Goal: Task Accomplishment & Management: Complete application form

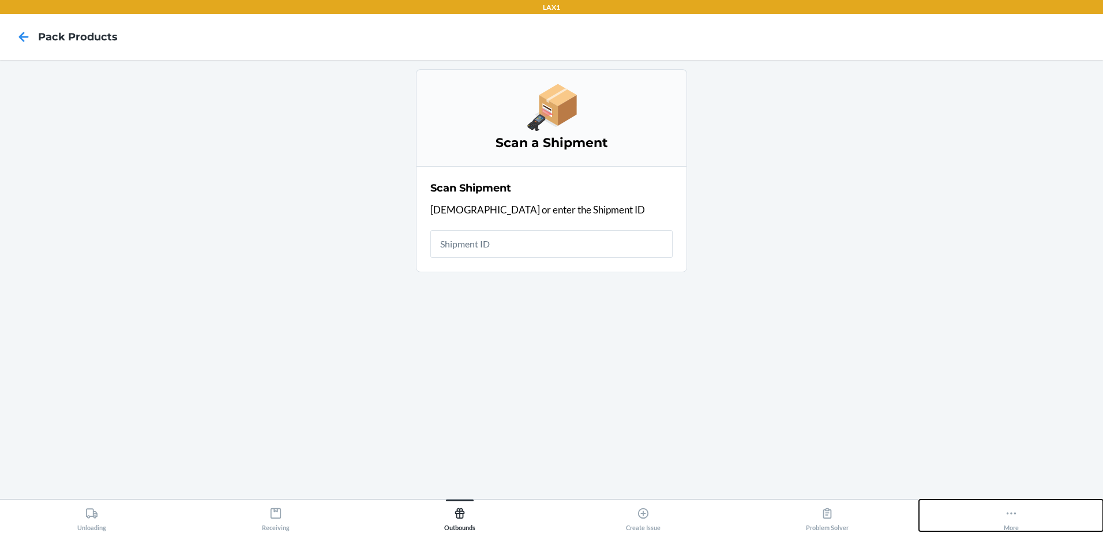
click at [1018, 522] on div "More" at bounding box center [1011, 516] width 15 height 29
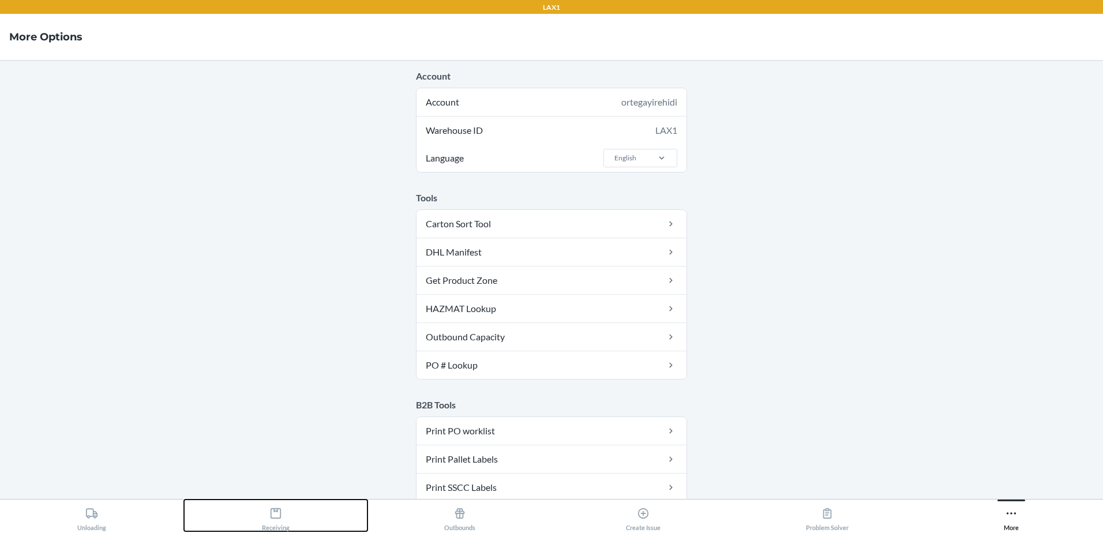
click at [284, 521] on div "Receiving" at bounding box center [276, 516] width 28 height 29
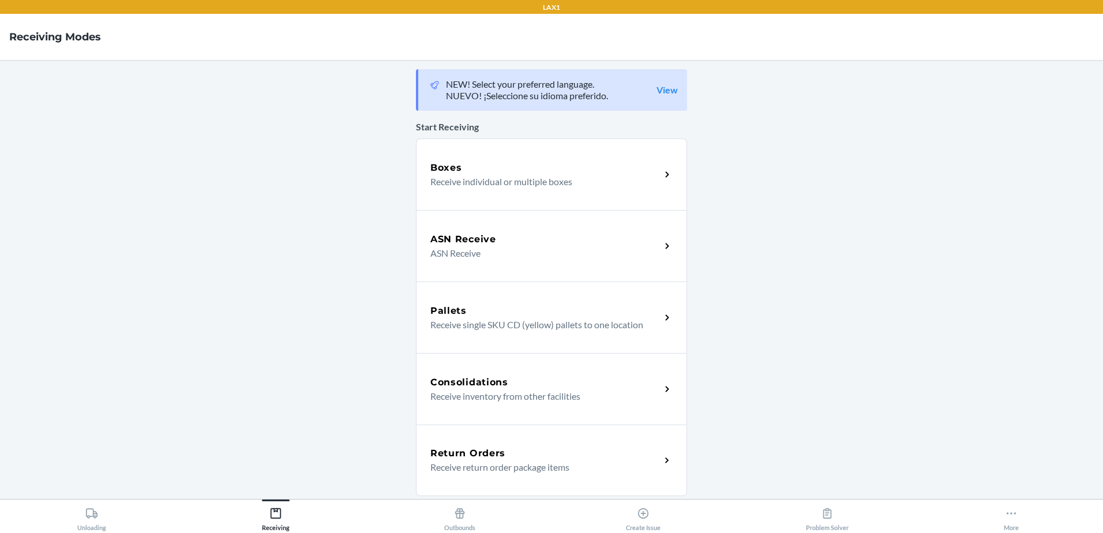
click at [553, 171] on div "Boxes" at bounding box center [545, 168] width 230 height 14
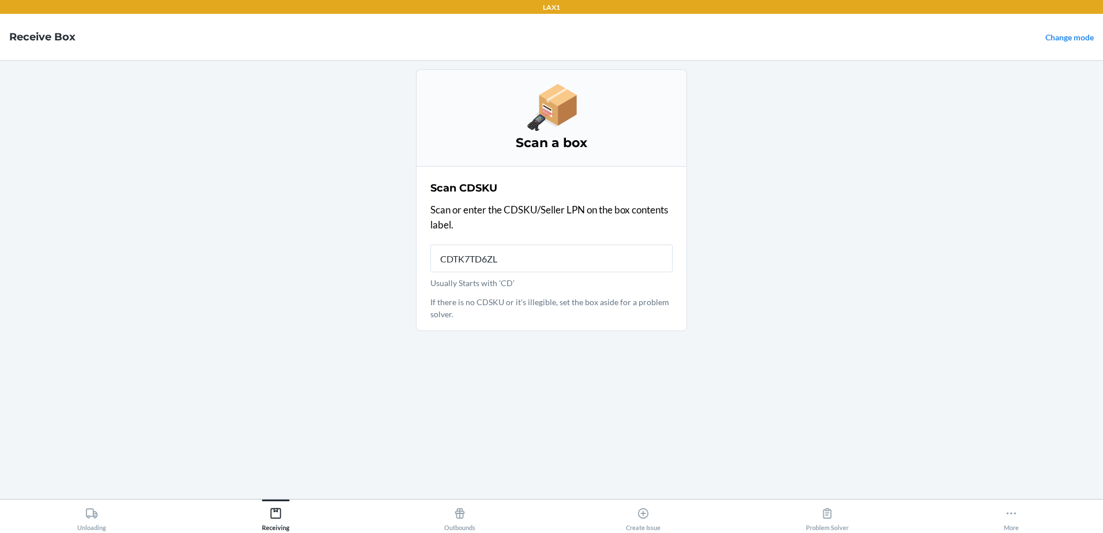
type input "CDTK7TD6ZLG"
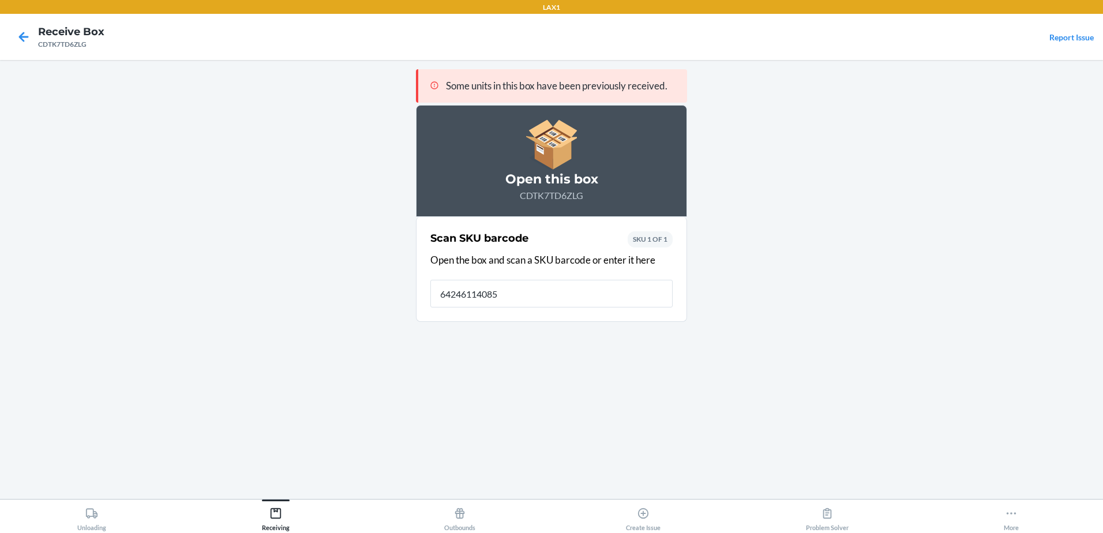
type input "642461140859"
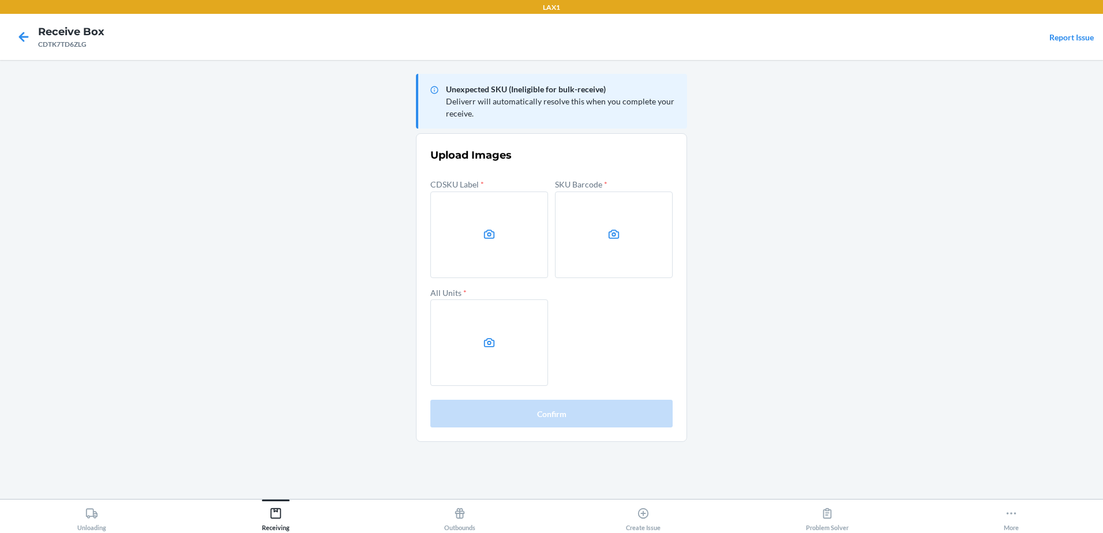
click at [906, 196] on main "Unexpected SKU (Ineligible for bulk-receive) Deliverr will automatically resolv…" at bounding box center [551, 279] width 1103 height 439
click at [486, 226] on label at bounding box center [489, 234] width 118 height 87
click at [0, 0] on input "file" at bounding box center [0, 0] width 0 height 0
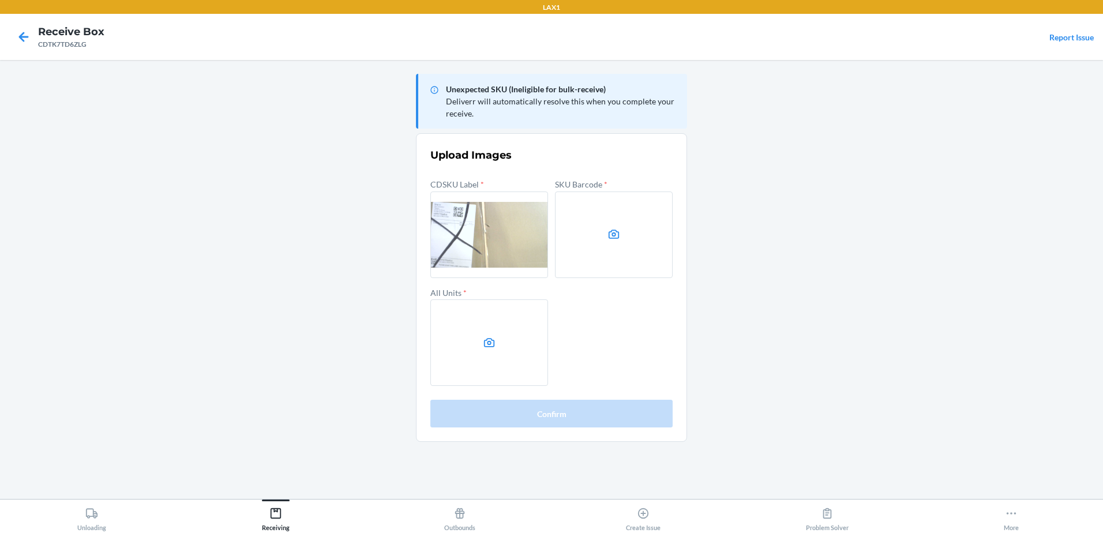
click at [634, 241] on label at bounding box center [614, 234] width 118 height 87
click at [0, 0] on input "file" at bounding box center [0, 0] width 0 height 0
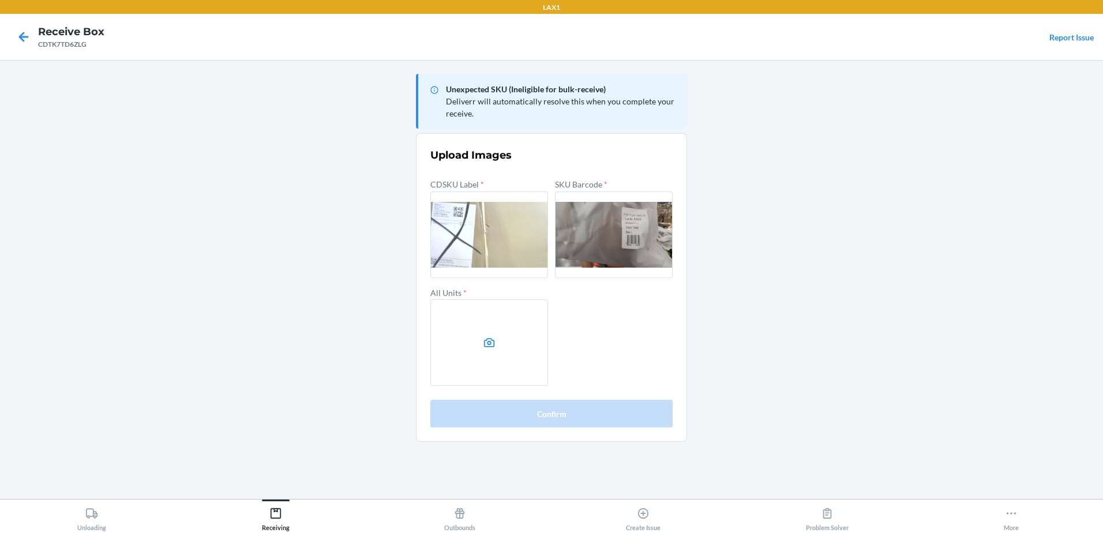
click at [510, 348] on label at bounding box center [489, 342] width 118 height 87
click at [0, 0] on input "file" at bounding box center [0, 0] width 0 height 0
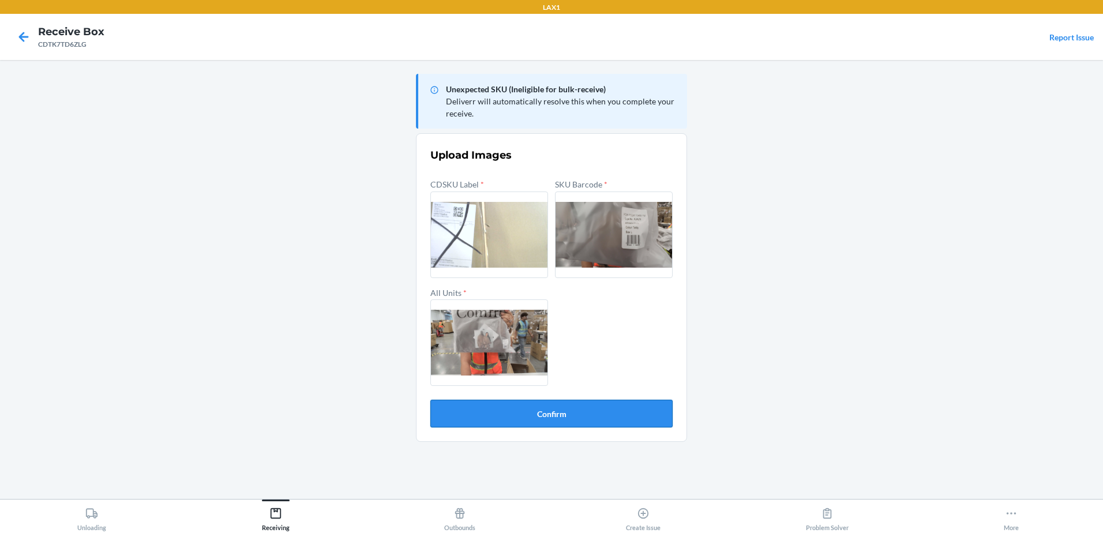
click at [530, 412] on button "Confirm" at bounding box center [551, 414] width 242 height 28
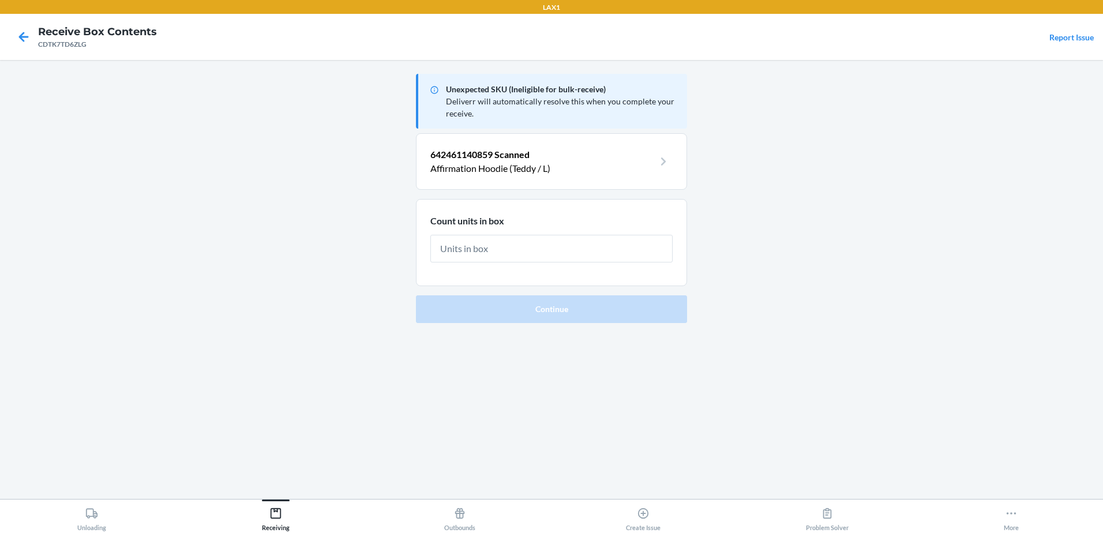
click at [508, 250] on input "text" at bounding box center [551, 249] width 242 height 28
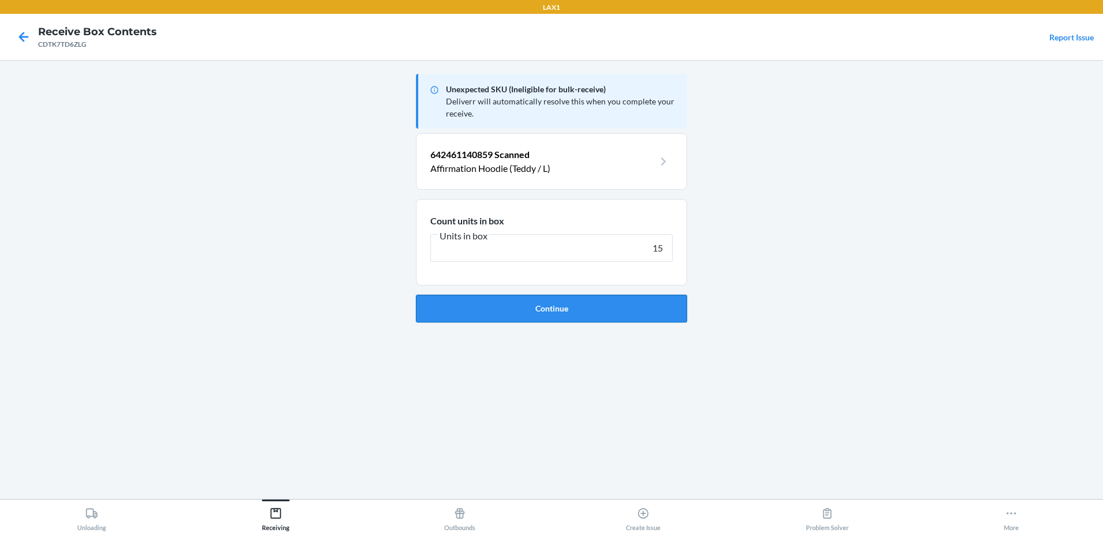
type input "15"
click at [545, 303] on button "Continue" at bounding box center [551, 309] width 271 height 28
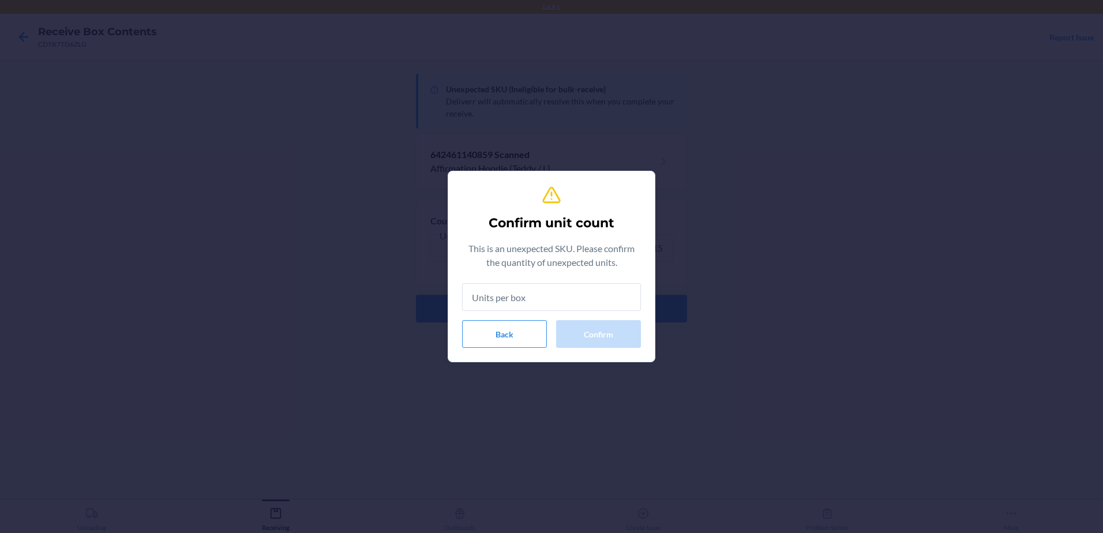
click at [515, 303] on input "text" at bounding box center [551, 297] width 179 height 28
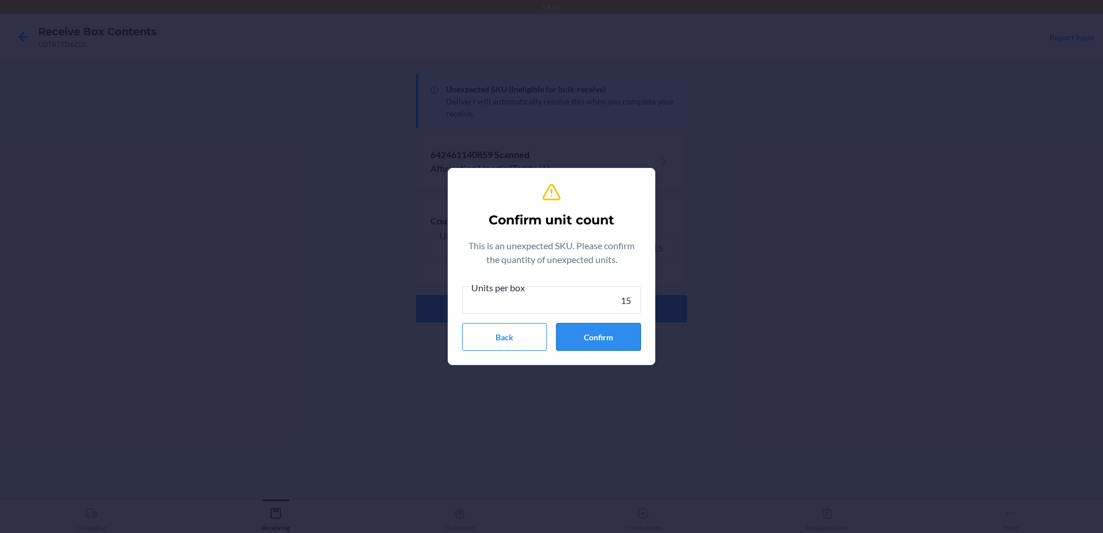
type input "15"
click at [596, 331] on button "Confirm" at bounding box center [598, 337] width 85 height 28
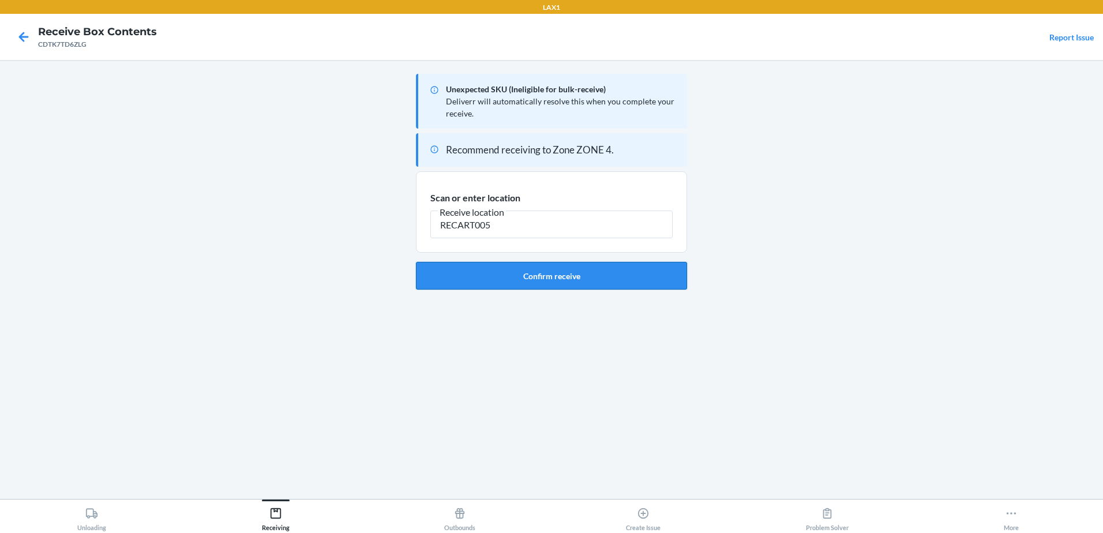
type input "RECART005"
click at [564, 275] on button "Confirm receive" at bounding box center [551, 276] width 271 height 28
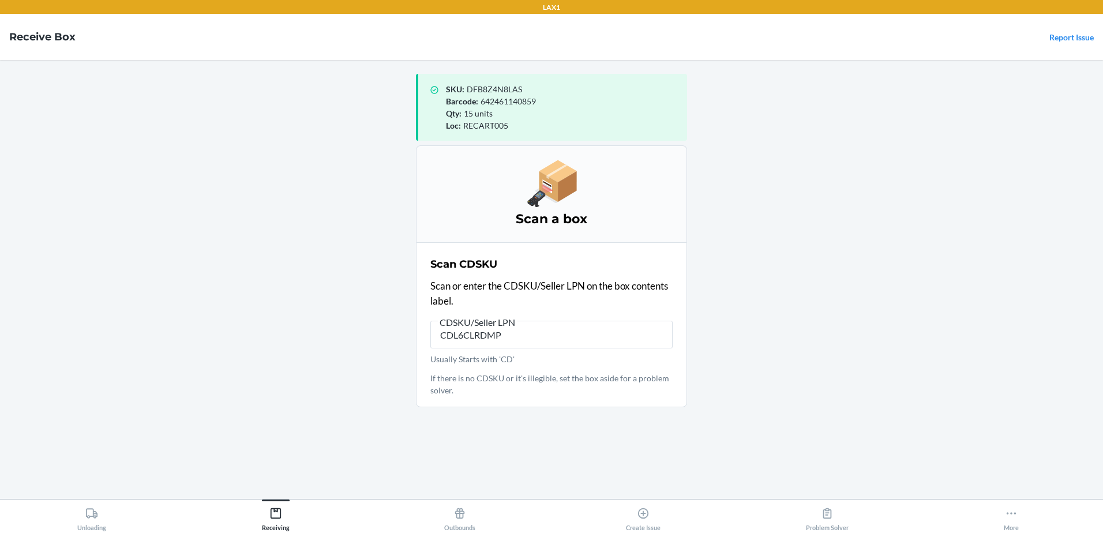
type input "CDL6CLRDMPR"
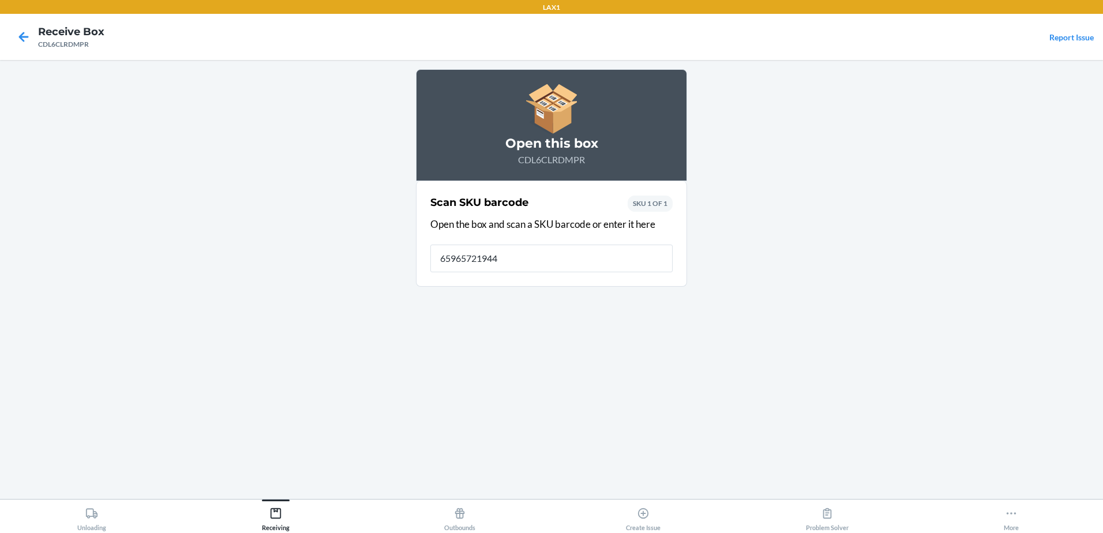
type input "659657219442"
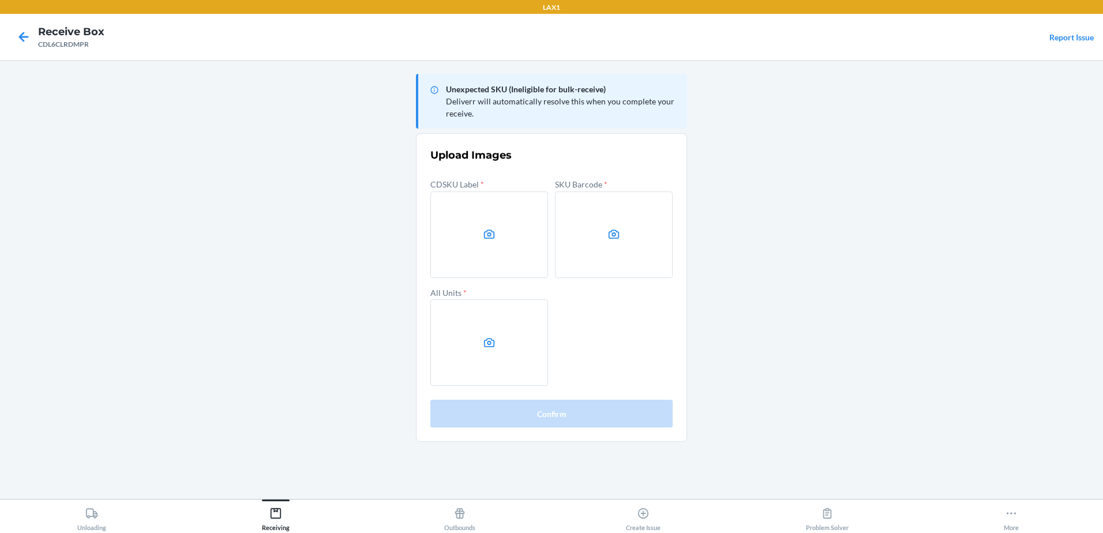
click at [962, 205] on main "Unexpected SKU (Ineligible for bulk-receive) Deliverr will automatically resolv…" at bounding box center [551, 279] width 1103 height 439
click at [482, 243] on label at bounding box center [489, 234] width 118 height 87
click at [0, 0] on input "file" at bounding box center [0, 0] width 0 height 0
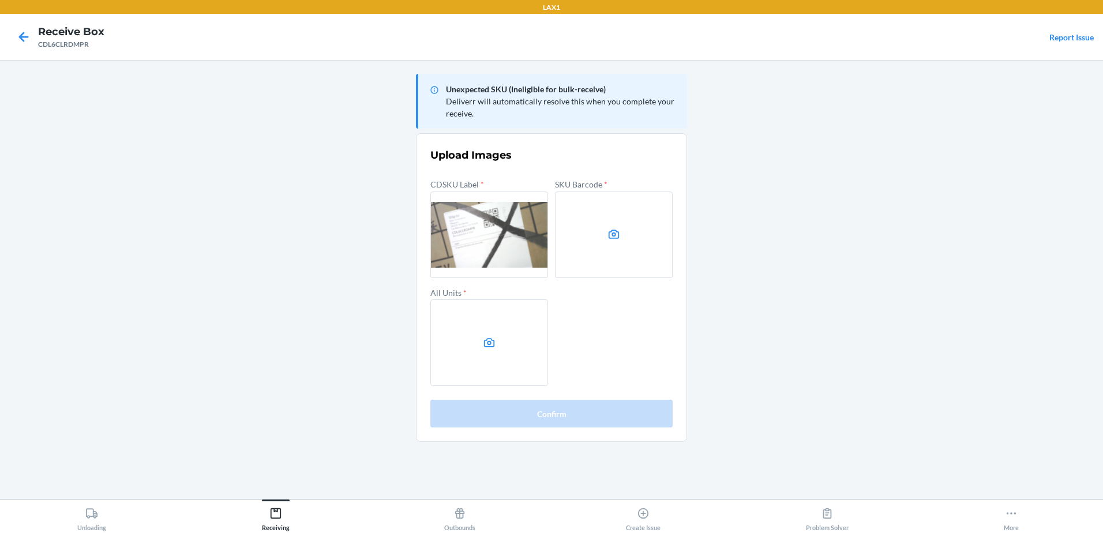
click at [610, 233] on icon at bounding box center [613, 234] width 13 height 13
click at [0, 0] on input "file" at bounding box center [0, 0] width 0 height 0
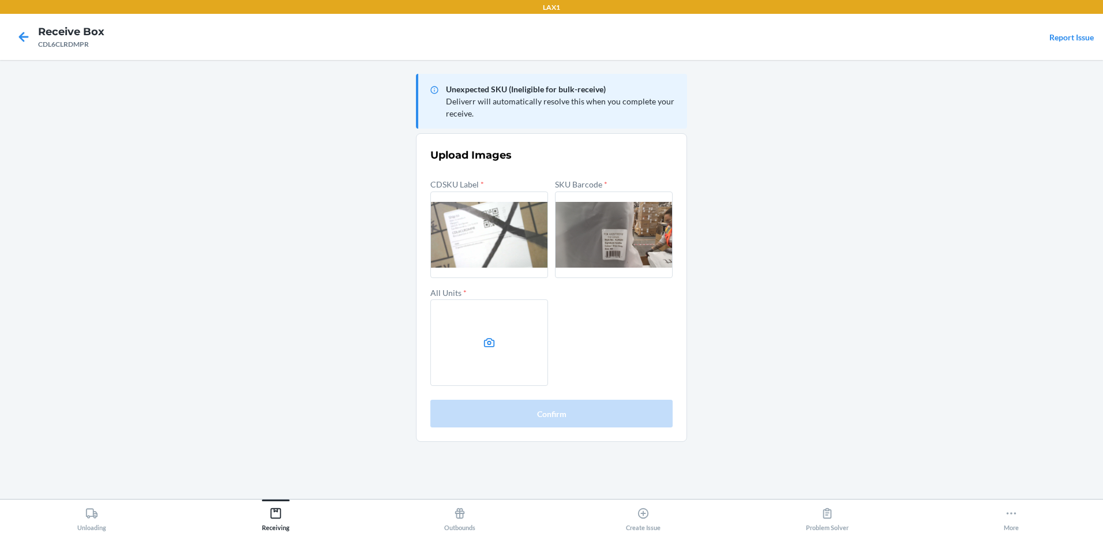
click at [496, 351] on label at bounding box center [489, 342] width 118 height 87
click at [0, 0] on input "file" at bounding box center [0, 0] width 0 height 0
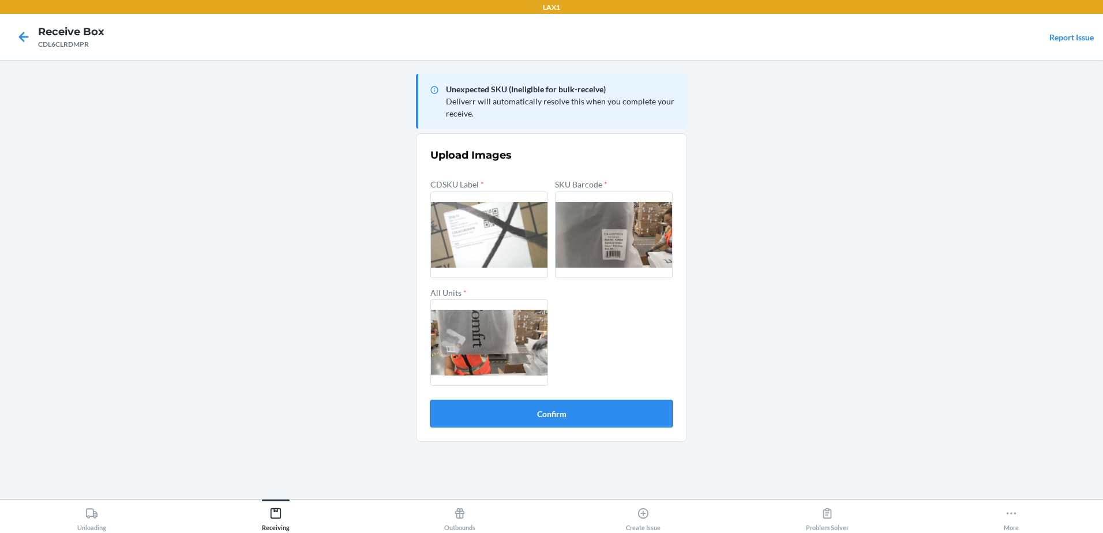
click at [521, 407] on button "Confirm" at bounding box center [551, 414] width 242 height 28
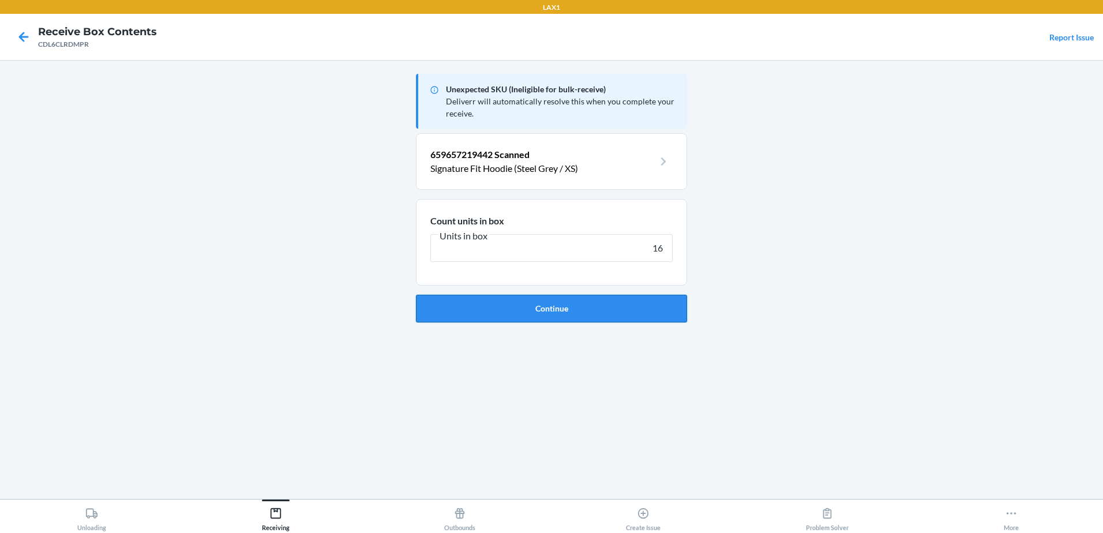
type input "16"
click at [555, 300] on button "Continue" at bounding box center [551, 309] width 271 height 28
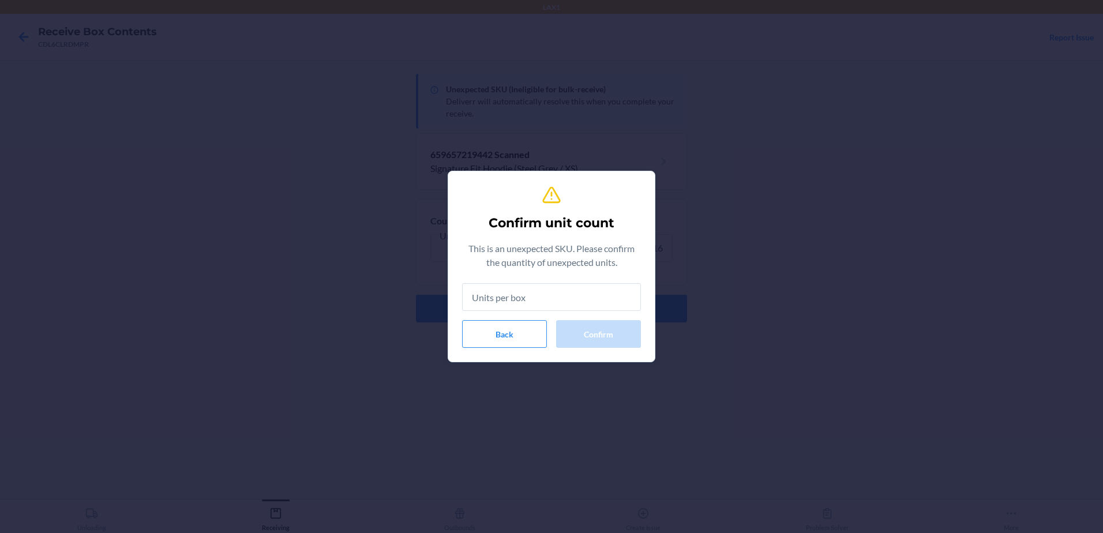
click at [536, 309] on input "text" at bounding box center [551, 297] width 179 height 28
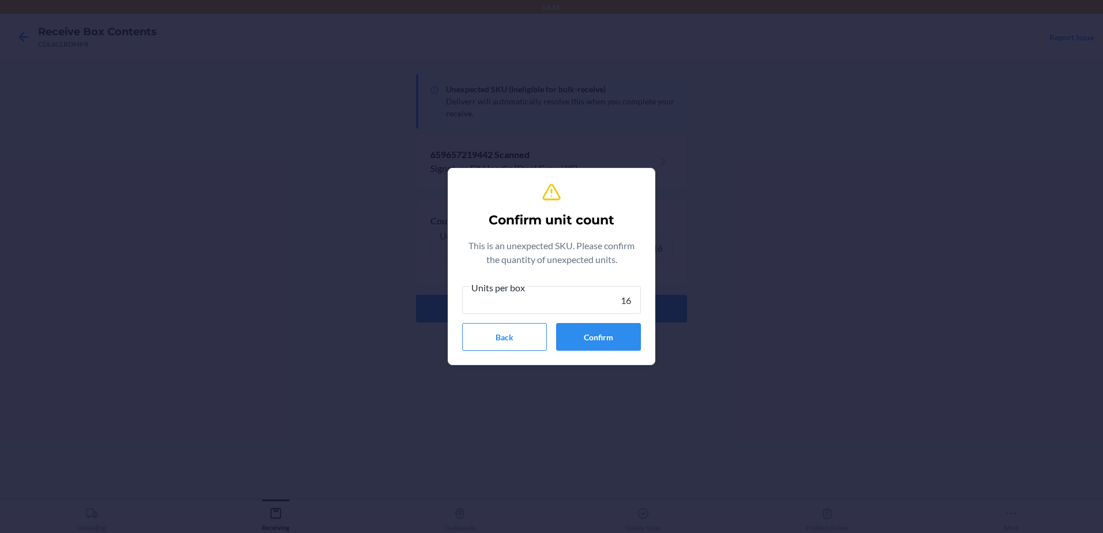
type input "16"
click at [613, 322] on div "Units per box 16 Back Confirm" at bounding box center [551, 315] width 179 height 70
click at [615, 325] on button "Confirm" at bounding box center [598, 337] width 85 height 28
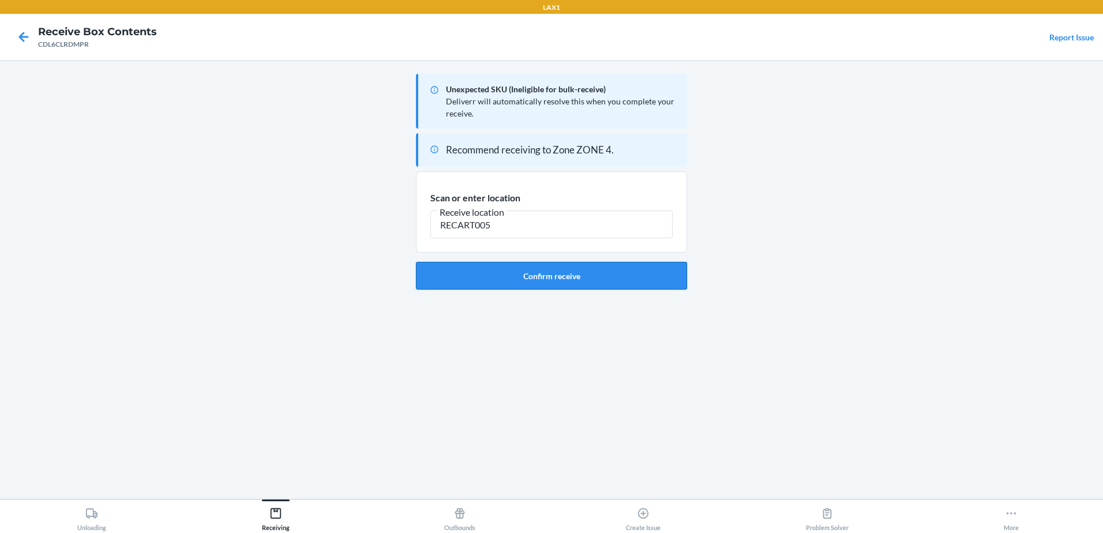
type input "RECART005"
click at [489, 282] on button "Confirm receive" at bounding box center [551, 276] width 271 height 28
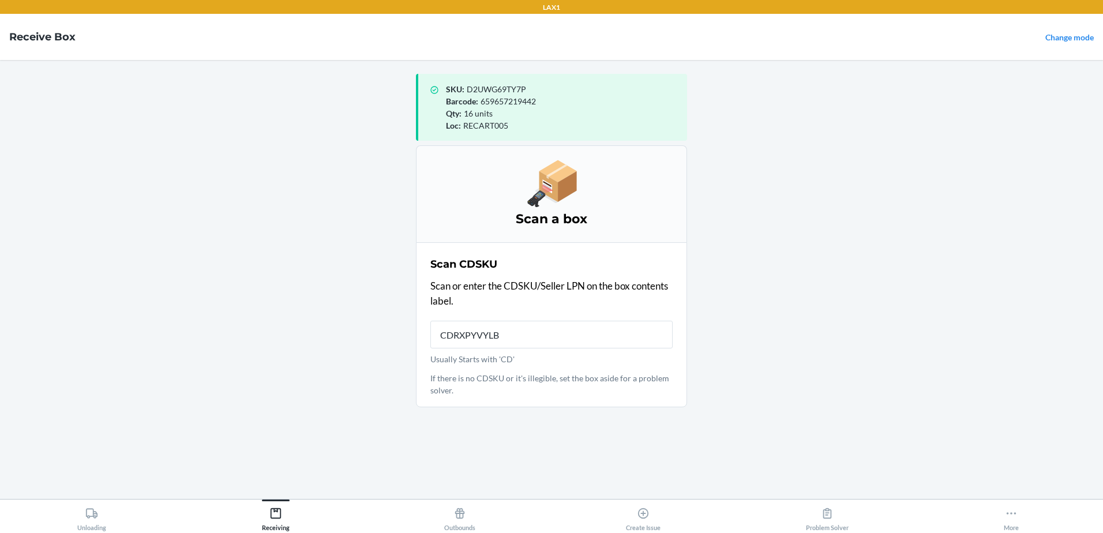
type input "CDRXPYVYLB2"
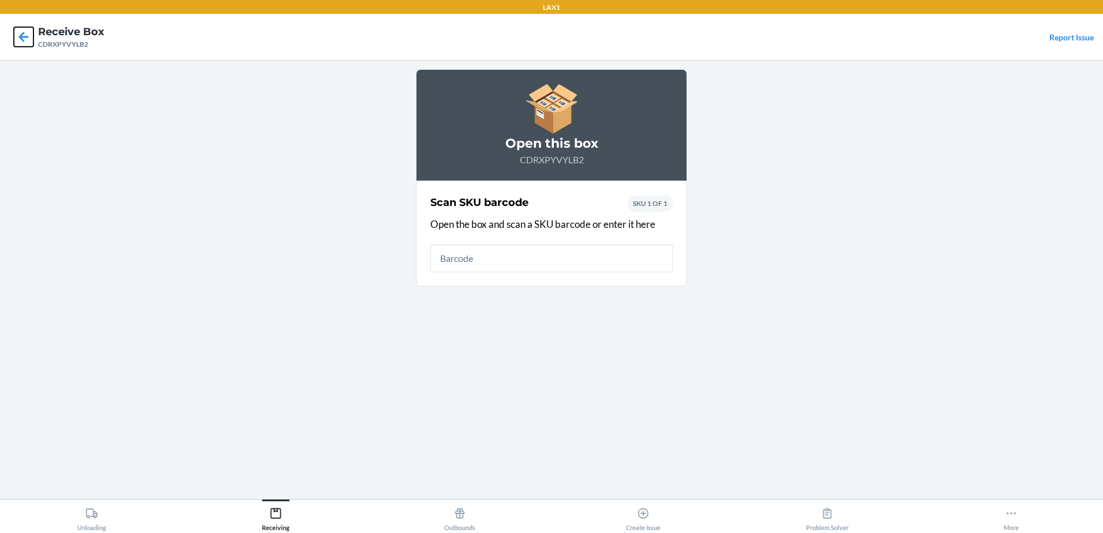
click at [21, 38] on icon at bounding box center [24, 37] width 10 height 10
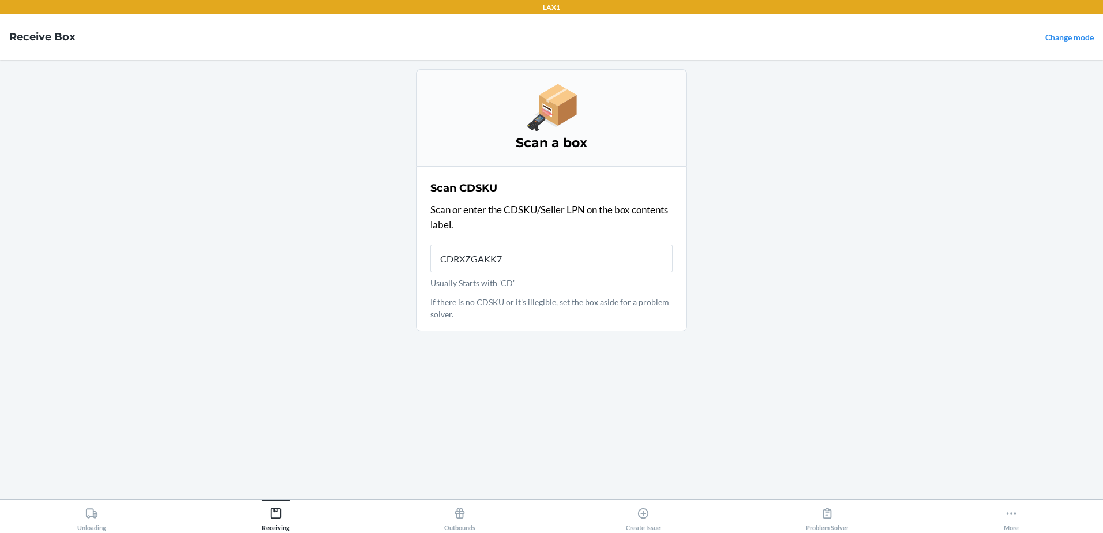
type input "CDRXZGAKK7K"
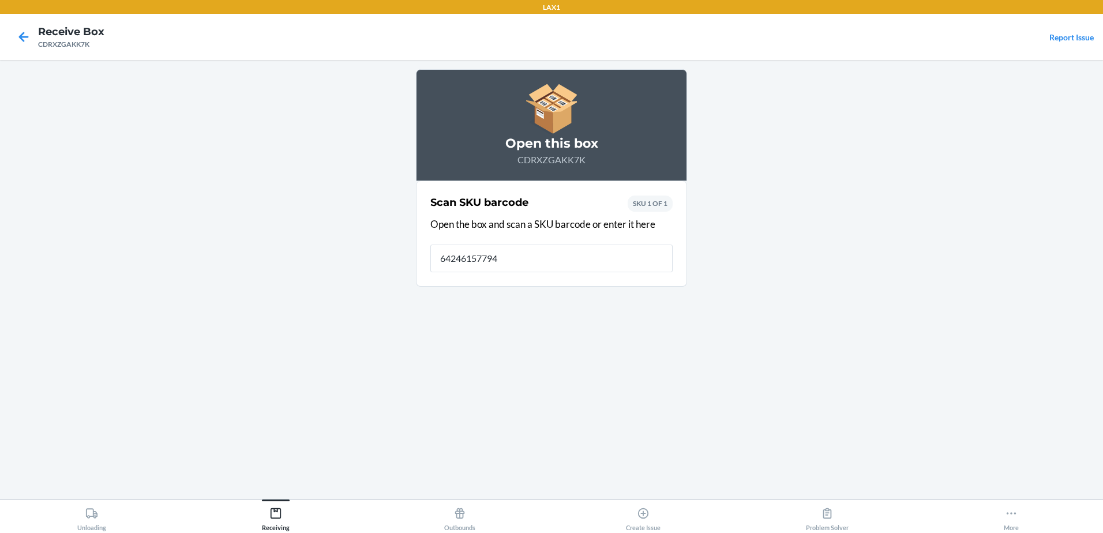
type input "642461577945"
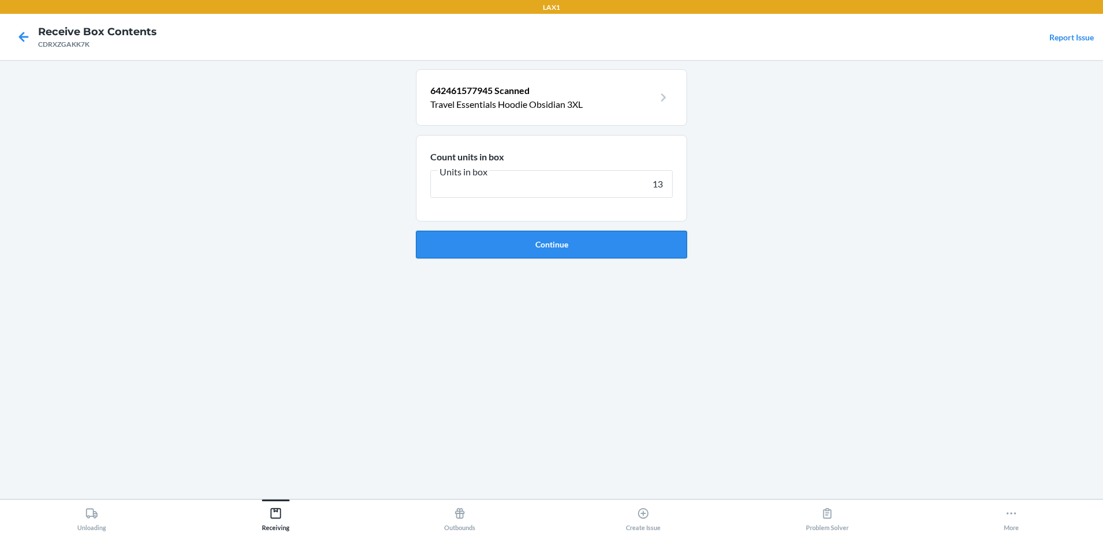
type input "13"
click at [572, 250] on button "Continue" at bounding box center [551, 245] width 271 height 28
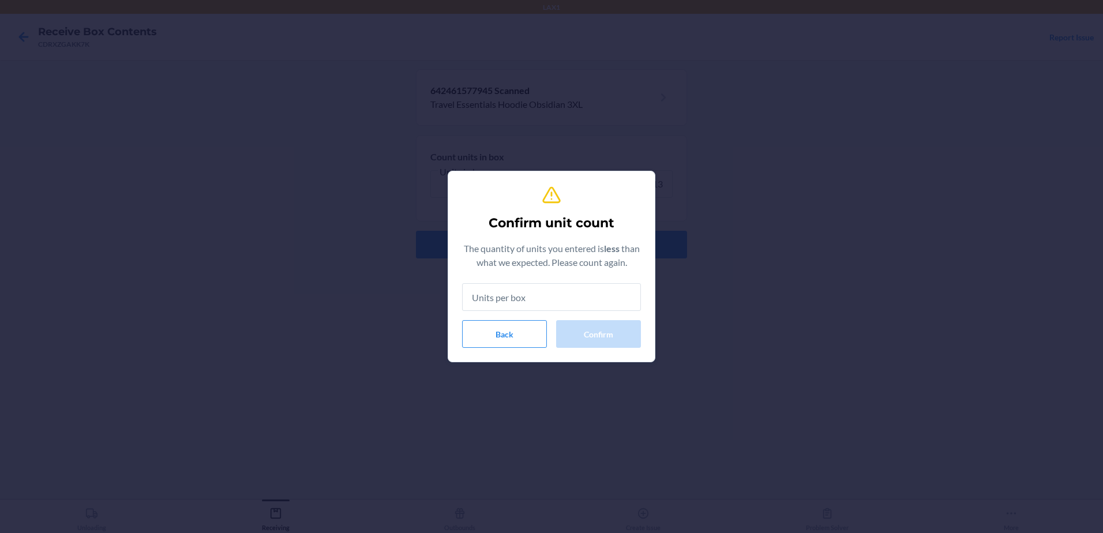
click at [571, 249] on p "The quantity of units you entered is less than what we expected. Please count a…" at bounding box center [551, 256] width 179 height 28
click at [582, 290] on input "text" at bounding box center [551, 297] width 179 height 28
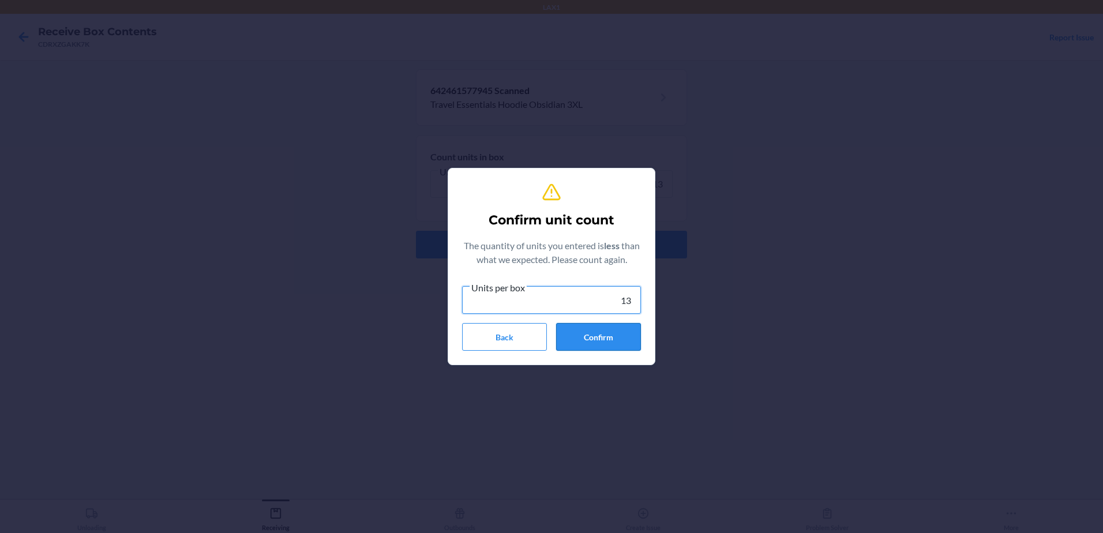
type input "13"
click at [586, 334] on button "Confirm" at bounding box center [598, 337] width 85 height 28
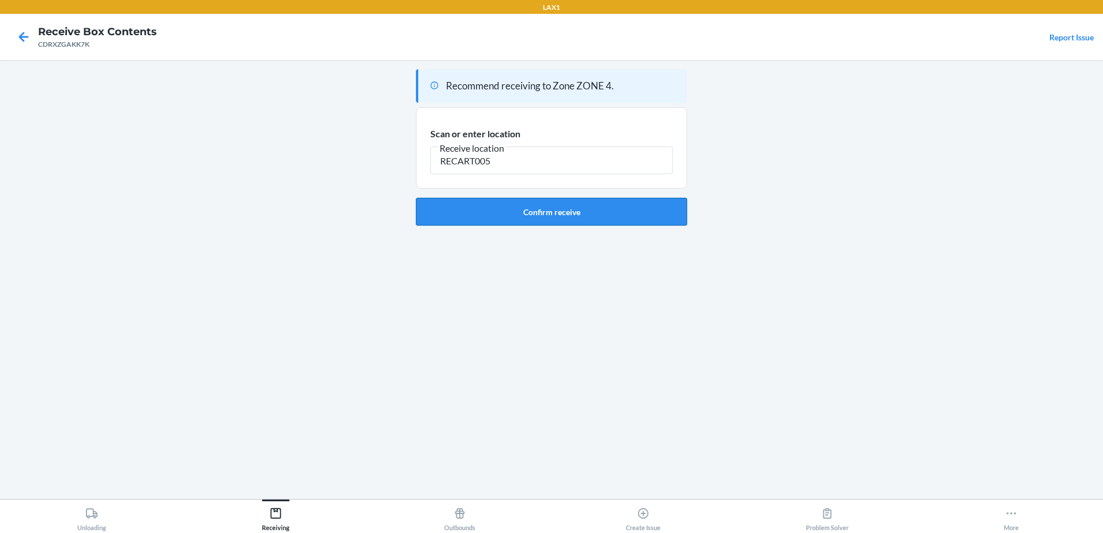
type input "RECART005"
click at [510, 212] on button "Confirm receive" at bounding box center [551, 212] width 271 height 28
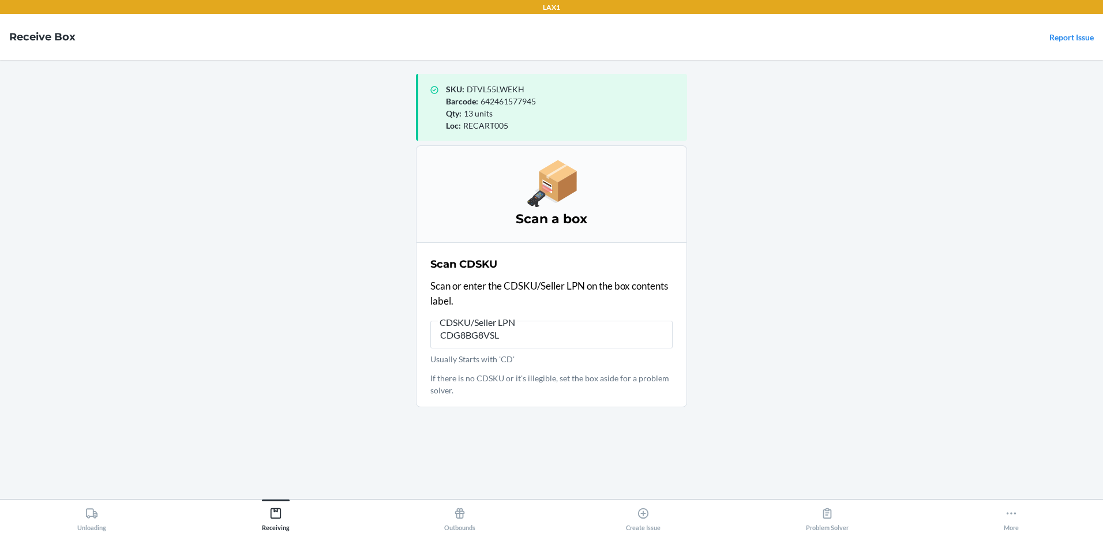
type input "CDG8BG8VSLR"
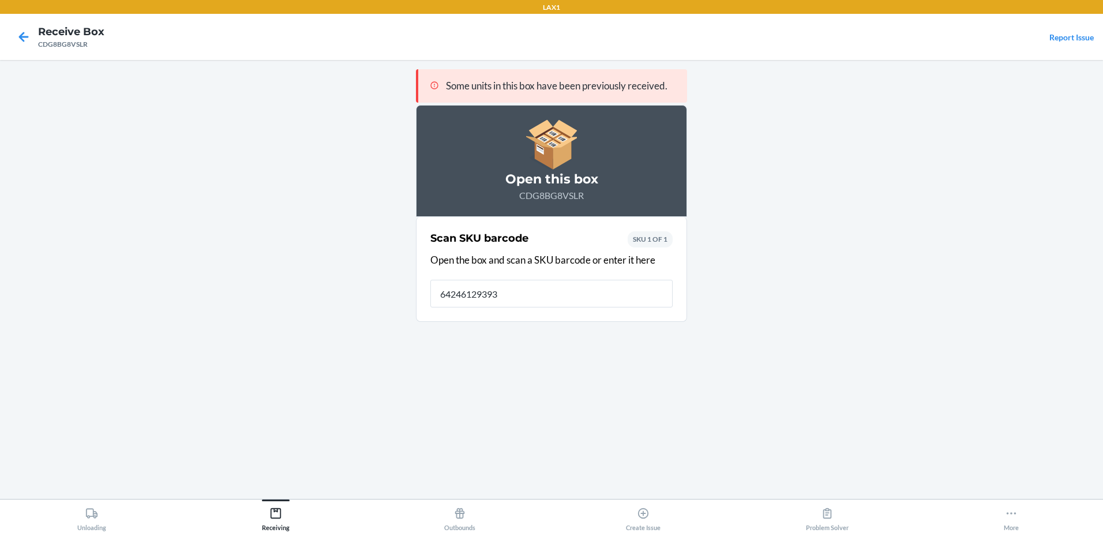
type input "[CREDIT_CARD_NUMBER]"
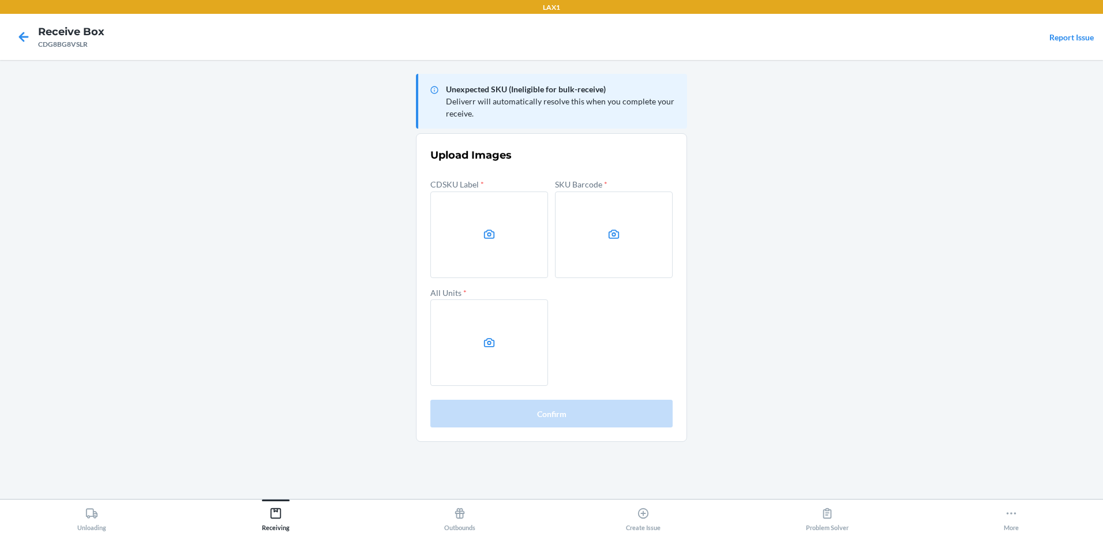
click at [203, 177] on main "Unexpected SKU (Ineligible for bulk-receive) Deliverr will automatically resolv…" at bounding box center [551, 279] width 1103 height 439
click at [489, 231] on icon at bounding box center [489, 234] width 13 height 13
click at [0, 0] on input "file" at bounding box center [0, 0] width 0 height 0
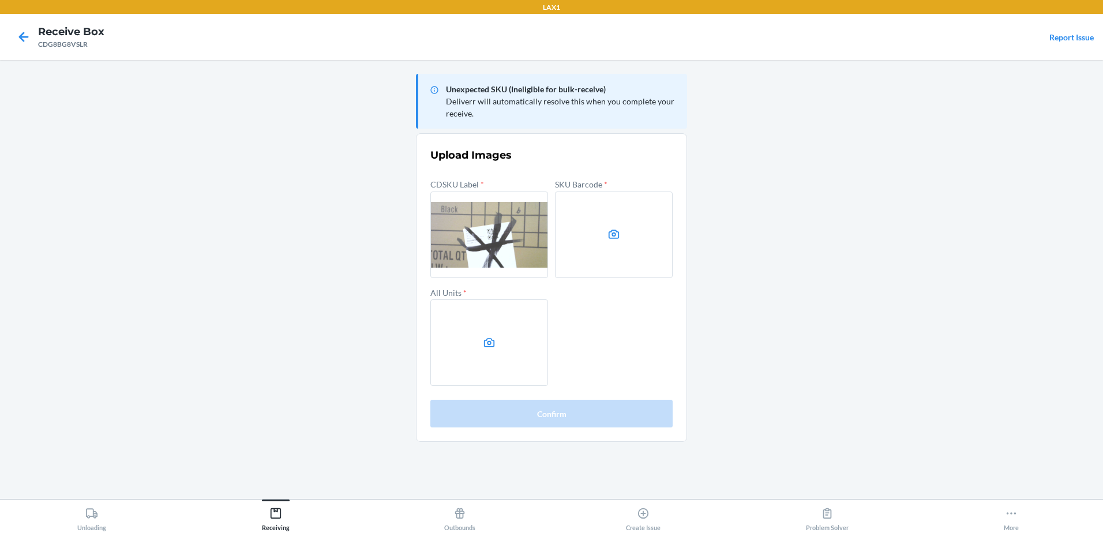
click at [619, 228] on icon at bounding box center [613, 234] width 13 height 13
click at [0, 0] on input "file" at bounding box center [0, 0] width 0 height 0
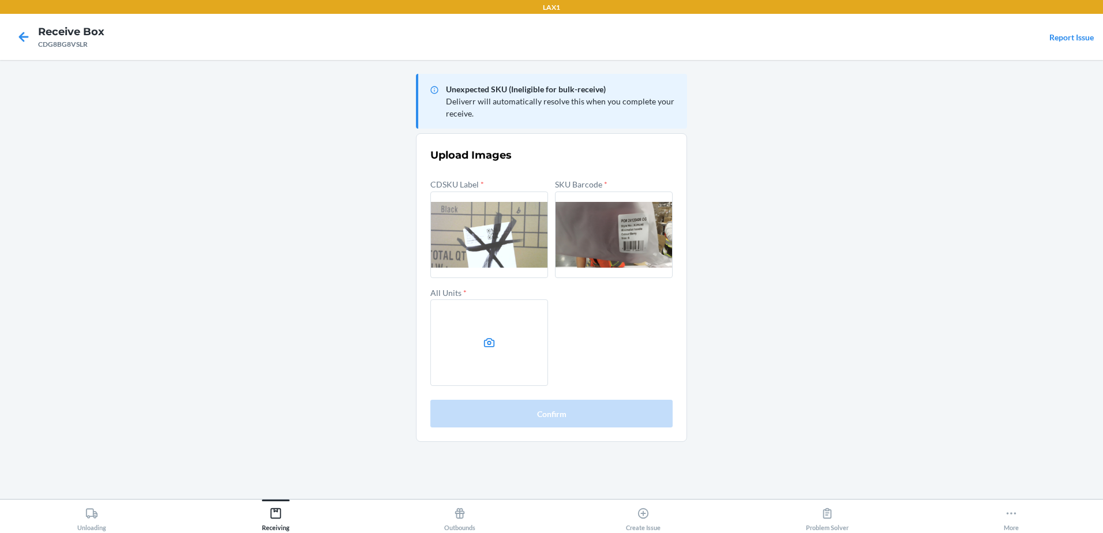
click at [505, 337] on label at bounding box center [489, 342] width 118 height 87
click at [0, 0] on input "file" at bounding box center [0, 0] width 0 height 0
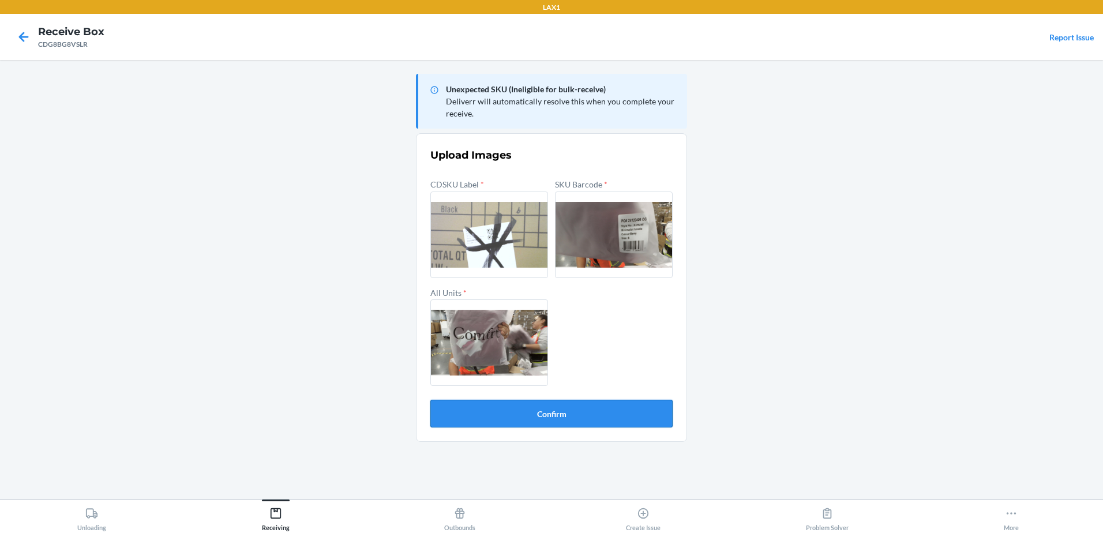
click at [562, 405] on button "Confirm" at bounding box center [551, 414] width 242 height 28
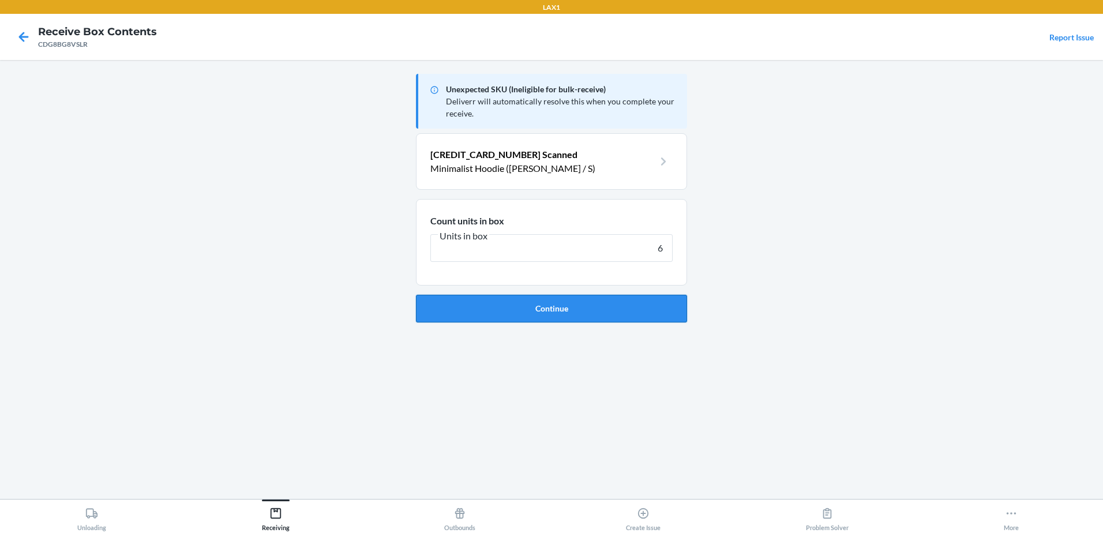
type input "6"
click at [523, 316] on button "Continue" at bounding box center [551, 309] width 271 height 28
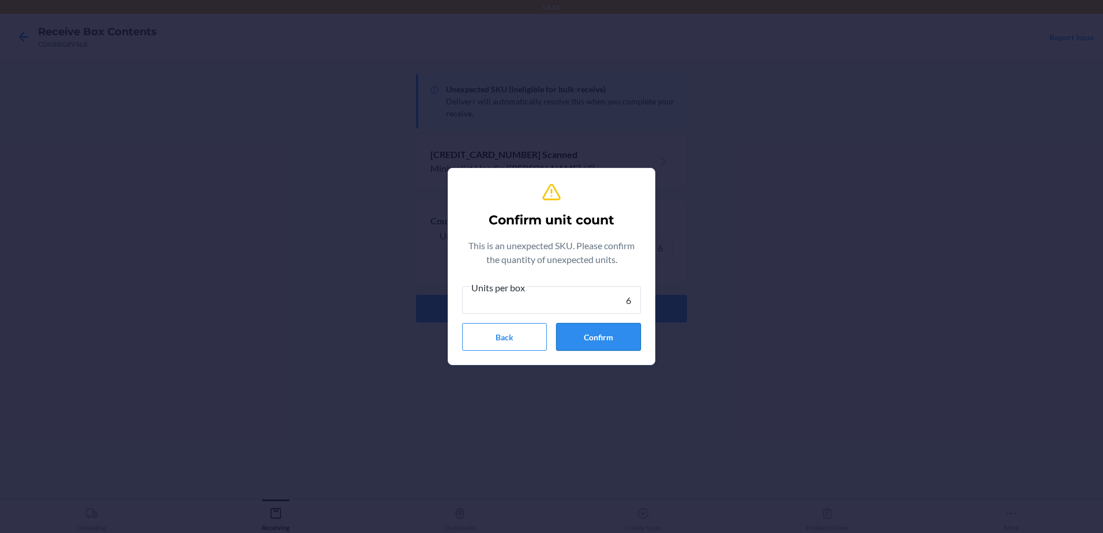
type input "6"
click at [589, 344] on button "Confirm" at bounding box center [598, 337] width 85 height 28
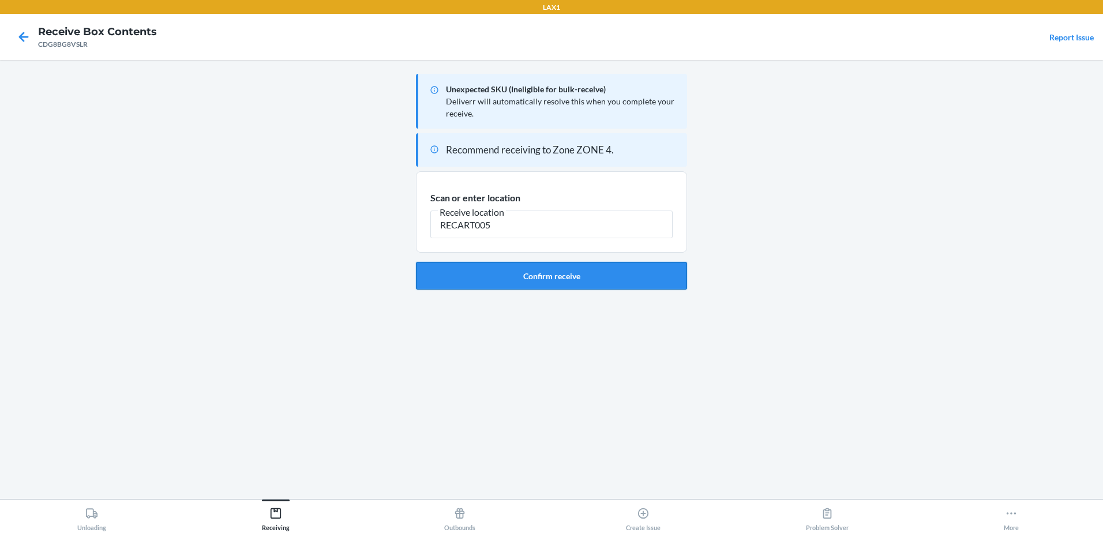
type input "RECART005"
click at [500, 281] on button "Confirm receive" at bounding box center [551, 276] width 271 height 28
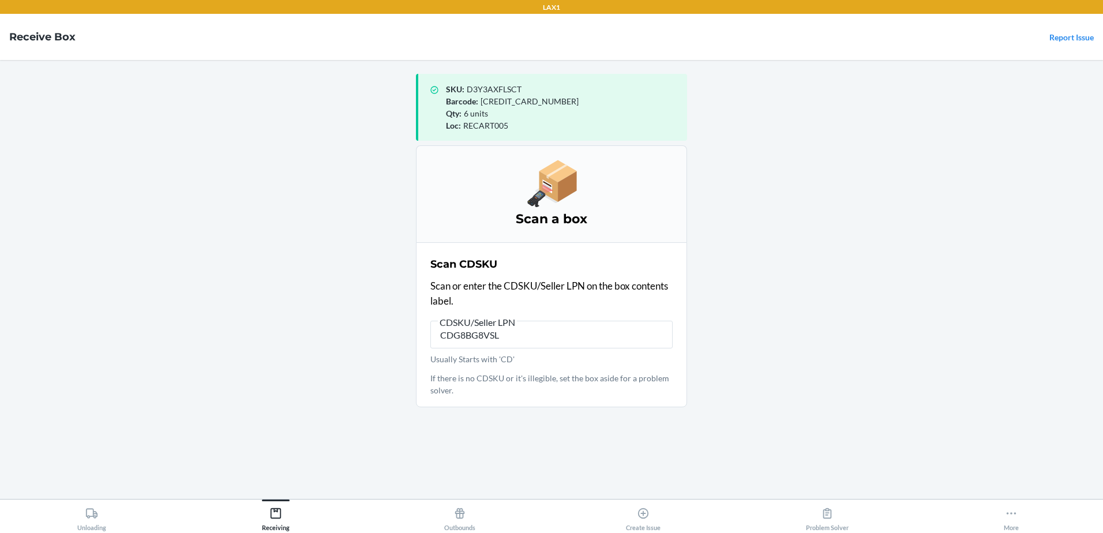
type input "CDG8BG8VSLR"
drag, startPoint x: 528, startPoint y: 335, endPoint x: 385, endPoint y: 280, distance: 152.4
click at [385, 281] on main "SKU : D3Y3AXFLSCT Barcode : [CREDIT_CARD_NUMBER] Qty : 6 units Loc : RECART005 …" at bounding box center [551, 279] width 1103 height 439
click at [615, 331] on input "CDG8BG8VSLR" at bounding box center [551, 335] width 242 height 28
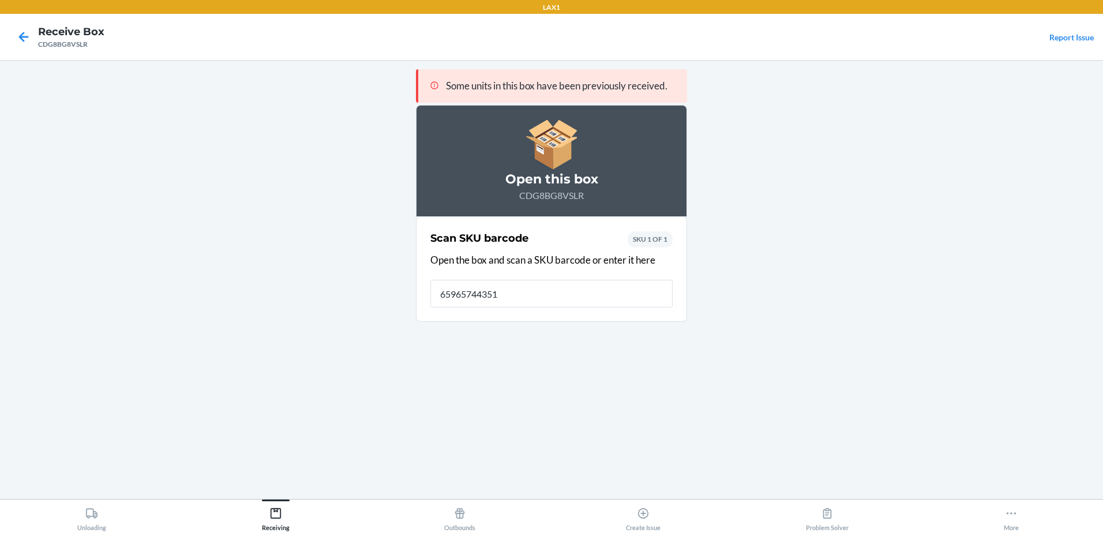
type input "659657443519"
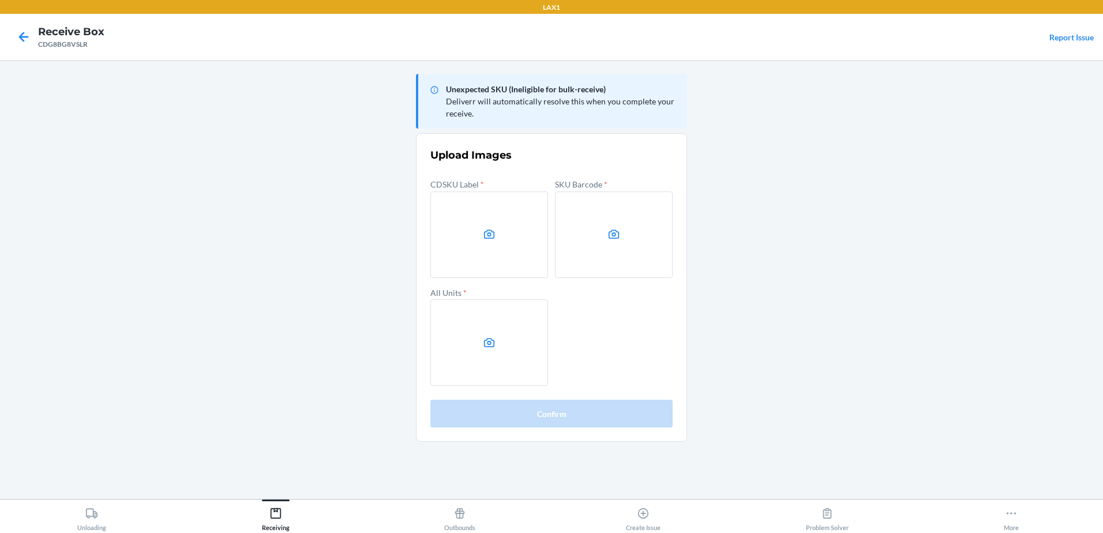
click at [478, 230] on label at bounding box center [489, 234] width 118 height 87
click at [0, 0] on input "file" at bounding box center [0, 0] width 0 height 0
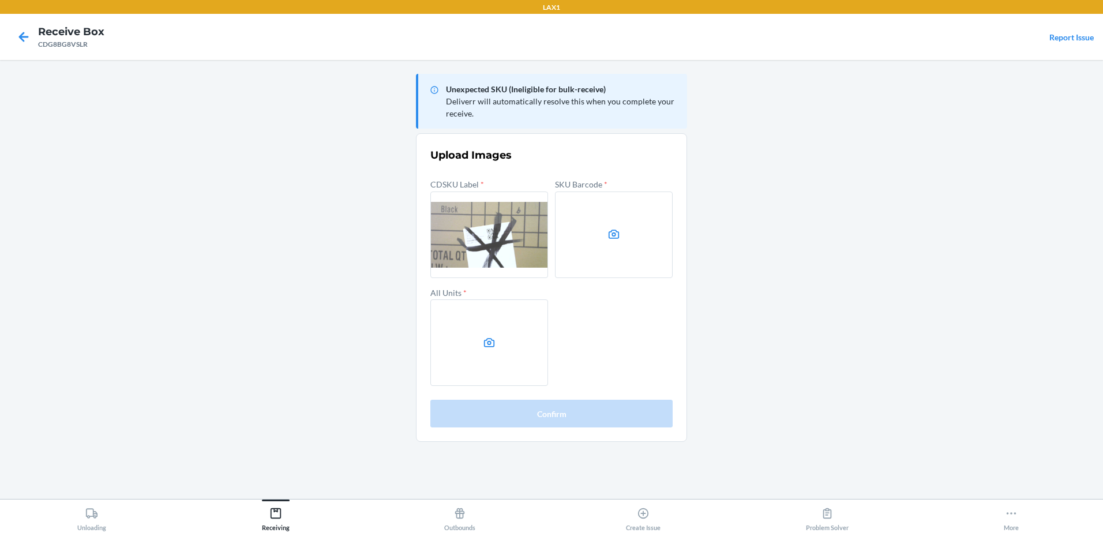
click at [104, 177] on main "Unexpected SKU (Ineligible for bulk-receive) Deliverr will automatically resolv…" at bounding box center [551, 279] width 1103 height 439
click at [603, 241] on label at bounding box center [614, 234] width 118 height 87
click at [0, 0] on input "file" at bounding box center [0, 0] width 0 height 0
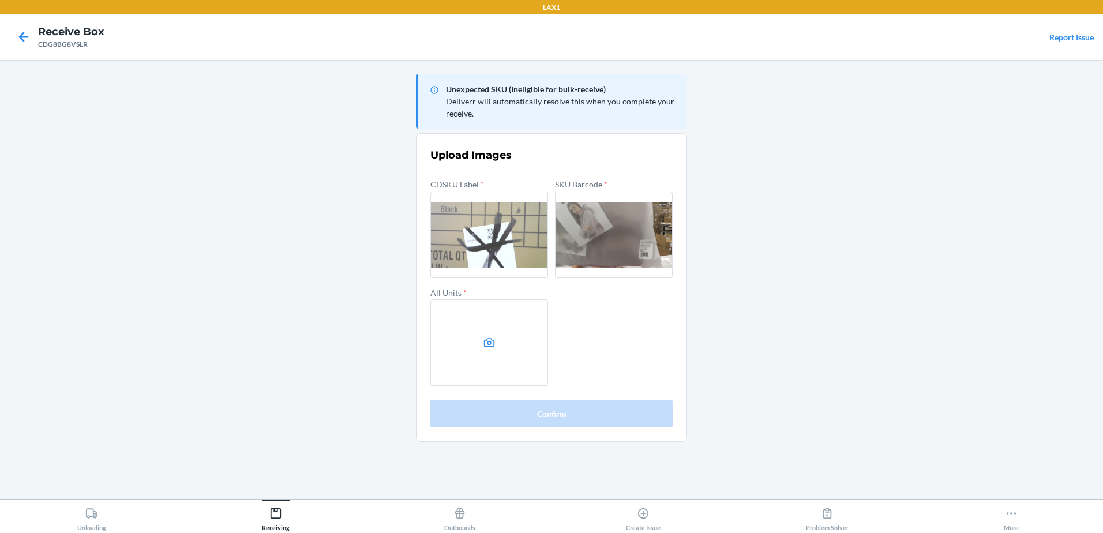
click at [504, 361] on label at bounding box center [489, 342] width 118 height 87
click at [0, 0] on input "file" at bounding box center [0, 0] width 0 height 0
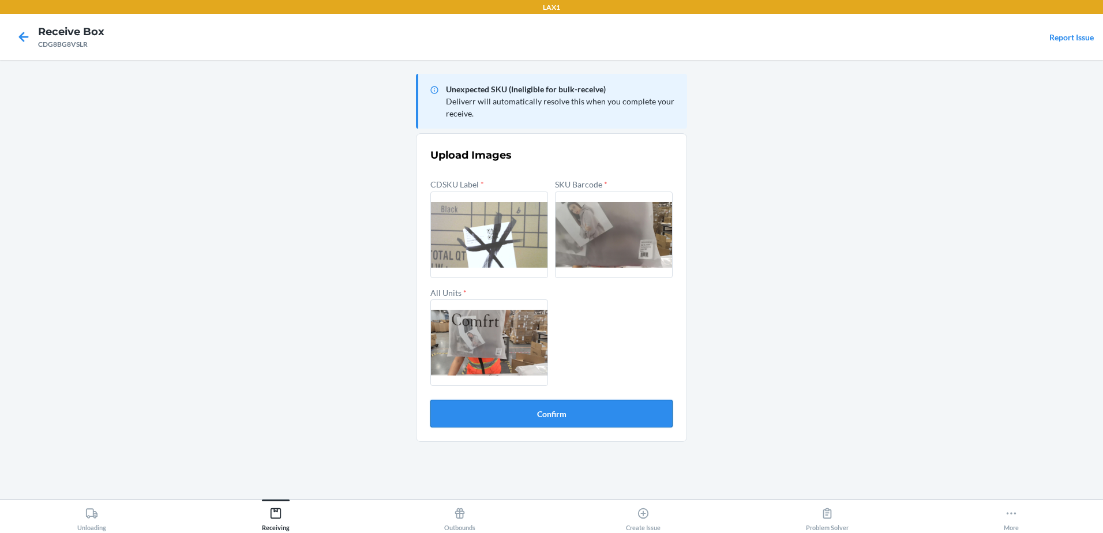
click at [546, 414] on button "Confirm" at bounding box center [551, 414] width 242 height 28
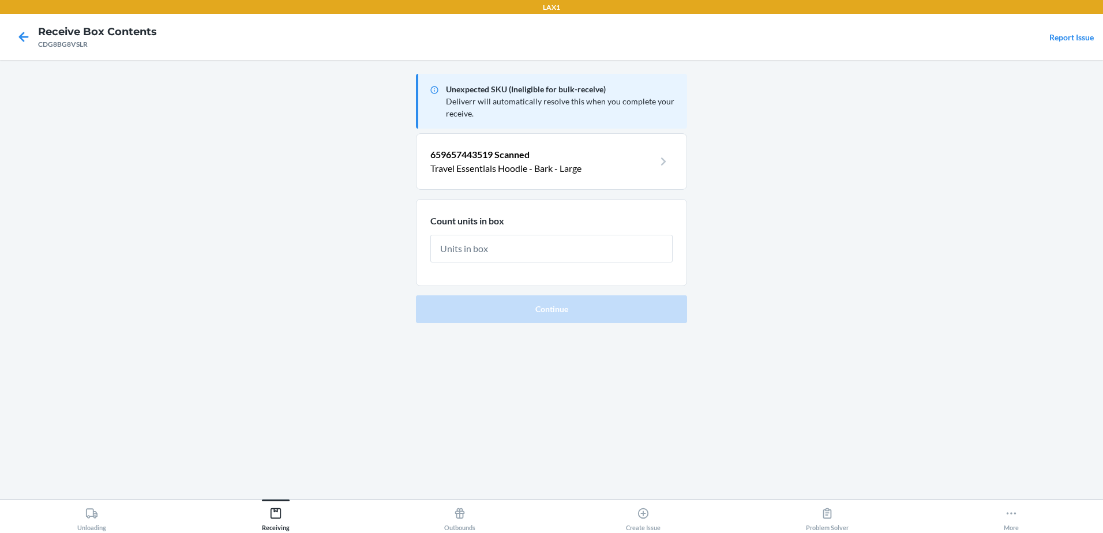
drag, startPoint x: 533, startPoint y: 253, endPoint x: 527, endPoint y: 257, distance: 7.4
click at [527, 257] on input "text" at bounding box center [551, 249] width 242 height 28
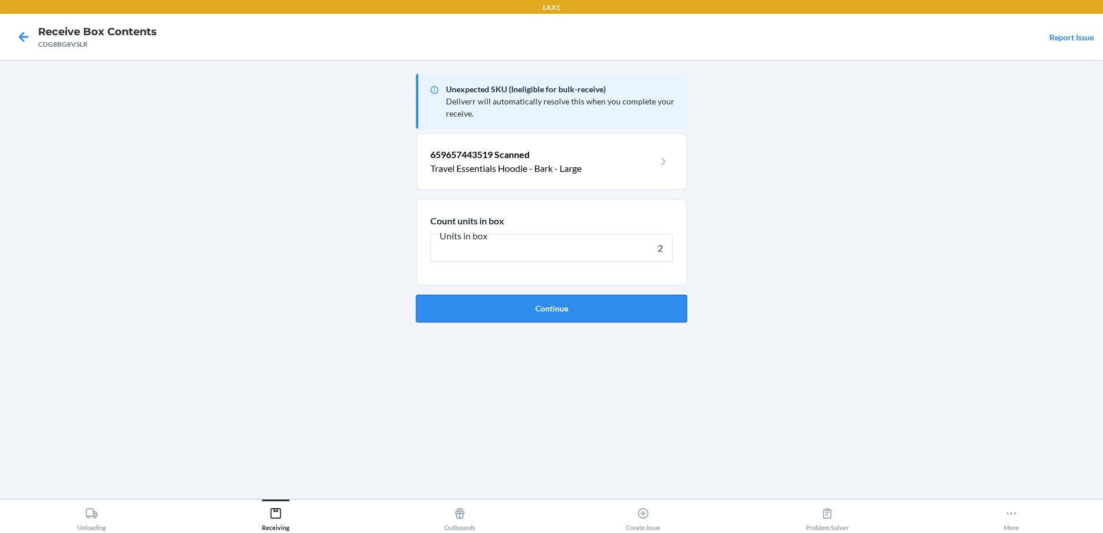
type input "2"
click at [588, 313] on button "Continue" at bounding box center [551, 309] width 271 height 28
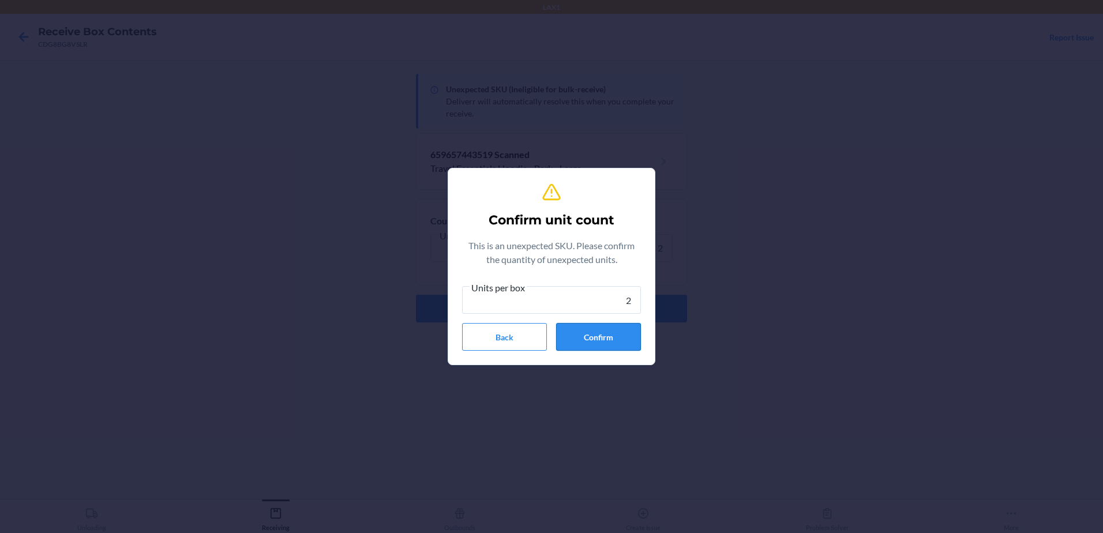
type input "2"
click at [623, 333] on button "Confirm" at bounding box center [598, 337] width 85 height 28
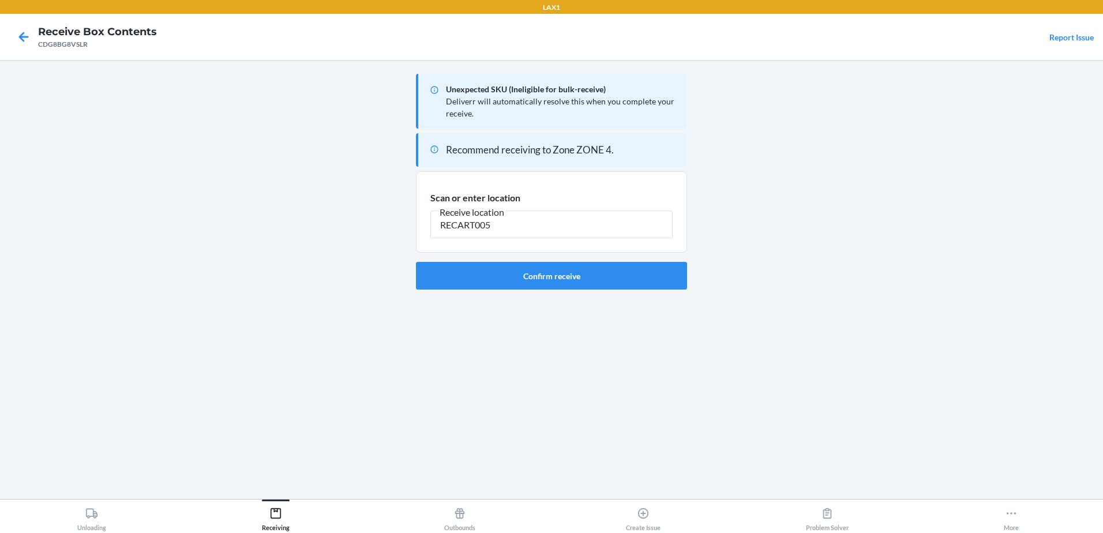
type input "RECART005"
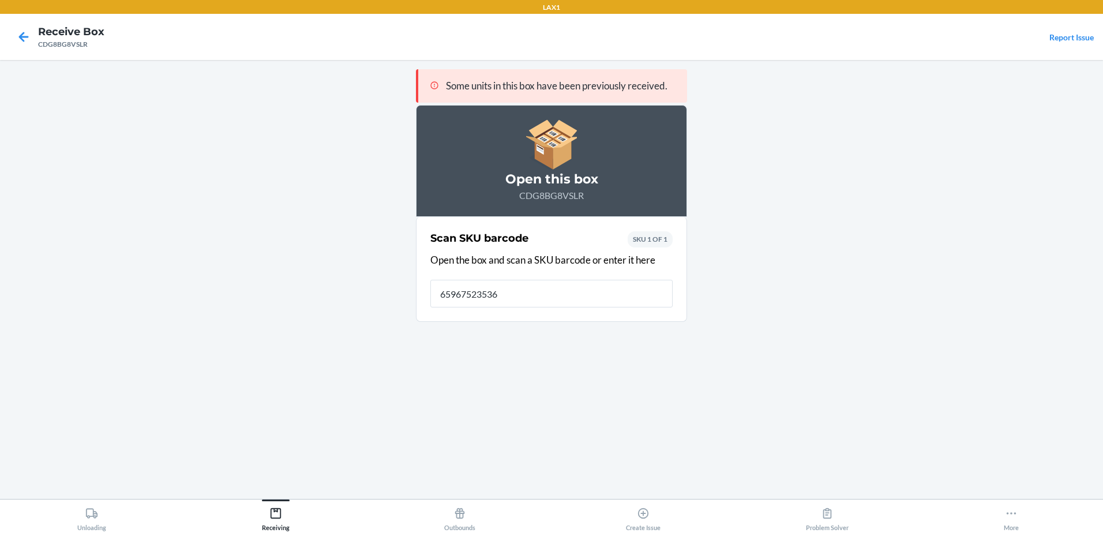
type input "[CREDIT_CARD_NUMBER]"
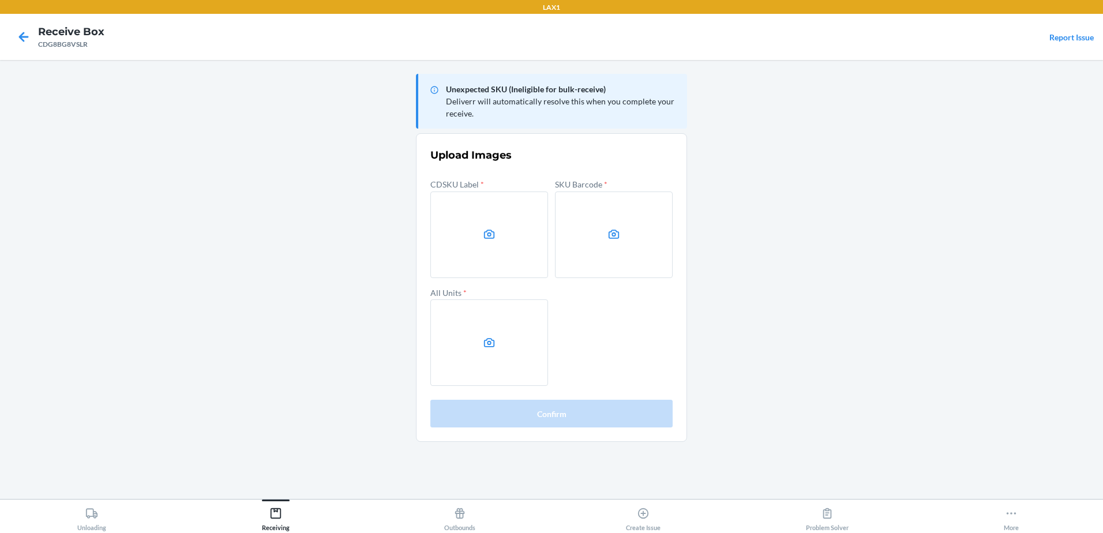
click at [475, 220] on label at bounding box center [489, 234] width 118 height 87
click at [0, 0] on input "file" at bounding box center [0, 0] width 0 height 0
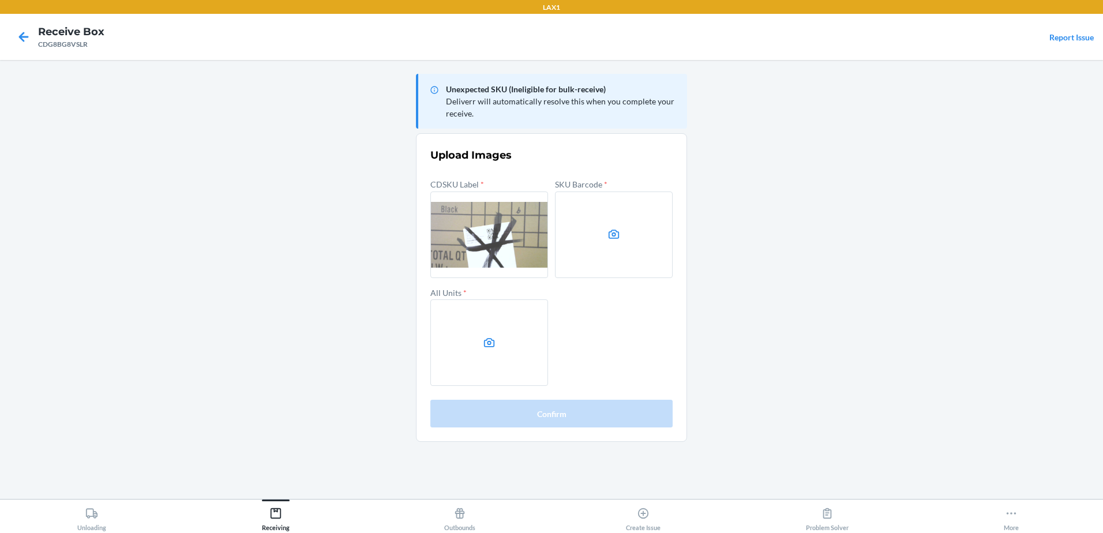
click at [167, 346] on main "Unexpected SKU (Ineligible for bulk-receive) Deliverr will automatically resolv…" at bounding box center [551, 279] width 1103 height 439
click at [119, 265] on main "Unexpected SKU (Ineligible for bulk-receive) Deliverr will automatically resolv…" at bounding box center [551, 279] width 1103 height 439
click at [636, 236] on label at bounding box center [614, 234] width 118 height 87
click at [0, 0] on input "file" at bounding box center [0, 0] width 0 height 0
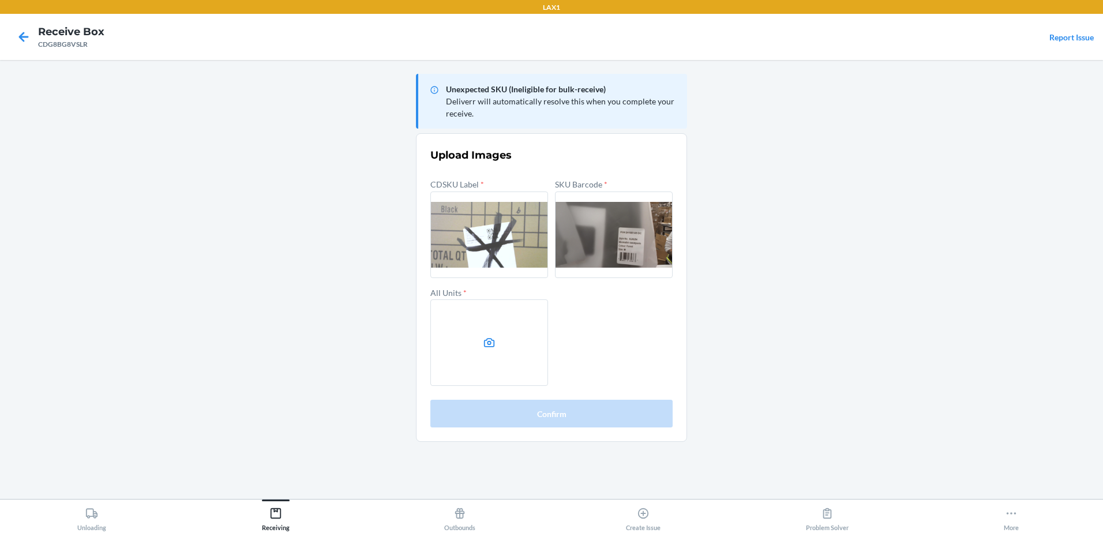
click at [520, 355] on label at bounding box center [489, 342] width 118 height 87
click at [0, 0] on input "file" at bounding box center [0, 0] width 0 height 0
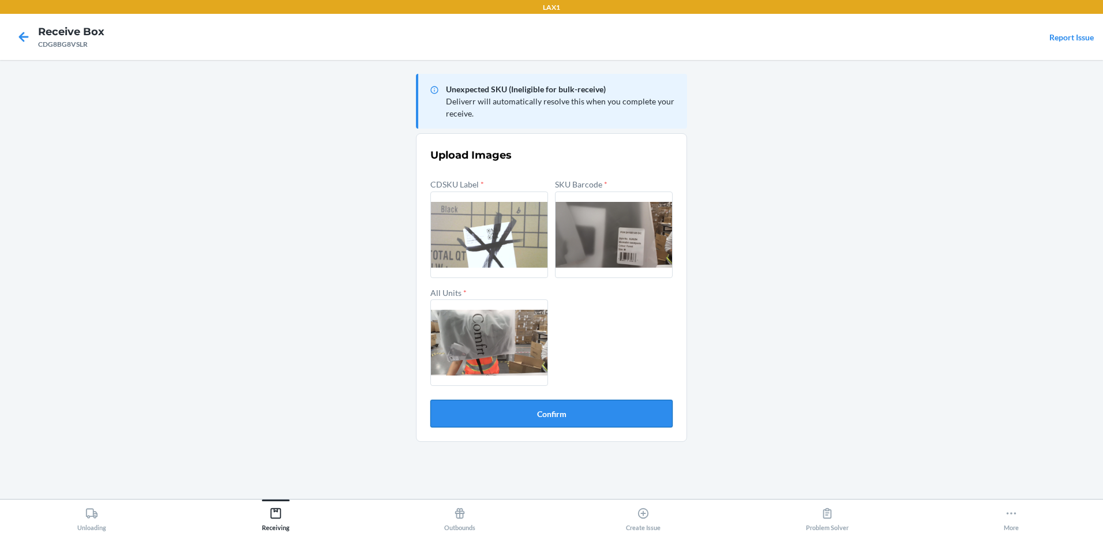
click at [506, 408] on button "Confirm" at bounding box center [551, 414] width 242 height 28
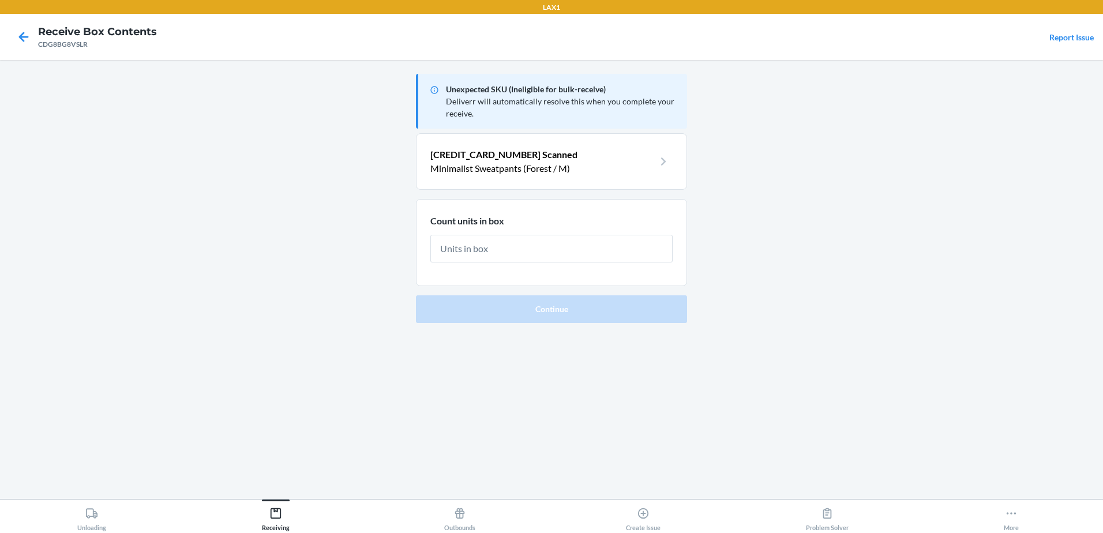
click at [502, 245] on input "text" at bounding box center [551, 249] width 242 height 28
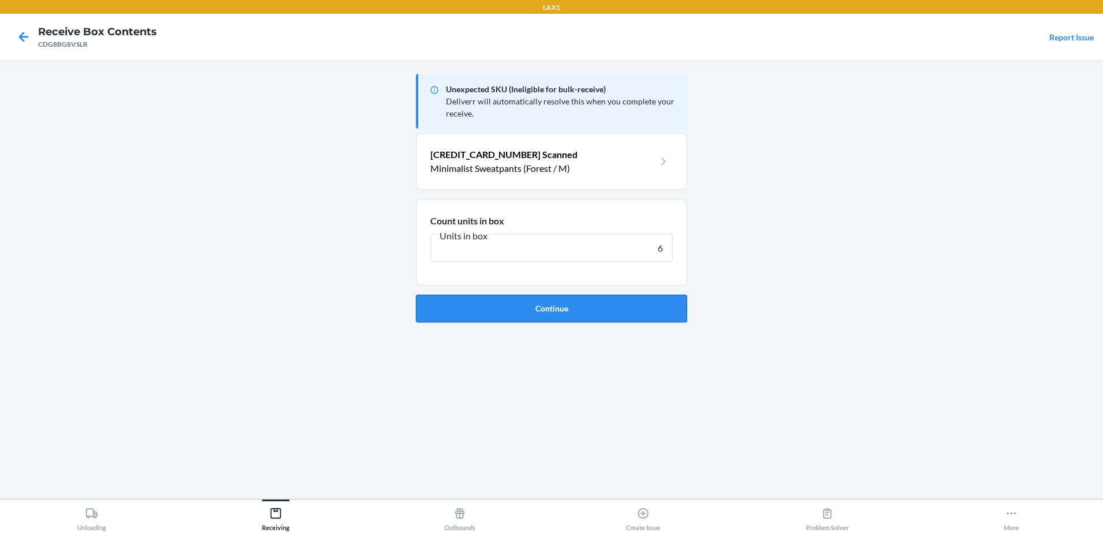
type input "6"
click at [527, 309] on button "Continue" at bounding box center [551, 309] width 271 height 28
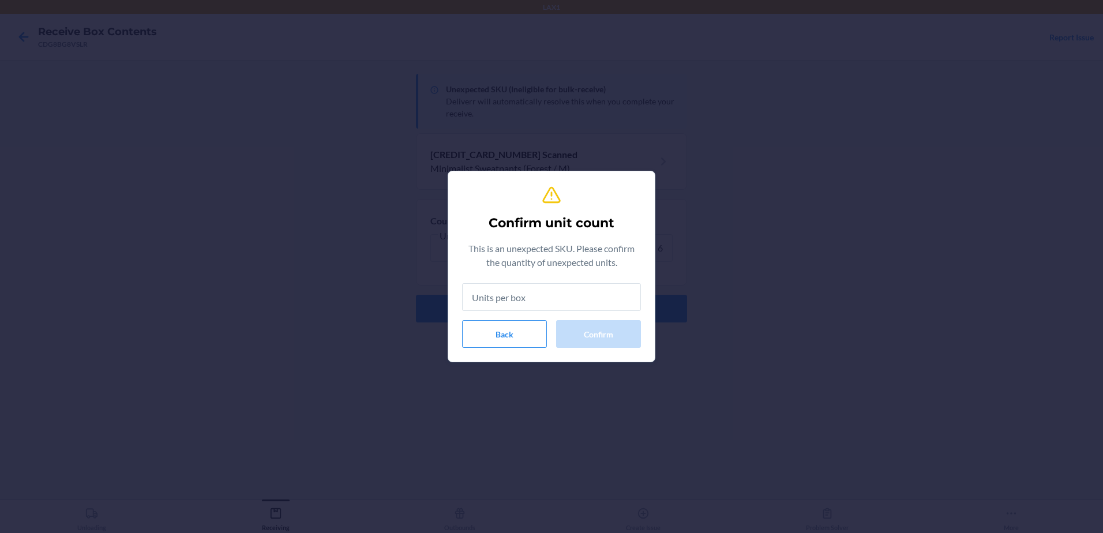
click at [611, 290] on input "text" at bounding box center [551, 297] width 179 height 28
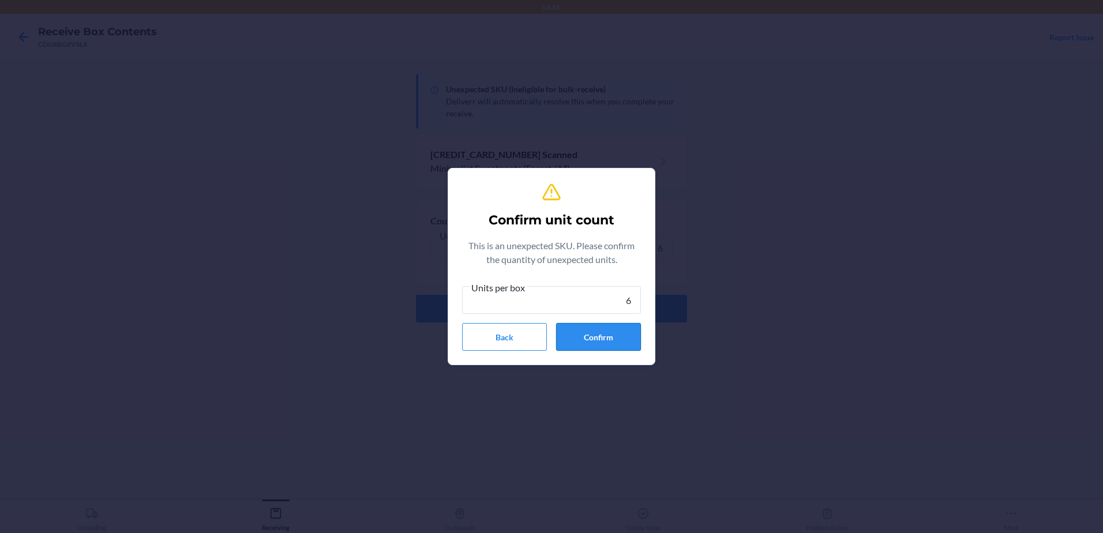
type input "6"
click at [610, 339] on button "Confirm" at bounding box center [598, 337] width 85 height 28
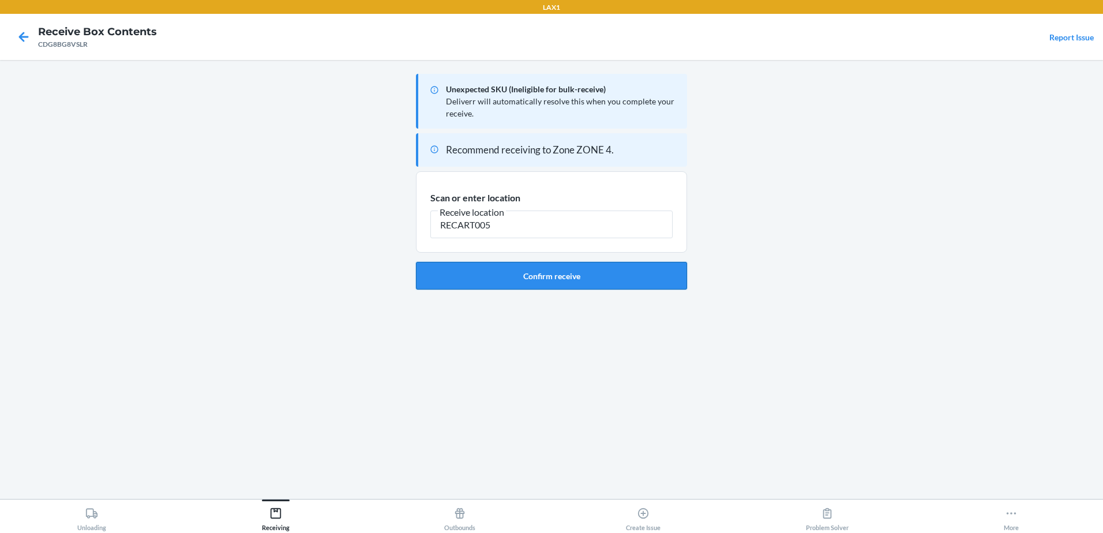
type input "RECART005"
click at [575, 276] on button "Confirm receive" at bounding box center [551, 276] width 271 height 28
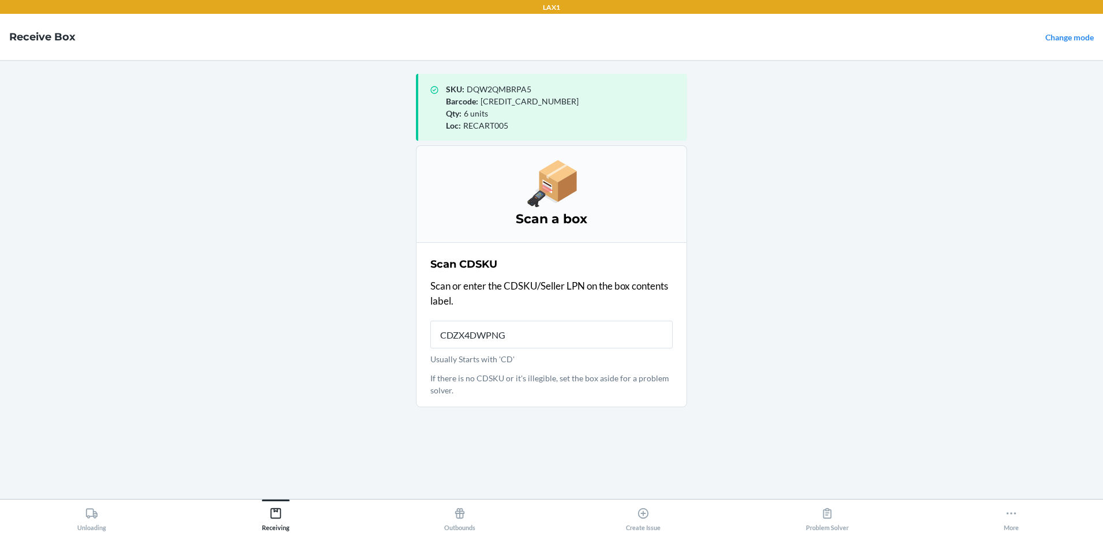
type input "CDZX4DWPNGU"
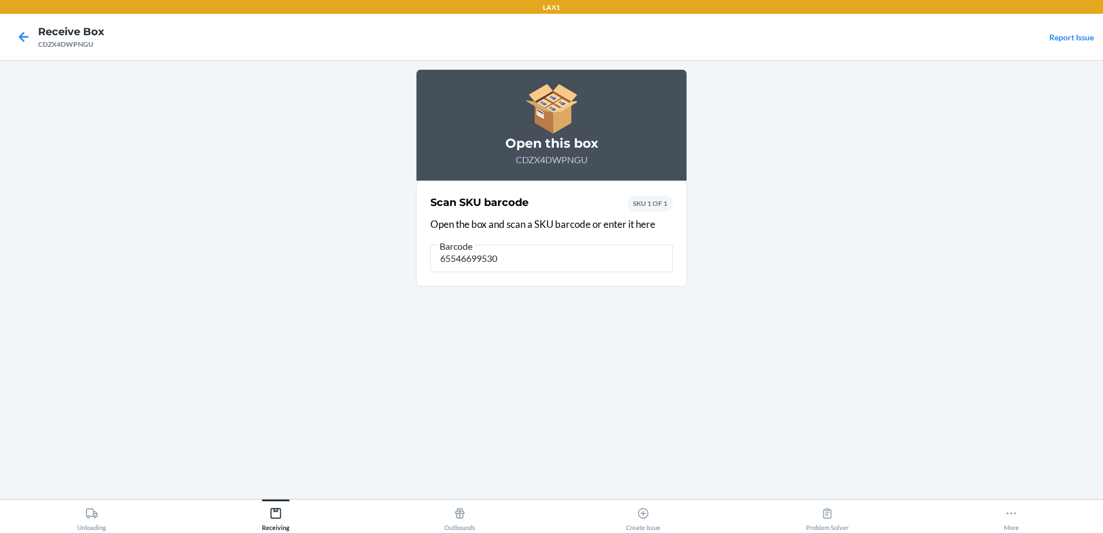
type input "655466995300"
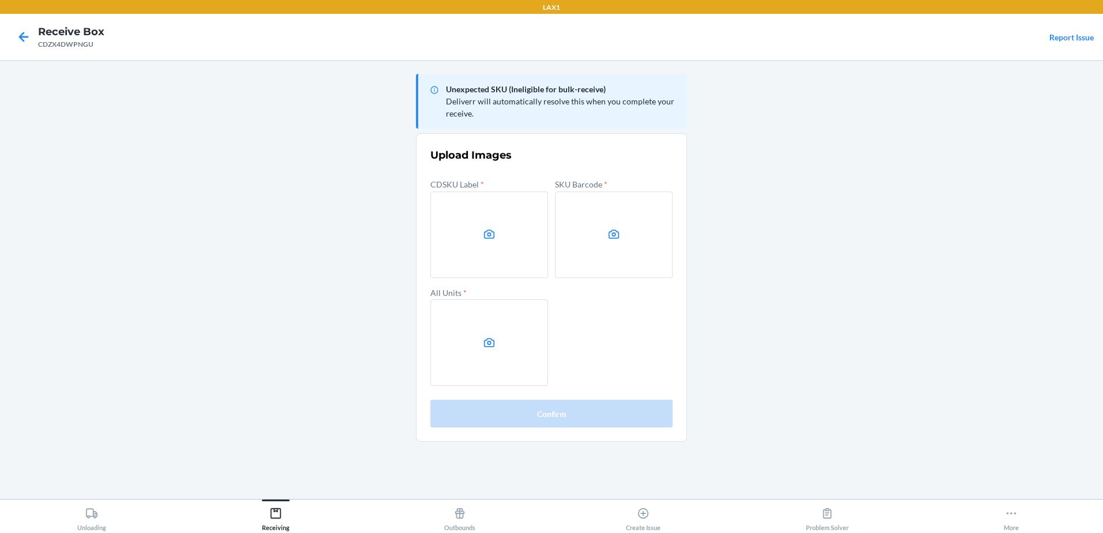
drag, startPoint x: 209, startPoint y: 232, endPoint x: 81, endPoint y: 180, distance: 137.6
click at [208, 232] on main "Unexpected SKU (Ineligible for bulk-receive) Deliverr will automatically resolv…" at bounding box center [551, 279] width 1103 height 439
click at [467, 221] on label at bounding box center [489, 234] width 118 height 87
click at [0, 0] on input "file" at bounding box center [0, 0] width 0 height 0
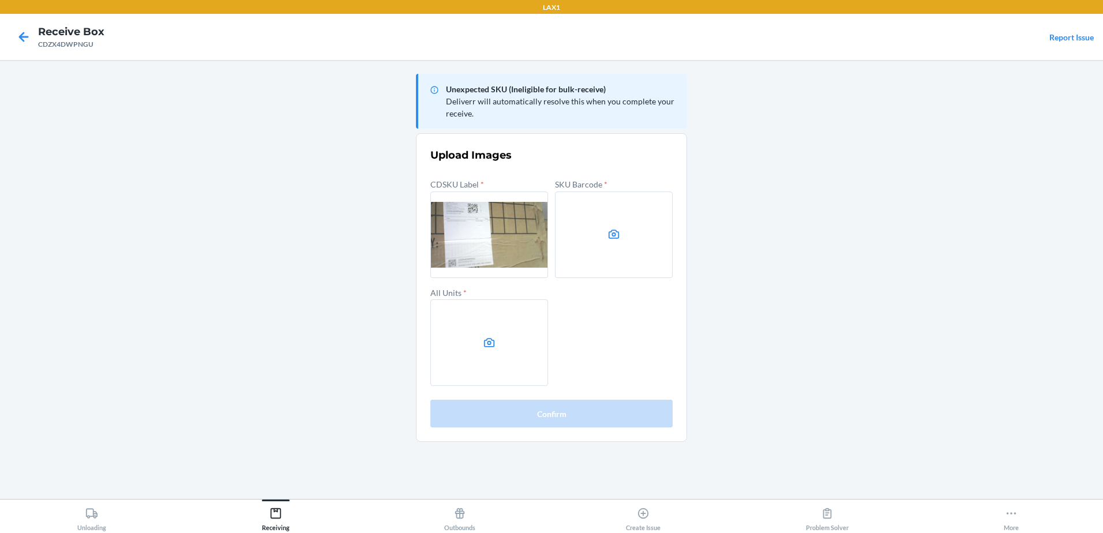
click at [589, 243] on label at bounding box center [614, 234] width 118 height 87
click at [0, 0] on input "file" at bounding box center [0, 0] width 0 height 0
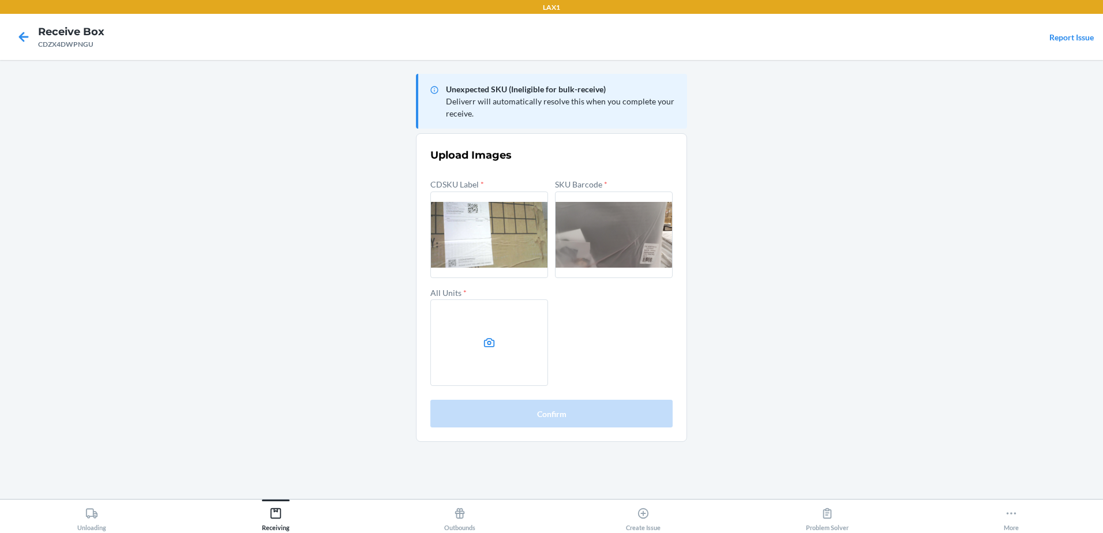
click at [480, 336] on label at bounding box center [489, 342] width 118 height 87
click at [0, 0] on input "file" at bounding box center [0, 0] width 0 height 0
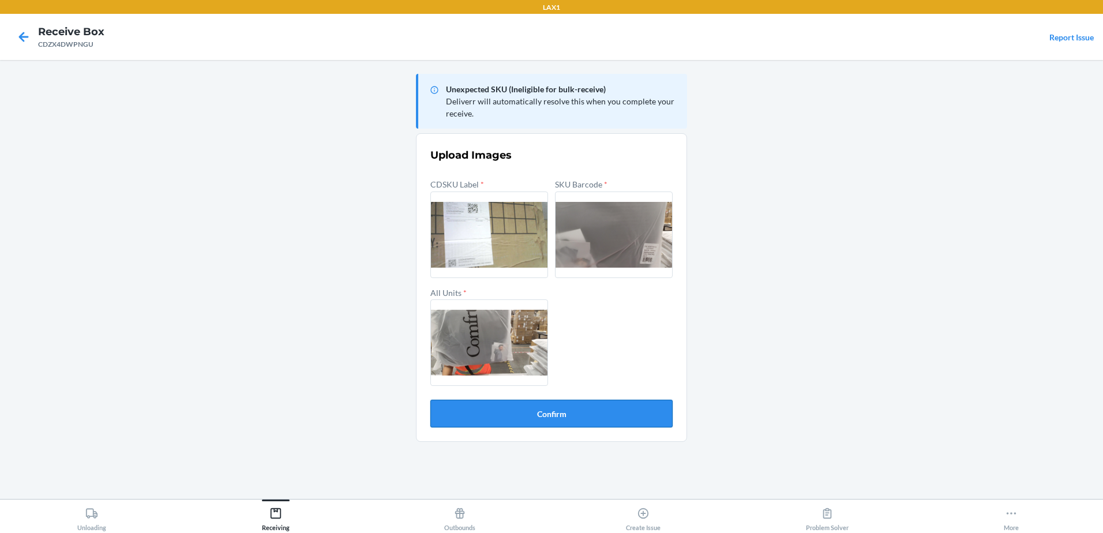
click at [549, 408] on button "Confirm" at bounding box center [551, 414] width 242 height 28
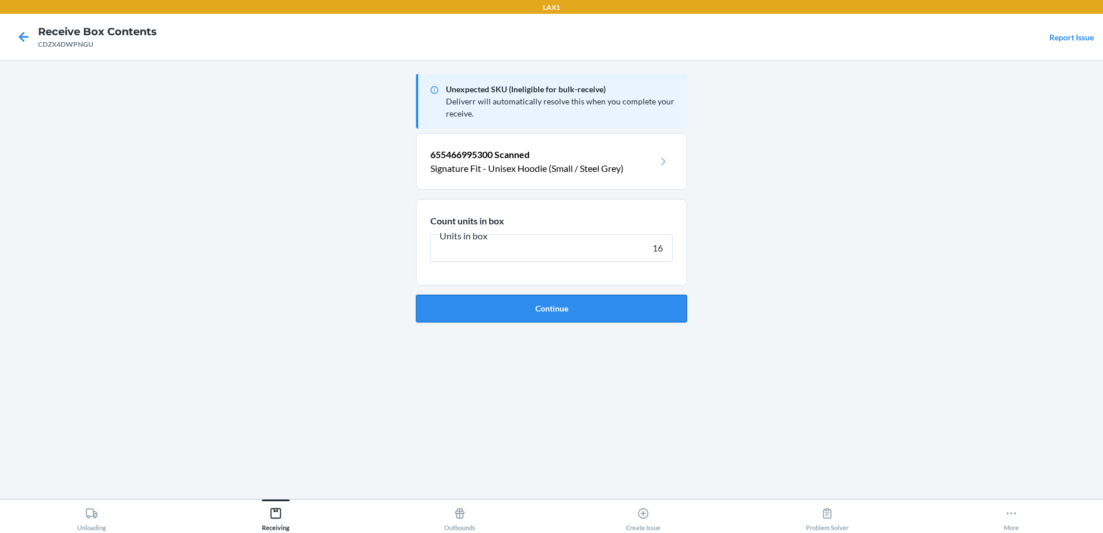
type input "16"
click at [530, 312] on button "Continue" at bounding box center [551, 309] width 271 height 28
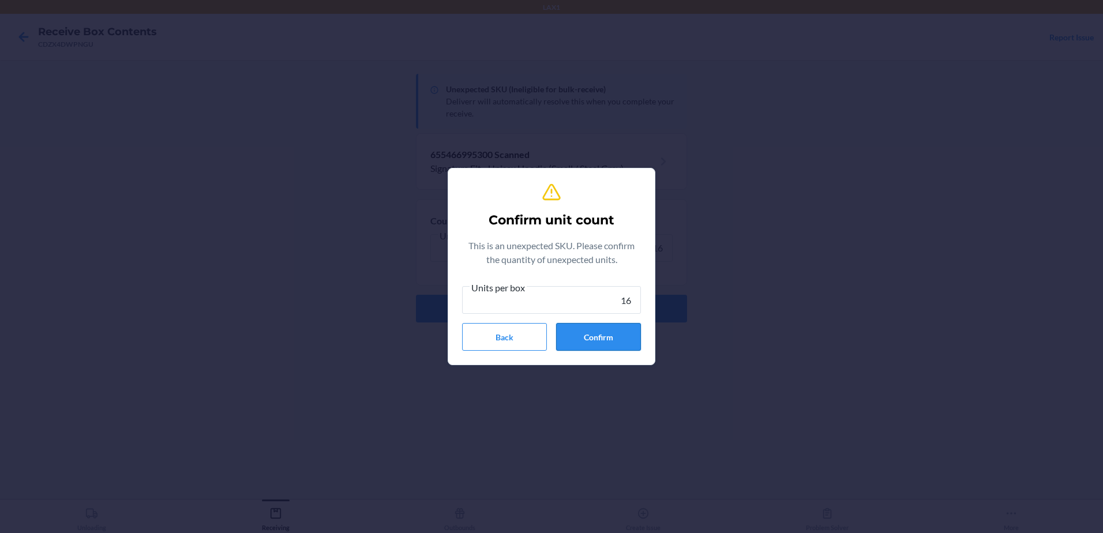
type input "16"
click at [588, 335] on button "Confirm" at bounding box center [598, 337] width 85 height 28
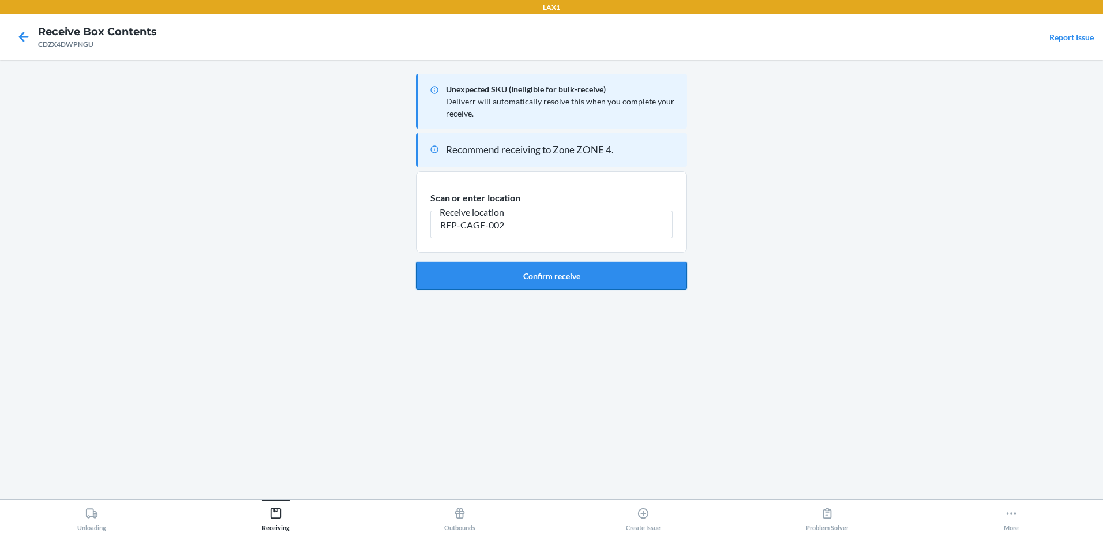
type input "REP-CAGE-002"
click at [561, 275] on button "Confirm receive" at bounding box center [551, 276] width 271 height 28
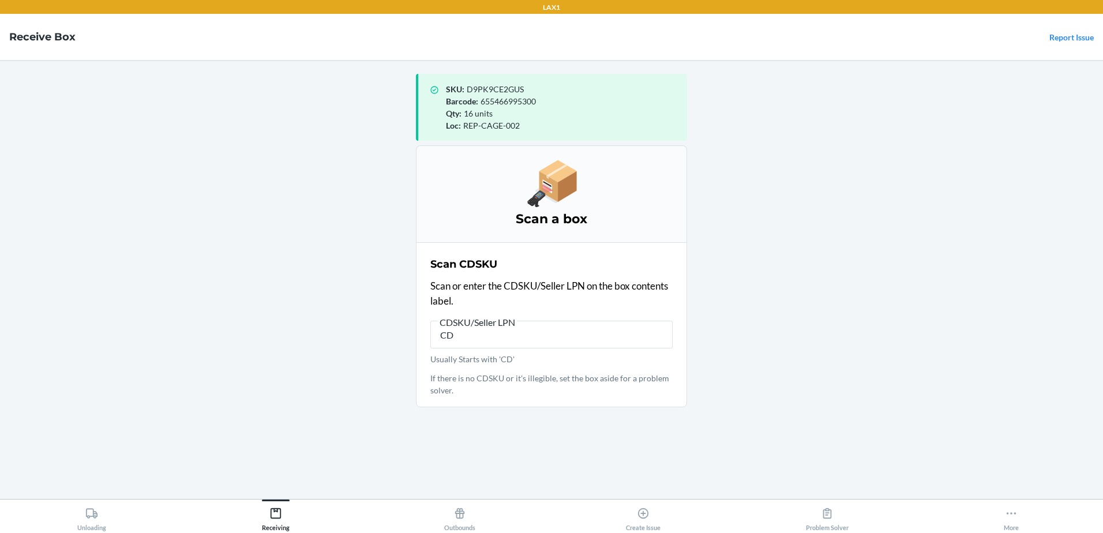
type input "C"
type input "CD3KYMJUUWD"
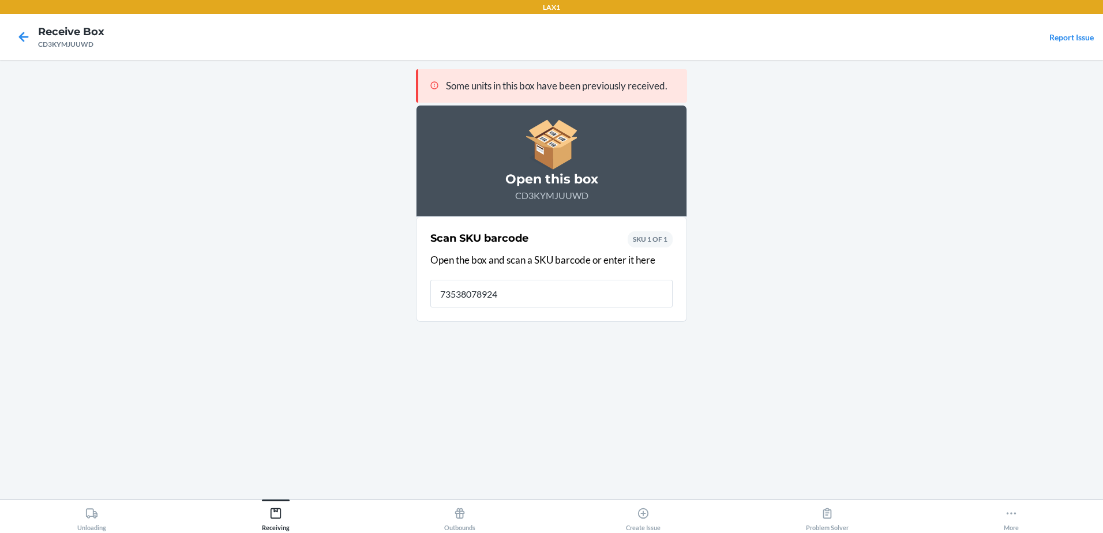
type input "735380789244"
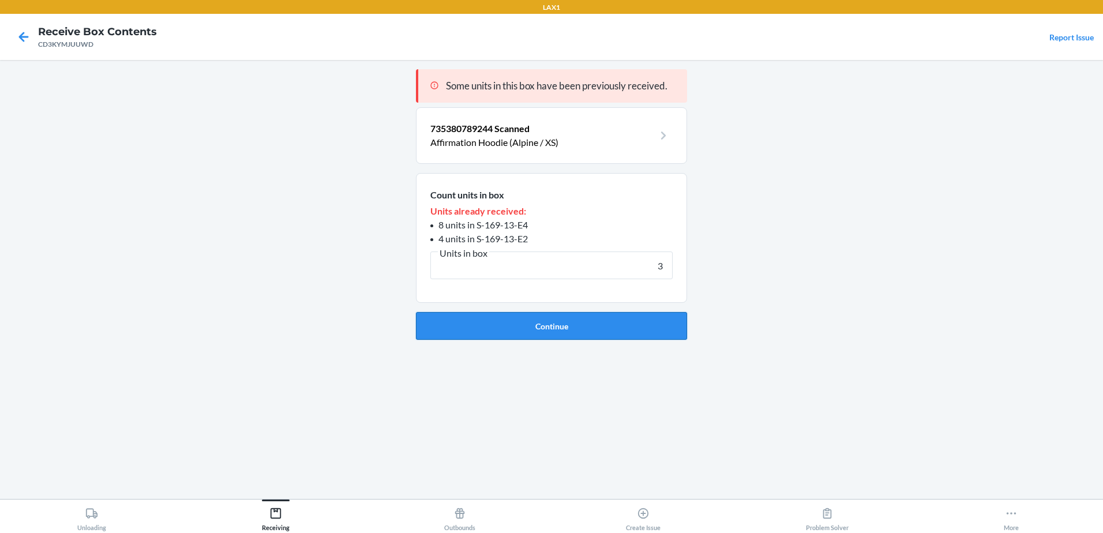
type input "3"
click at [496, 321] on button "Continue" at bounding box center [551, 326] width 271 height 28
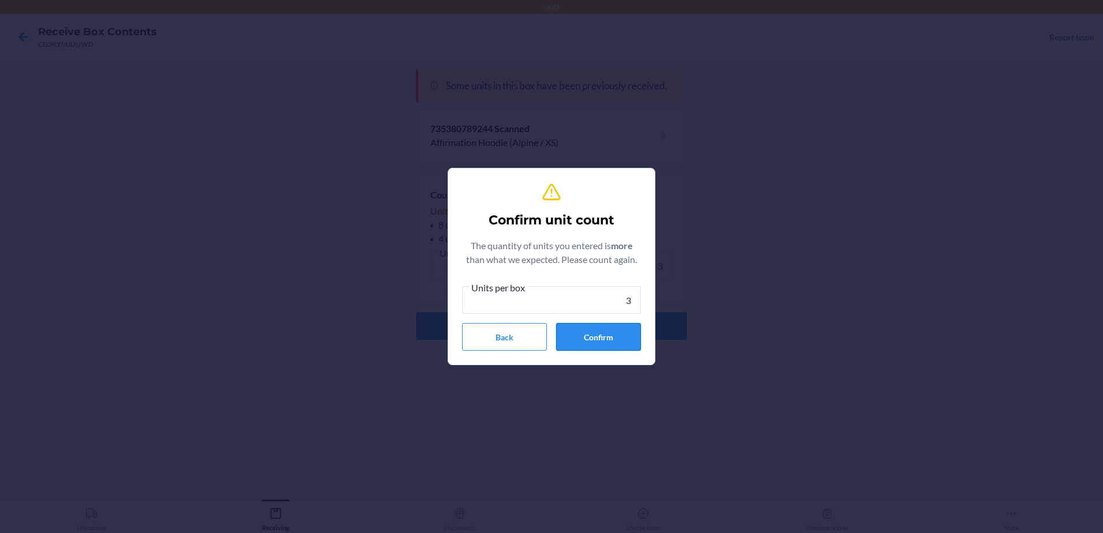
type input "3"
click at [587, 339] on button "Confirm" at bounding box center [598, 337] width 85 height 28
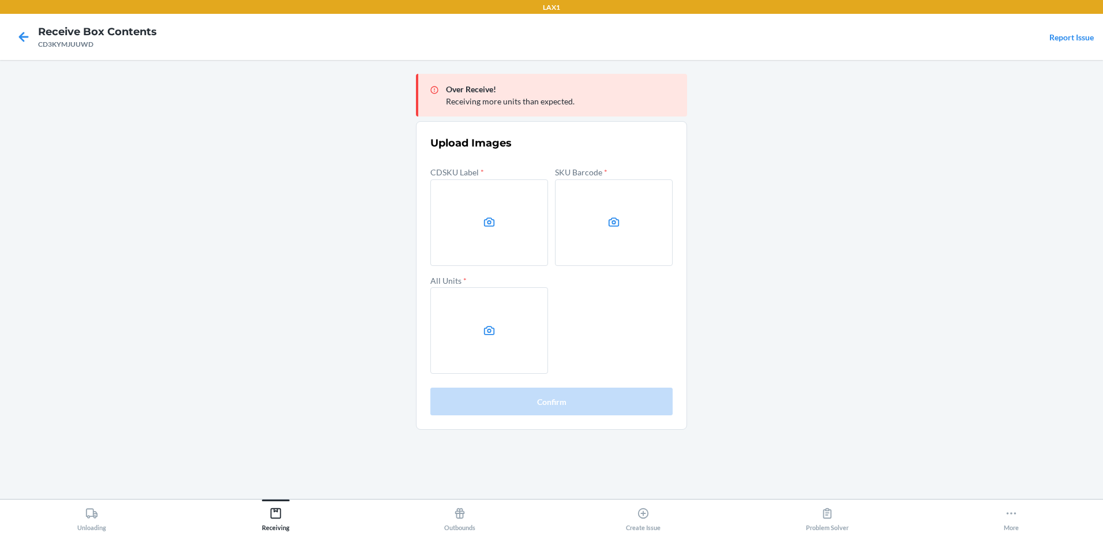
click at [3, 299] on main "Over Receive! Receiving more units than expected. Upload Images CDSKU Label * S…" at bounding box center [551, 279] width 1103 height 439
click at [467, 218] on label at bounding box center [489, 222] width 118 height 87
click at [0, 0] on input "file" at bounding box center [0, 0] width 0 height 0
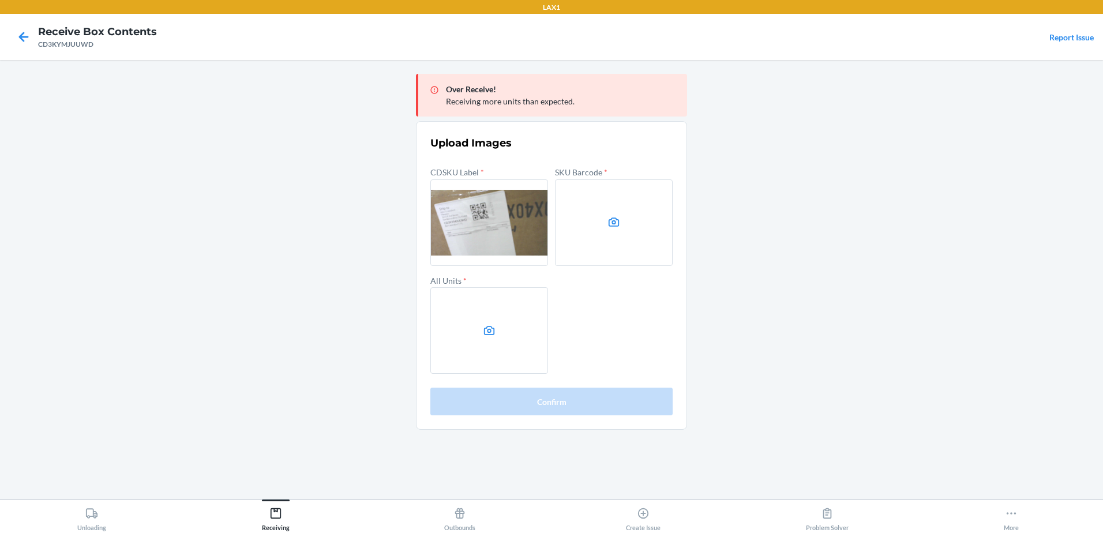
click at [599, 213] on label at bounding box center [614, 222] width 118 height 87
click at [0, 0] on input "file" at bounding box center [0, 0] width 0 height 0
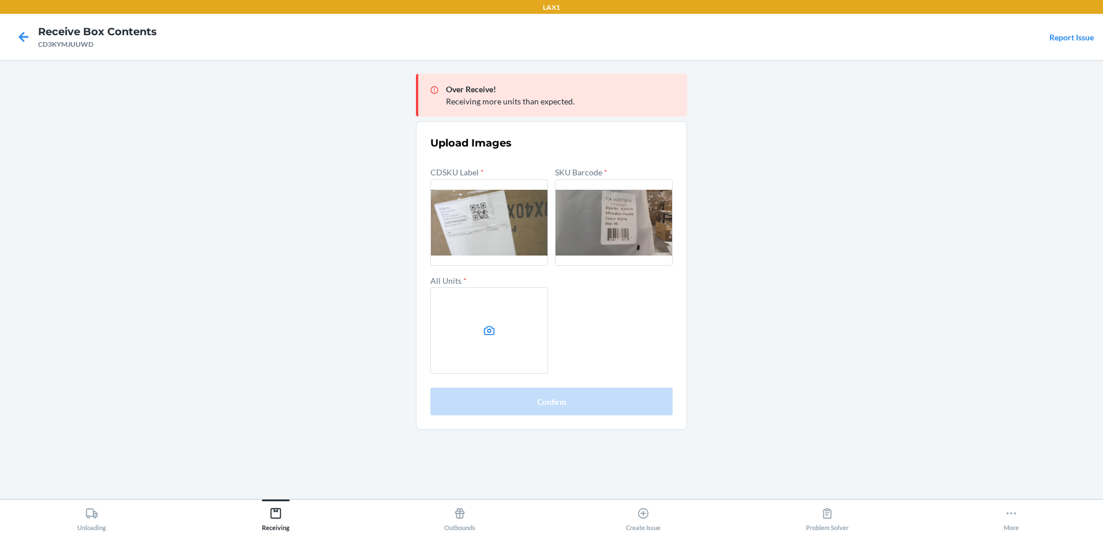
click at [503, 313] on label at bounding box center [489, 330] width 118 height 87
click at [0, 0] on input "file" at bounding box center [0, 0] width 0 height 0
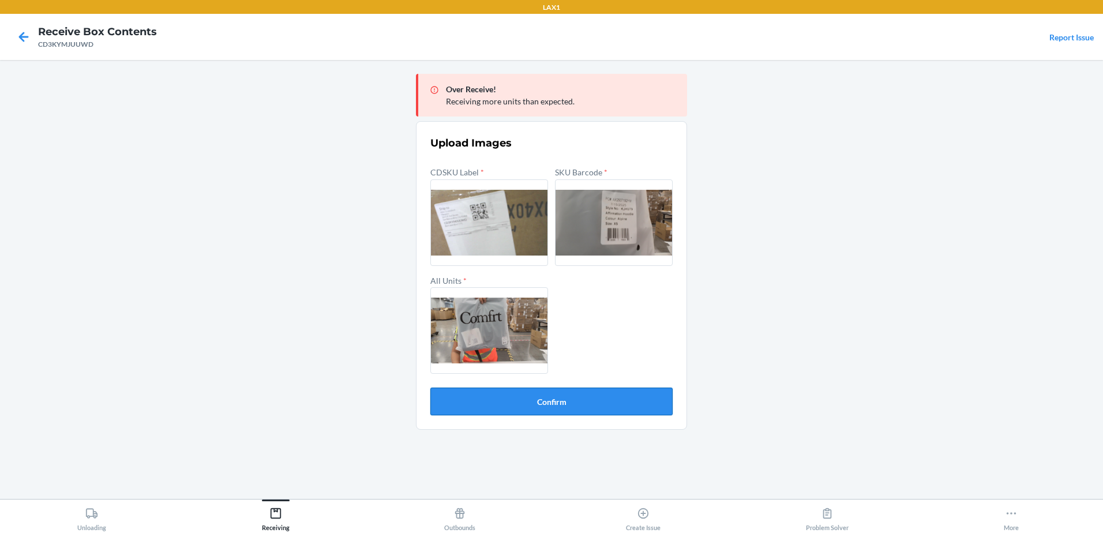
click at [566, 396] on button "Confirm" at bounding box center [551, 402] width 242 height 28
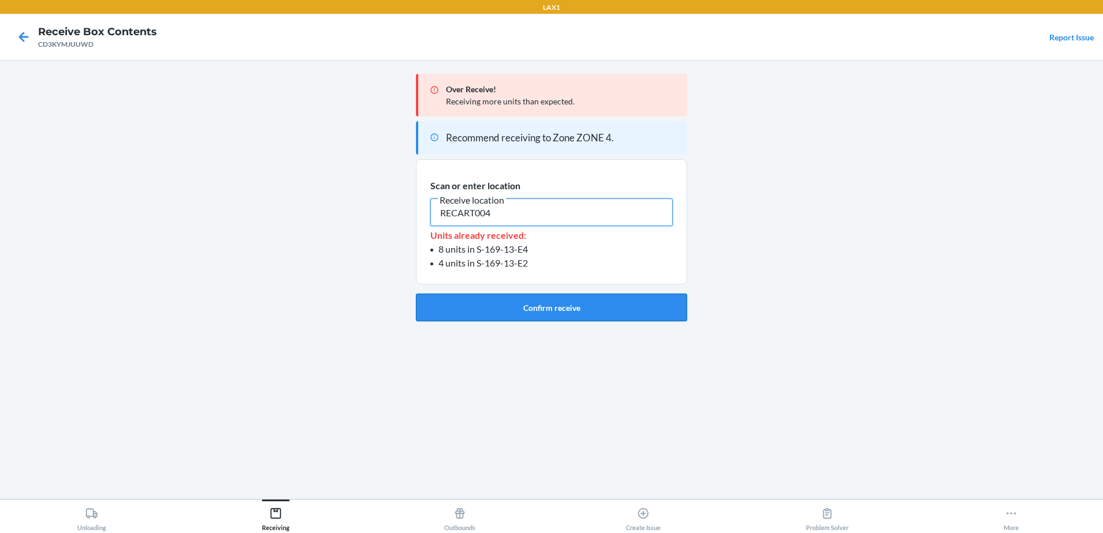
type input "RECART004"
click at [555, 303] on button "Confirm receive" at bounding box center [551, 308] width 271 height 28
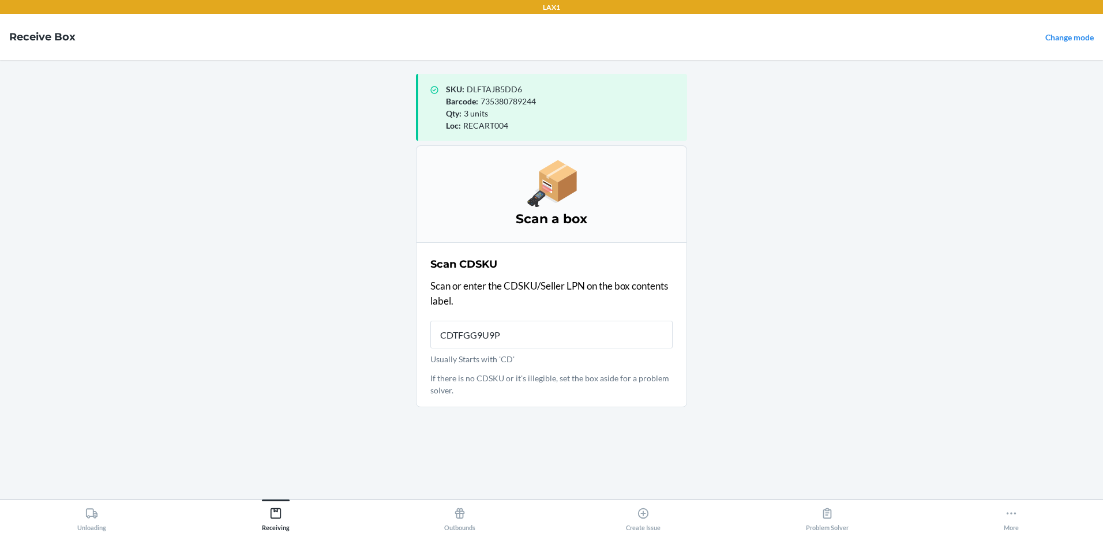
type input "CDTFGG9U9PB"
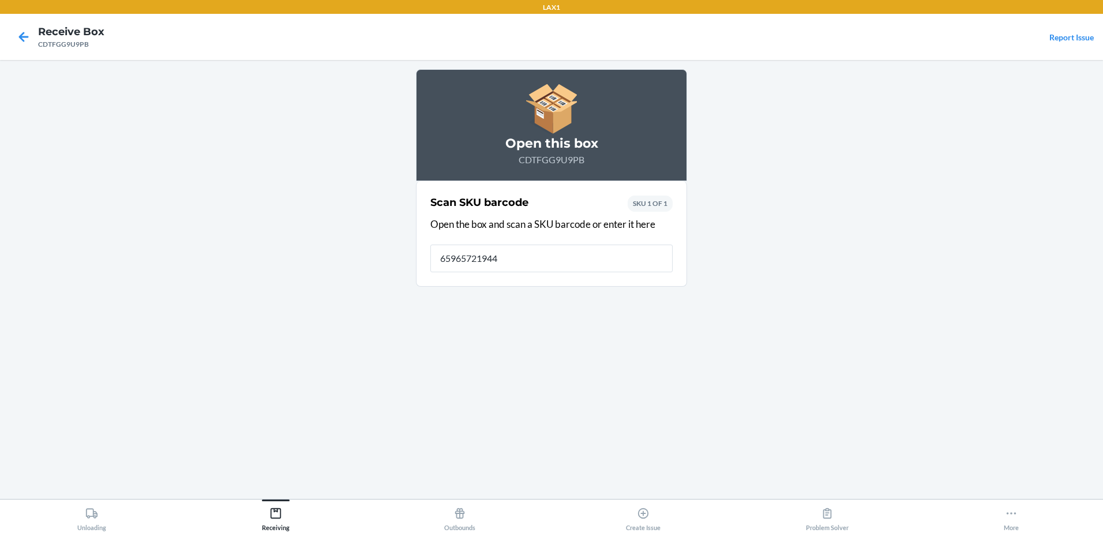
type input "659657219442"
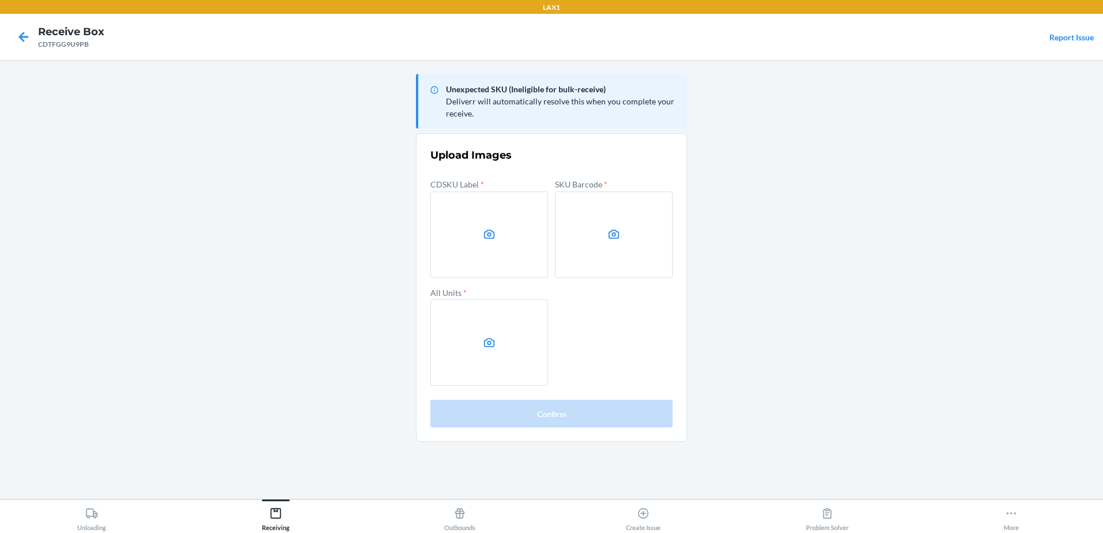
click at [112, 167] on main "Unexpected SKU (Ineligible for bulk-receive) Deliverr will automatically resolv…" at bounding box center [551, 279] width 1103 height 439
click at [496, 235] on label at bounding box center [489, 234] width 118 height 87
click at [0, 0] on input "file" at bounding box center [0, 0] width 0 height 0
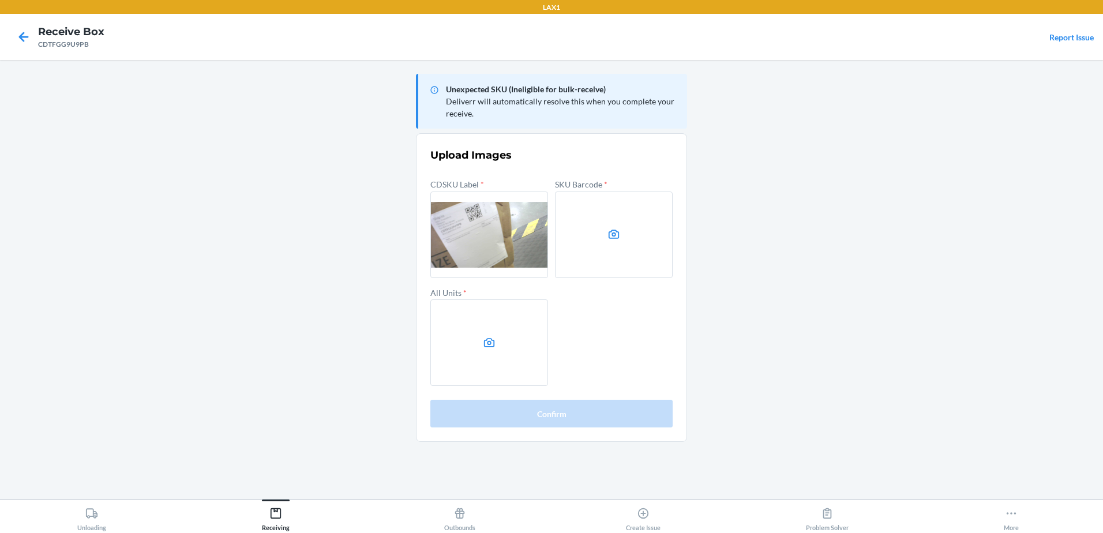
click at [591, 231] on label at bounding box center [614, 234] width 118 height 87
click at [0, 0] on input "file" at bounding box center [0, 0] width 0 height 0
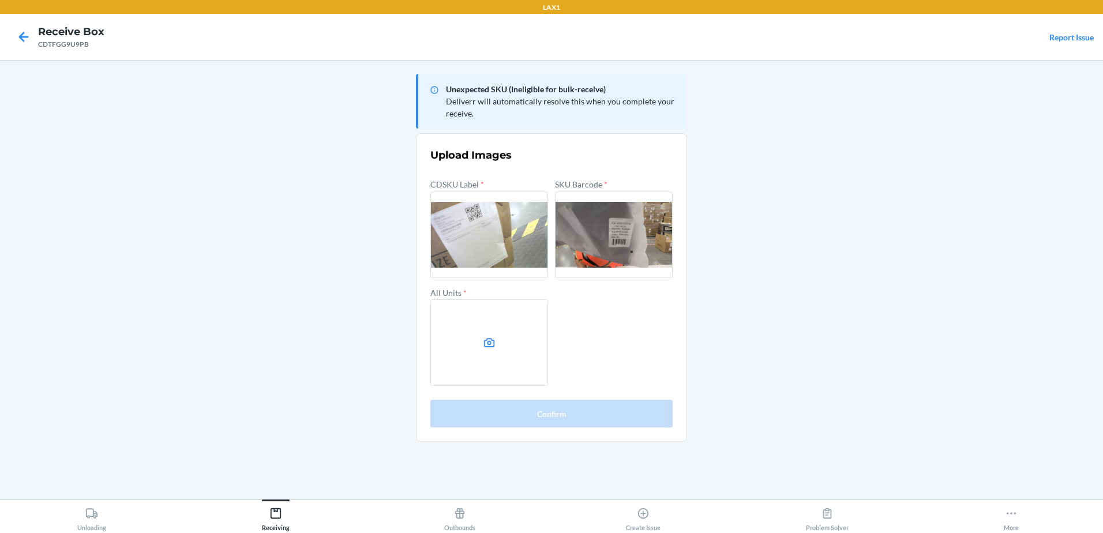
click at [515, 351] on label at bounding box center [489, 342] width 118 height 87
click at [0, 0] on input "file" at bounding box center [0, 0] width 0 height 0
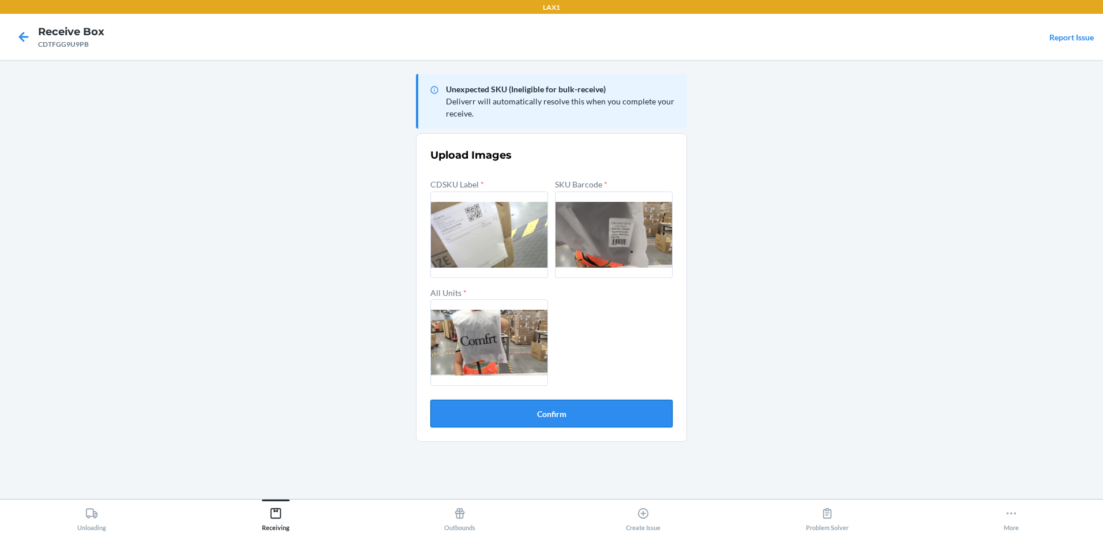
click at [559, 415] on button "Confirm" at bounding box center [551, 414] width 242 height 28
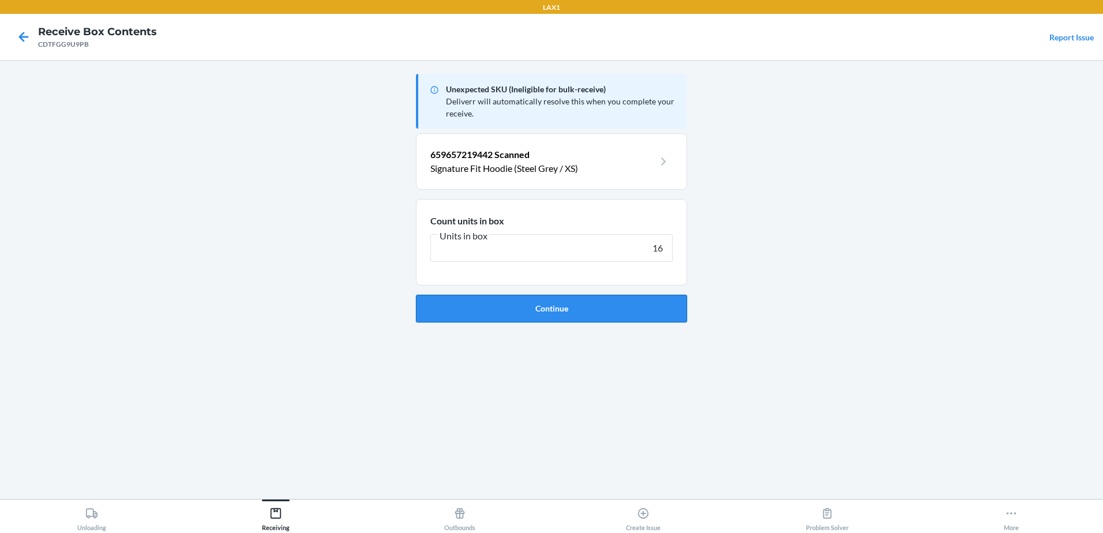
type input "16"
click at [465, 306] on button "Continue" at bounding box center [551, 309] width 271 height 28
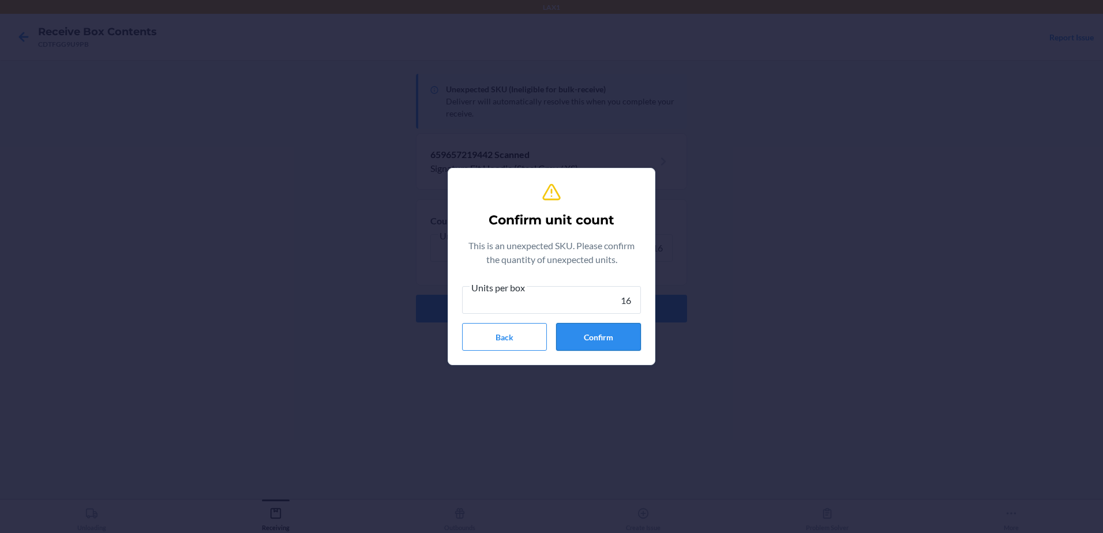
type input "16"
click at [609, 341] on button "Confirm" at bounding box center [598, 337] width 85 height 28
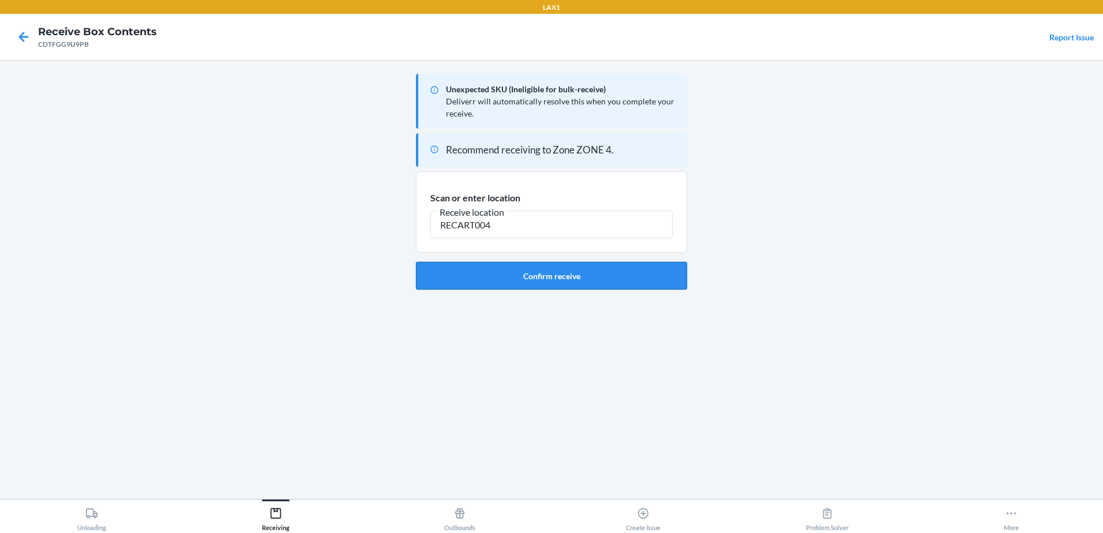
type input "RECART004"
click at [531, 284] on button "Confirm receive" at bounding box center [551, 276] width 271 height 28
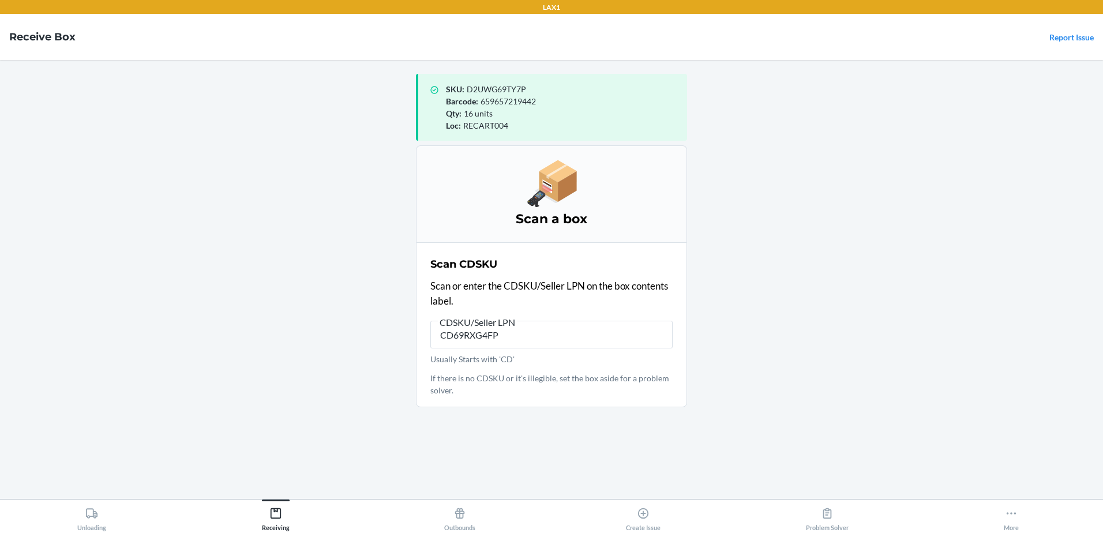
type input "CD69RXG4FPU"
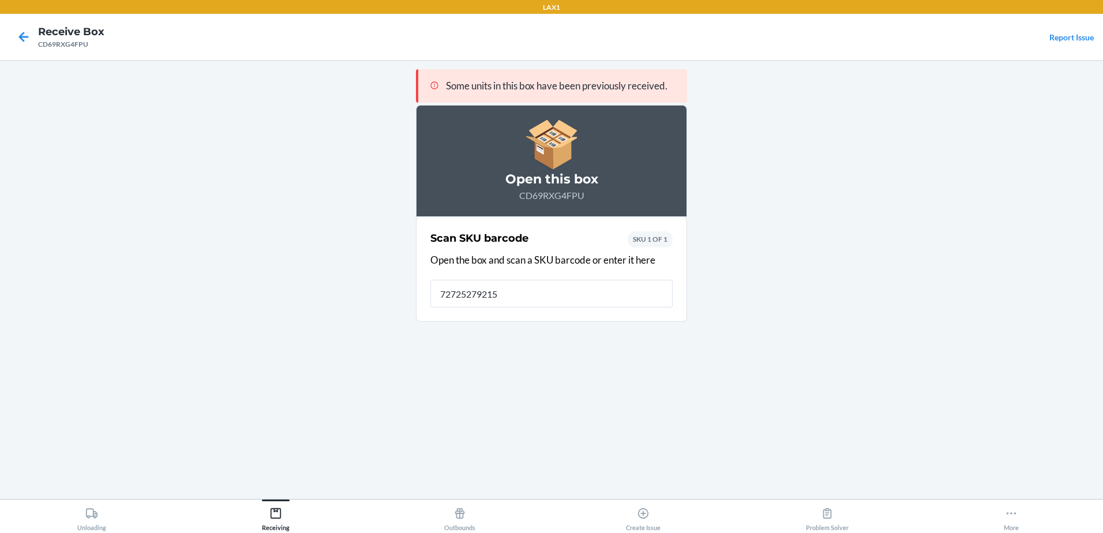
type input "727252792155"
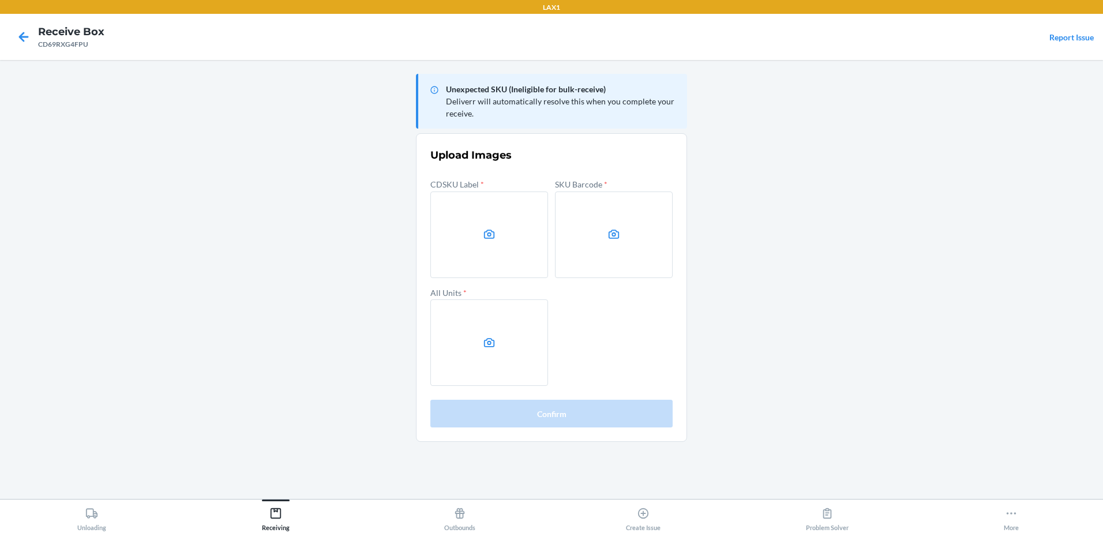
click at [474, 217] on label at bounding box center [489, 234] width 118 height 87
click at [0, 0] on input "file" at bounding box center [0, 0] width 0 height 0
click at [85, 195] on main "Unexpected SKU (Ineligible for bulk-receive) Deliverr will automatically resolv…" at bounding box center [551, 279] width 1103 height 439
click at [475, 245] on label at bounding box center [489, 234] width 118 height 87
click at [0, 0] on input "file" at bounding box center [0, 0] width 0 height 0
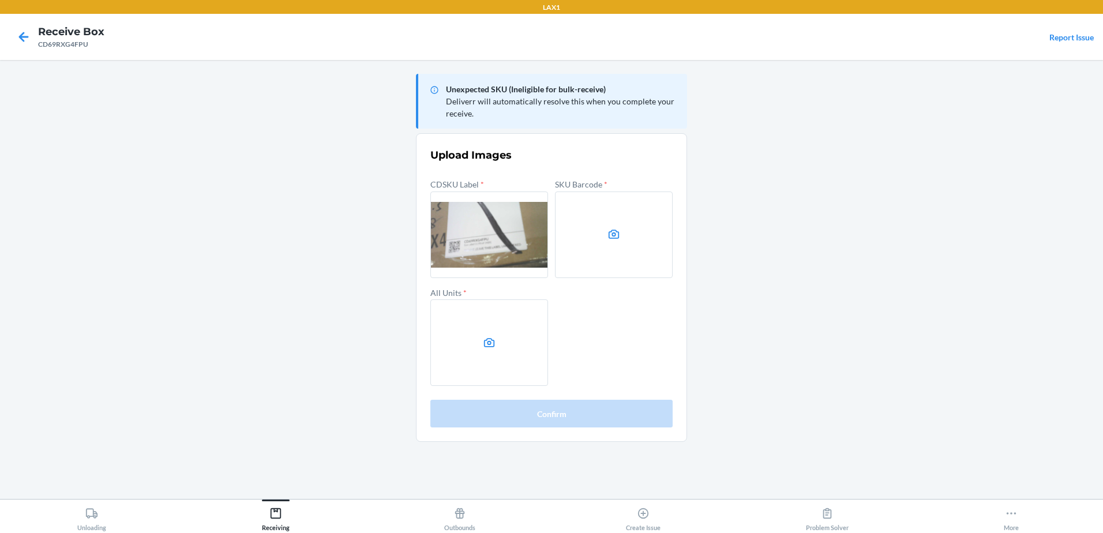
click at [596, 227] on label at bounding box center [614, 234] width 118 height 87
click at [0, 0] on input "file" at bounding box center [0, 0] width 0 height 0
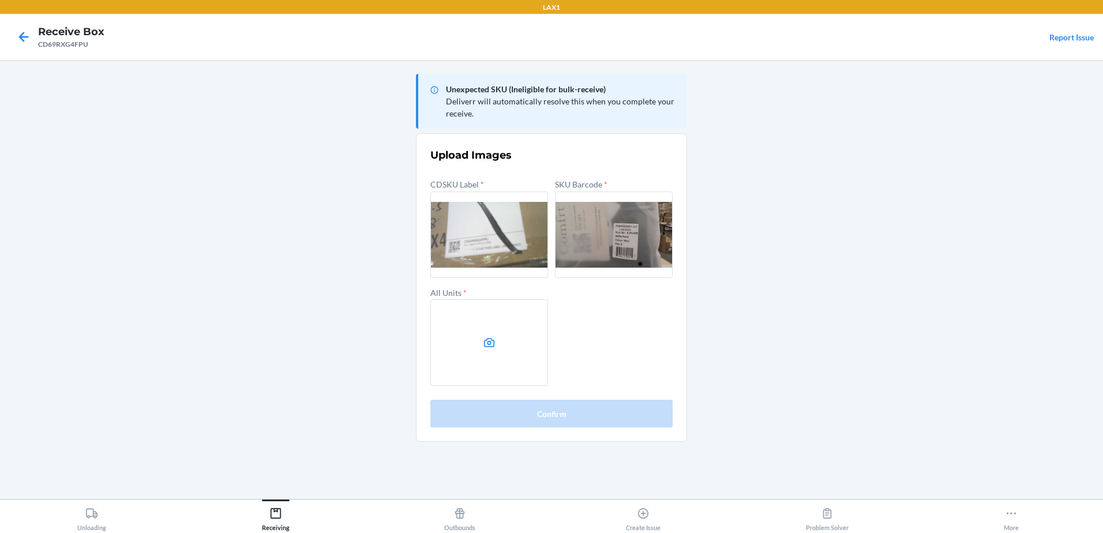
click at [486, 355] on label at bounding box center [489, 342] width 118 height 87
click at [0, 0] on input "file" at bounding box center [0, 0] width 0 height 0
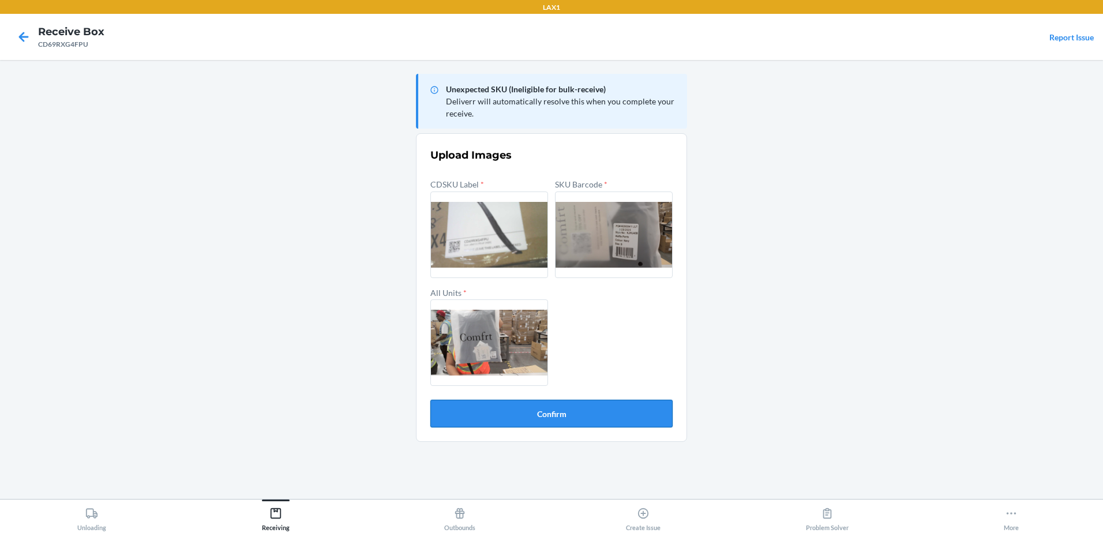
click at [548, 413] on button "Confirm" at bounding box center [551, 414] width 242 height 28
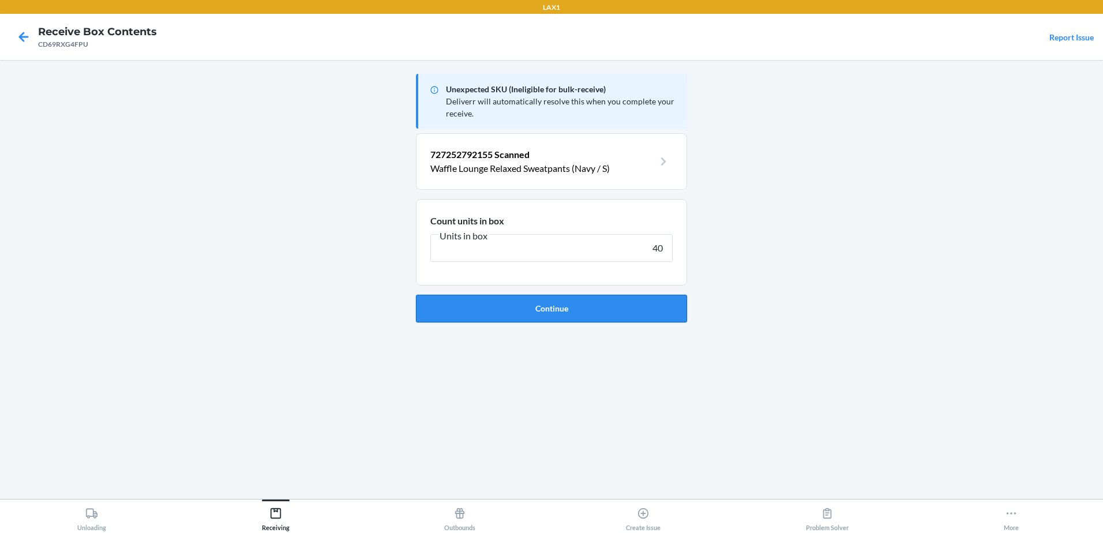
type input "40"
click at [512, 307] on button "Continue" at bounding box center [551, 309] width 271 height 28
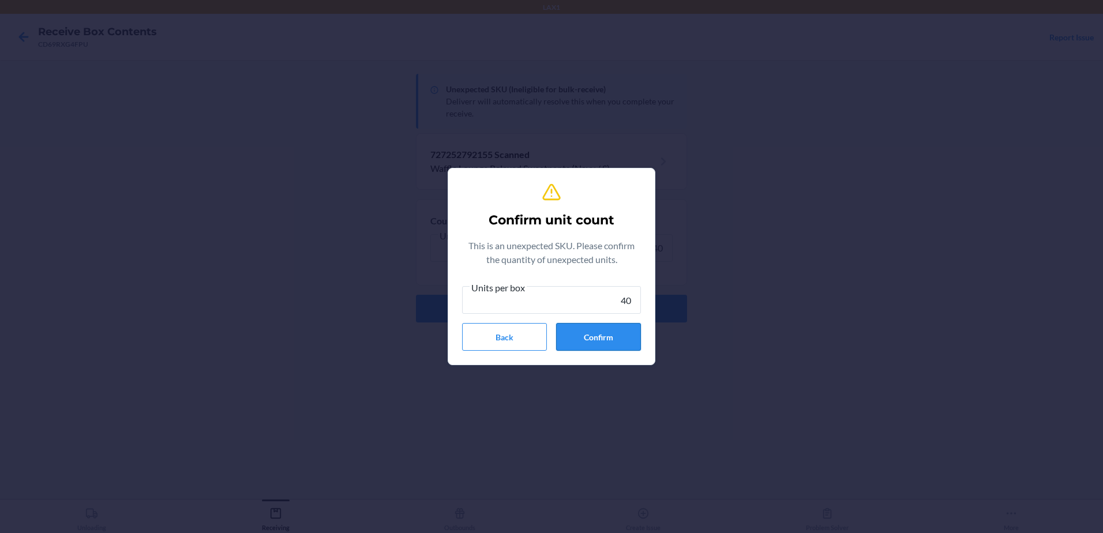
type input "40"
click at [604, 335] on button "Confirm" at bounding box center [598, 337] width 85 height 28
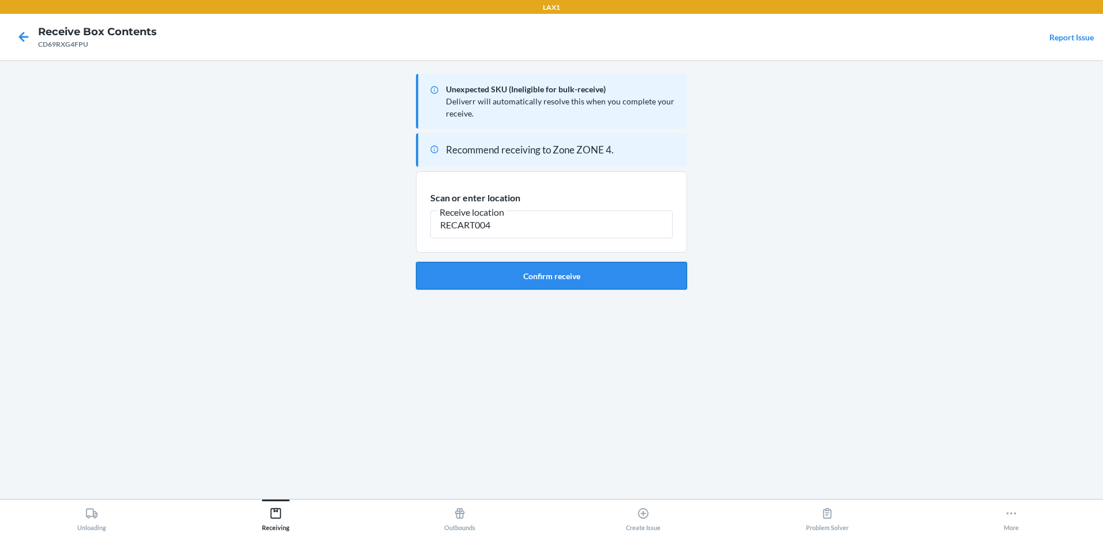
type input "RECART004"
click at [532, 272] on button "Confirm receive" at bounding box center [551, 276] width 271 height 28
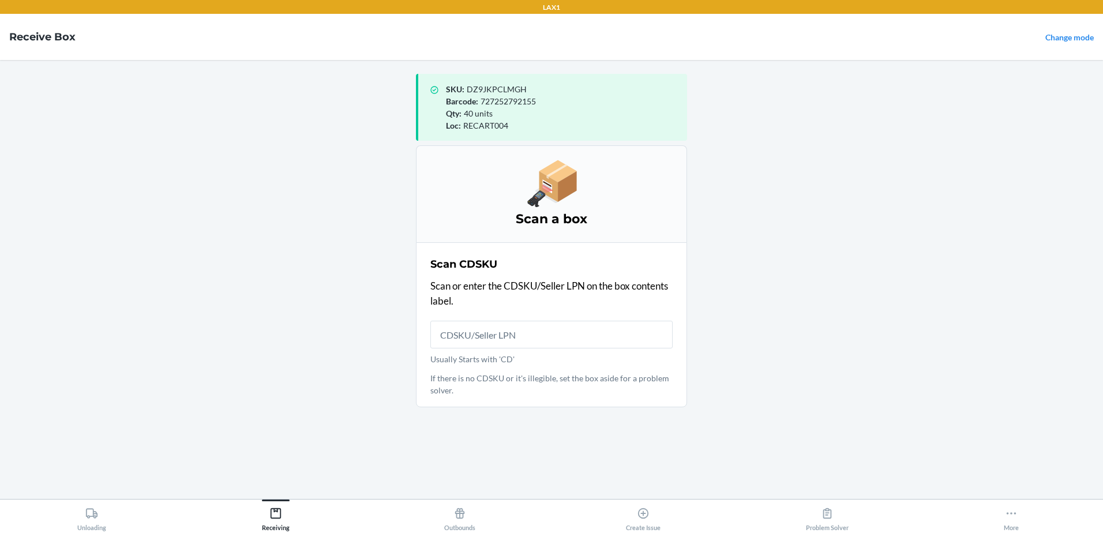
click at [525, 329] on input "Usually Starts with 'CD'" at bounding box center [551, 335] width 242 height 28
type input "CD69RXG4FPU"
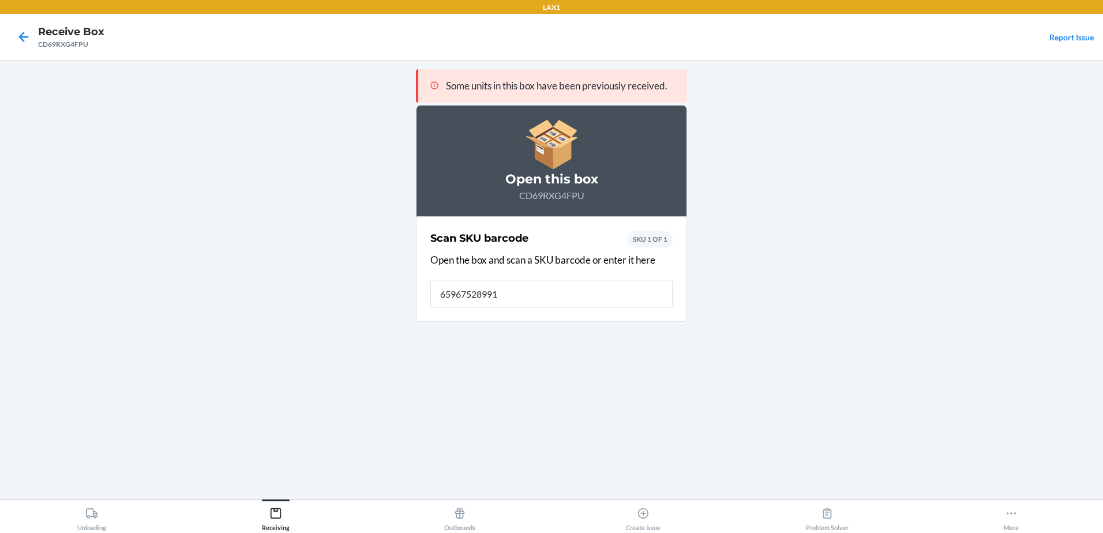
type input "[CREDIT_CARD_NUMBER]"
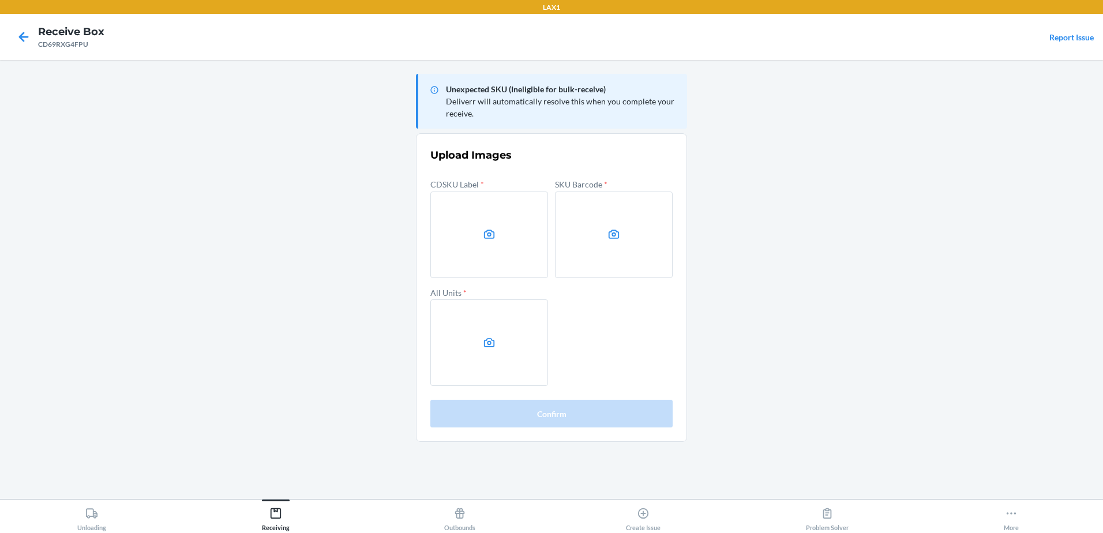
click at [512, 242] on label at bounding box center [489, 234] width 118 height 87
click at [0, 0] on input "file" at bounding box center [0, 0] width 0 height 0
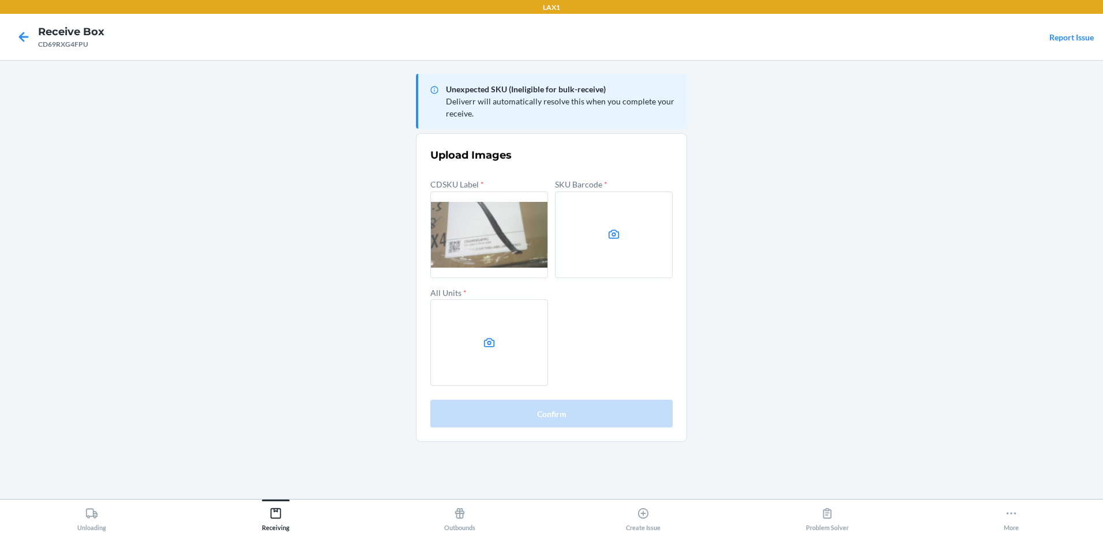
click at [185, 322] on main "Unexpected SKU (Ineligible for bulk-receive) Deliverr will automatically resolv…" at bounding box center [551, 279] width 1103 height 439
click at [599, 246] on label at bounding box center [614, 234] width 118 height 87
click at [0, 0] on input "file" at bounding box center [0, 0] width 0 height 0
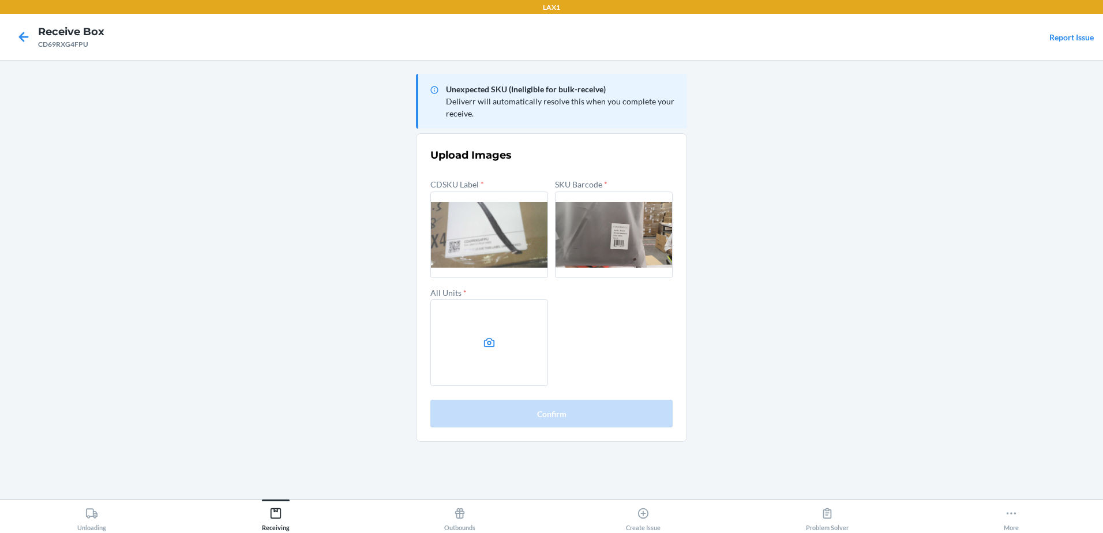
click at [499, 324] on label at bounding box center [489, 342] width 118 height 87
click at [0, 0] on input "file" at bounding box center [0, 0] width 0 height 0
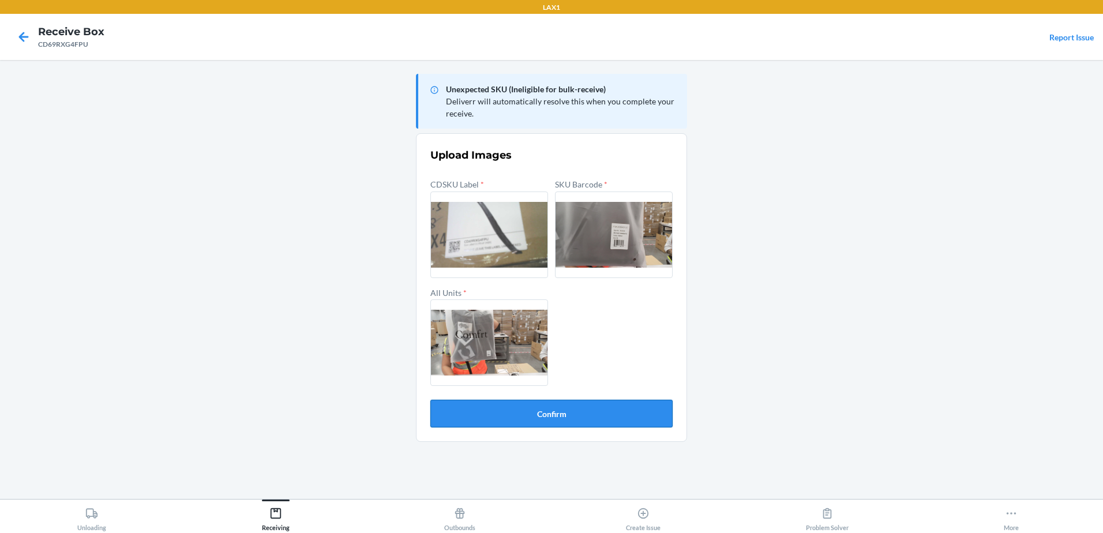
click at [625, 407] on button "Confirm" at bounding box center [551, 414] width 242 height 28
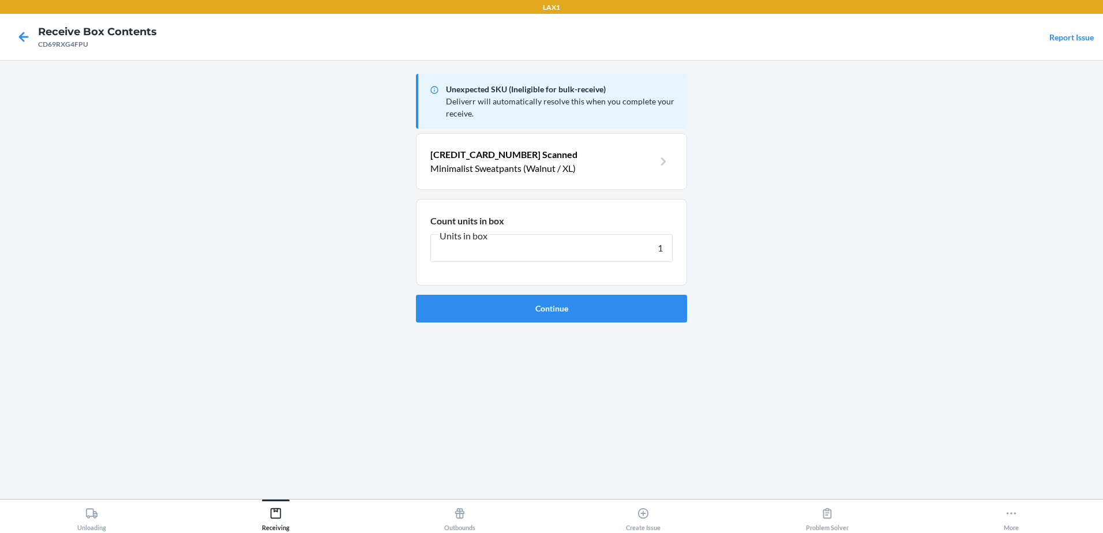
type input "1"
click at [416, 295] on button "Continue" at bounding box center [551, 309] width 271 height 28
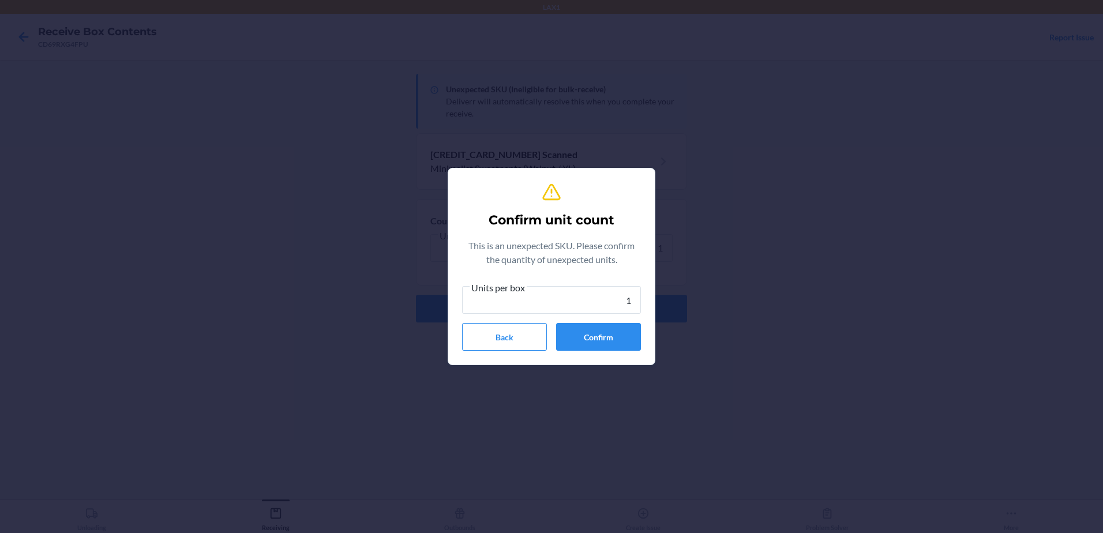
type input "1"
click at [629, 332] on button "Confirm" at bounding box center [598, 337] width 85 height 28
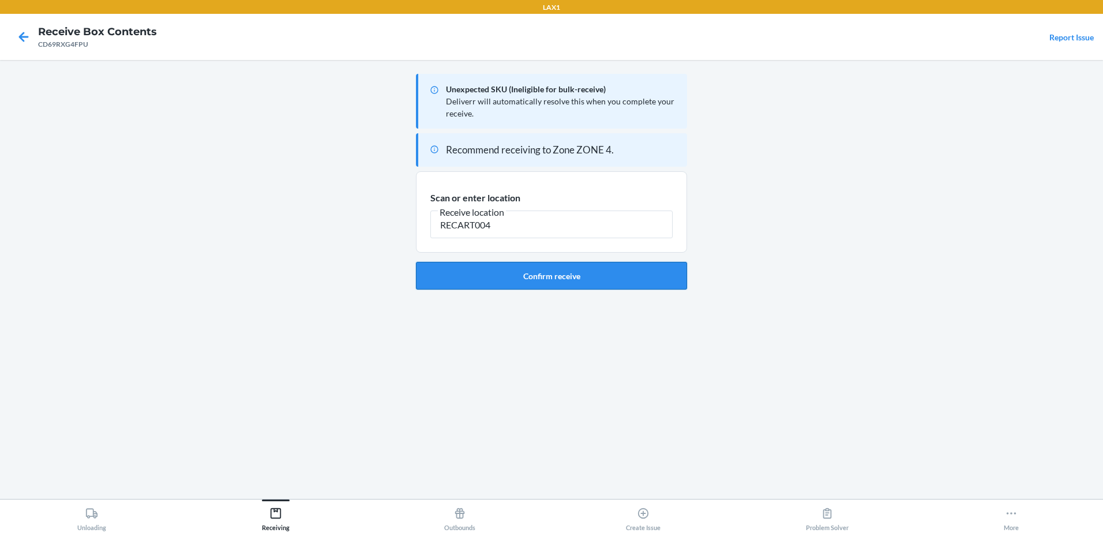
type input "RECART004"
click at [659, 270] on button "Confirm receive" at bounding box center [551, 276] width 271 height 28
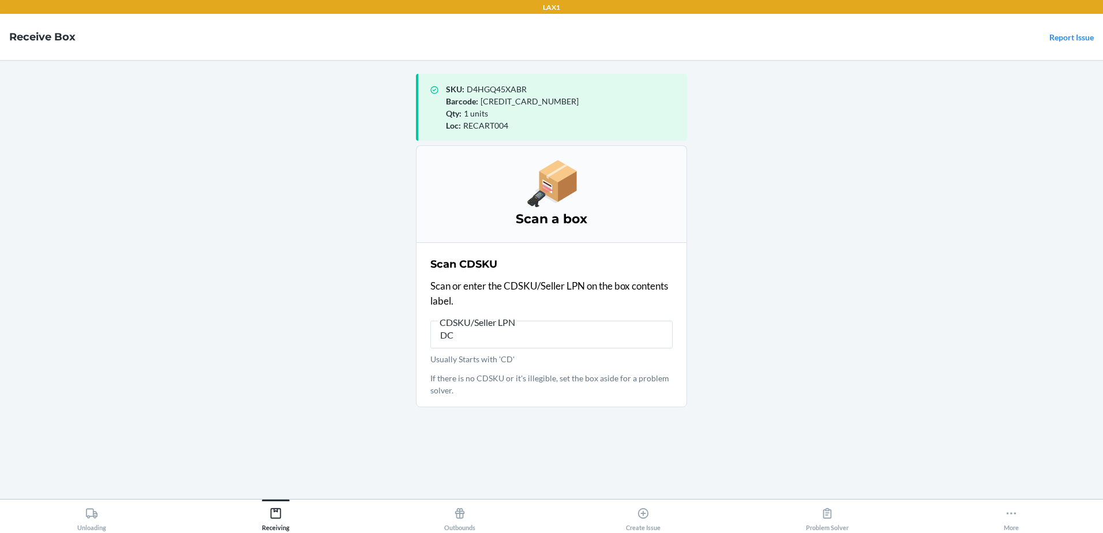
type input "D"
type input "CD69RXG4FPU"
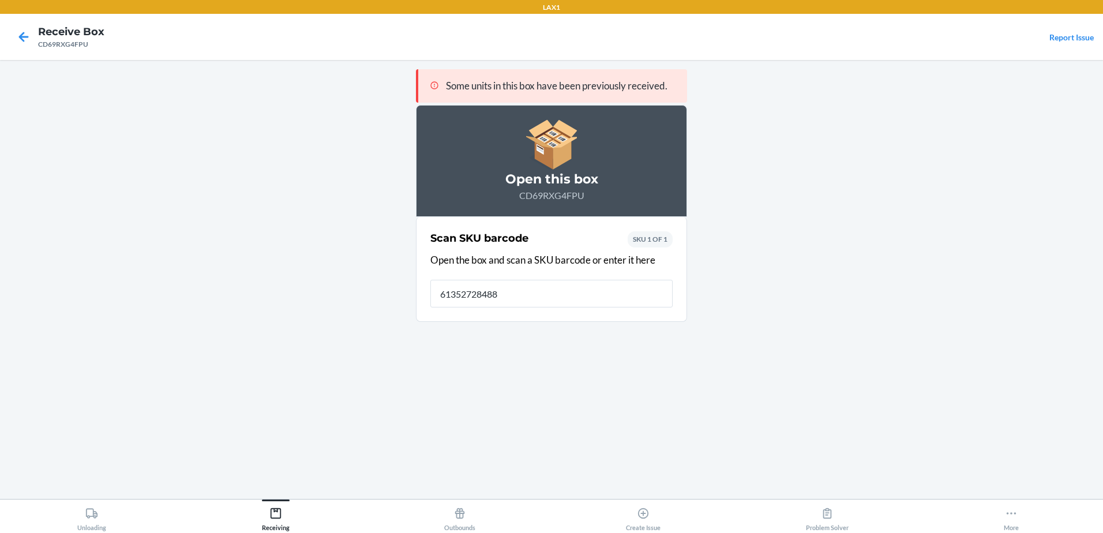
type input "613527284886"
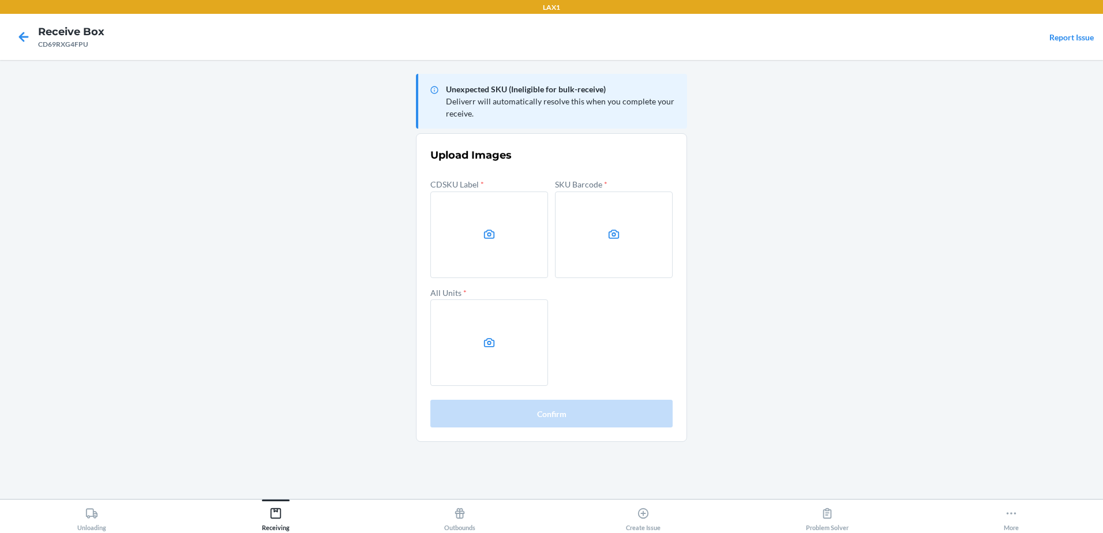
click at [495, 229] on icon at bounding box center [489, 234] width 13 height 13
click at [0, 0] on input "file" at bounding box center [0, 0] width 0 height 0
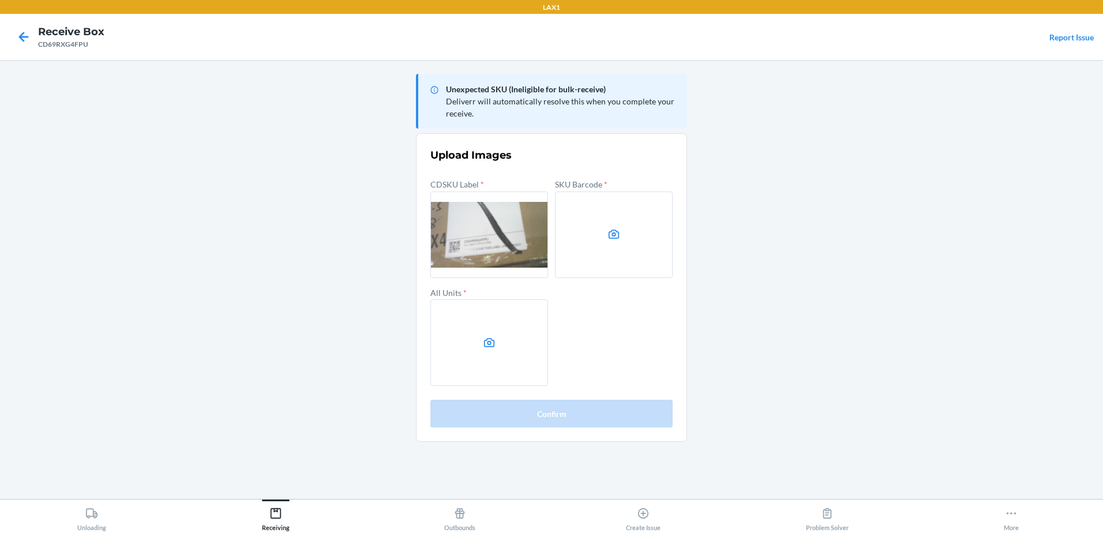
click at [59, 328] on main "Unexpected SKU (Ineligible for bulk-receive) Deliverr will automatically resolv…" at bounding box center [551, 279] width 1103 height 439
click at [645, 246] on label at bounding box center [614, 234] width 118 height 87
click at [0, 0] on input "file" at bounding box center [0, 0] width 0 height 0
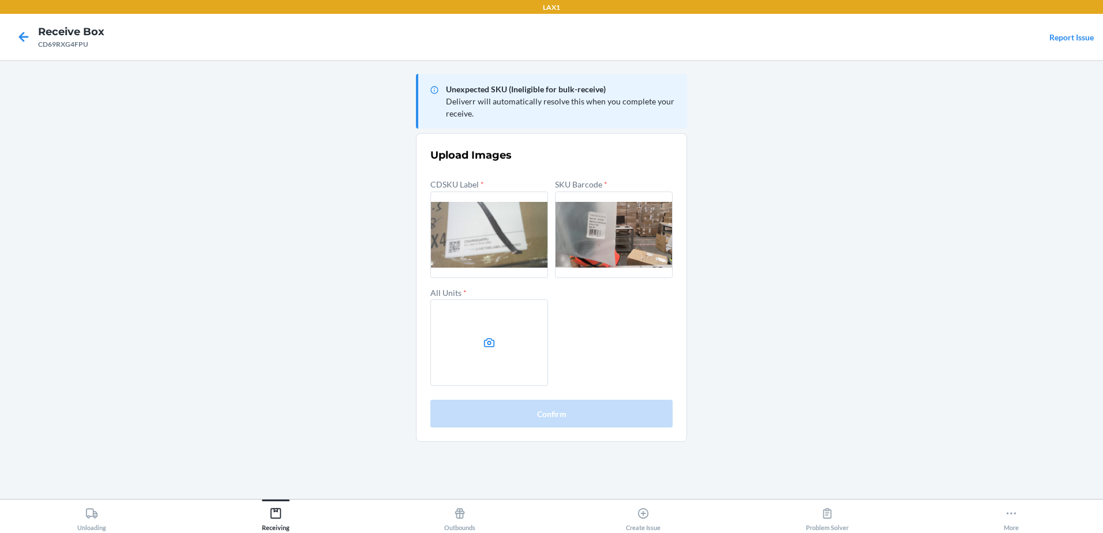
click at [483, 328] on label at bounding box center [489, 342] width 118 height 87
click at [0, 0] on input "file" at bounding box center [0, 0] width 0 height 0
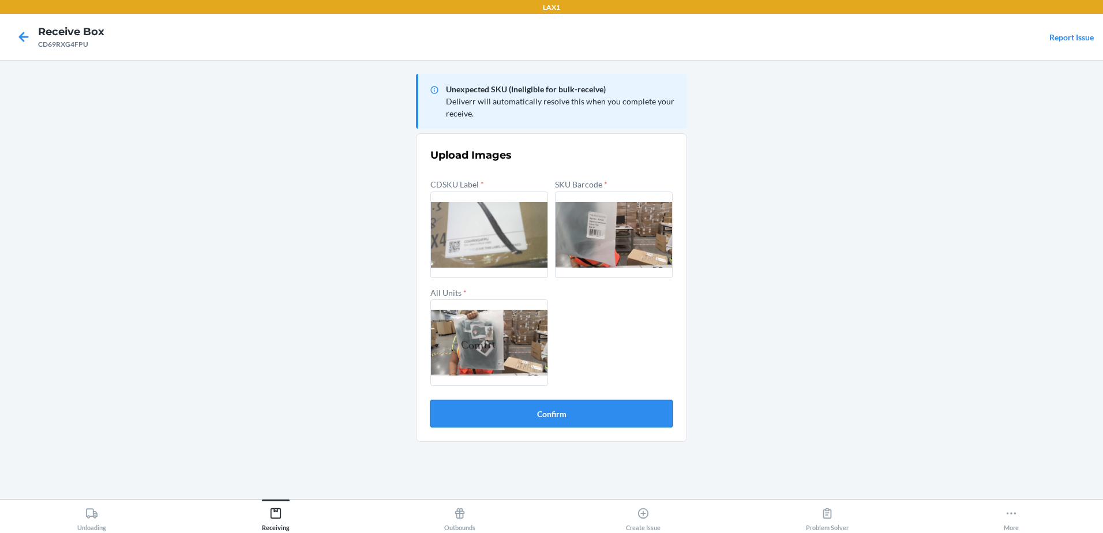
click at [534, 410] on button "Confirm" at bounding box center [551, 414] width 242 height 28
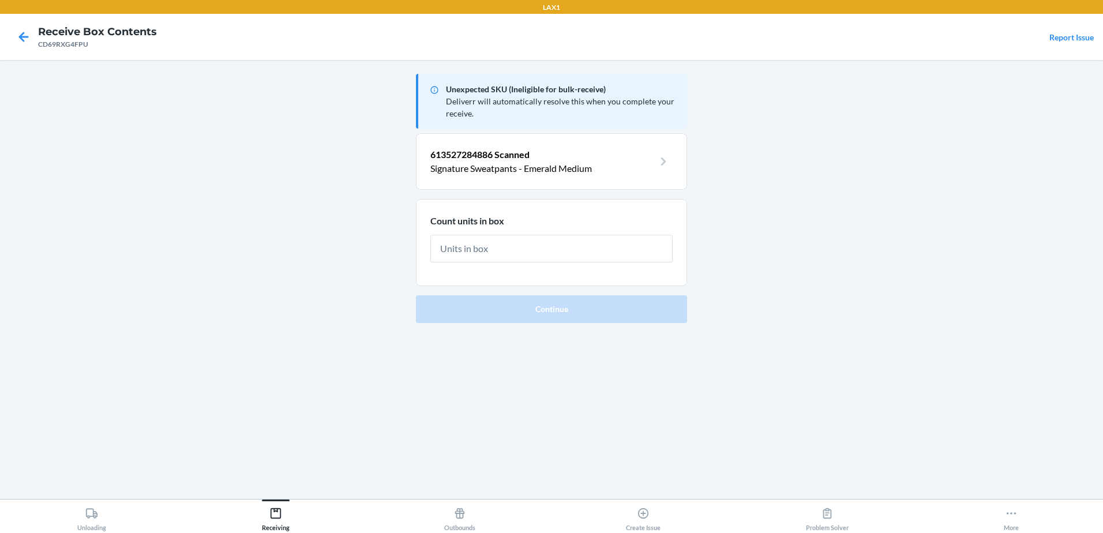
click at [463, 236] on input "text" at bounding box center [551, 249] width 242 height 28
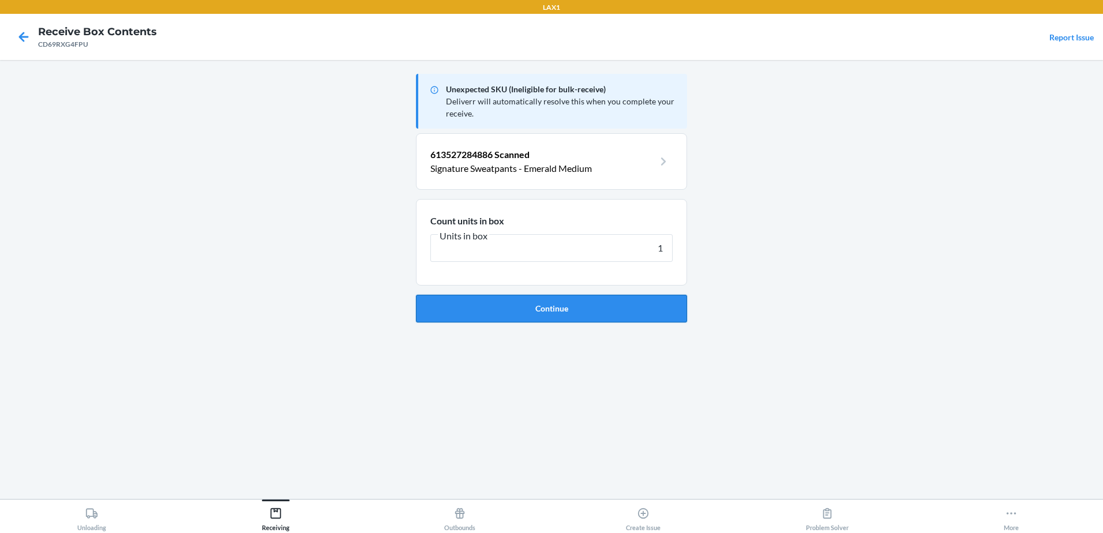
type input "1"
click at [564, 303] on button "Continue" at bounding box center [551, 309] width 271 height 28
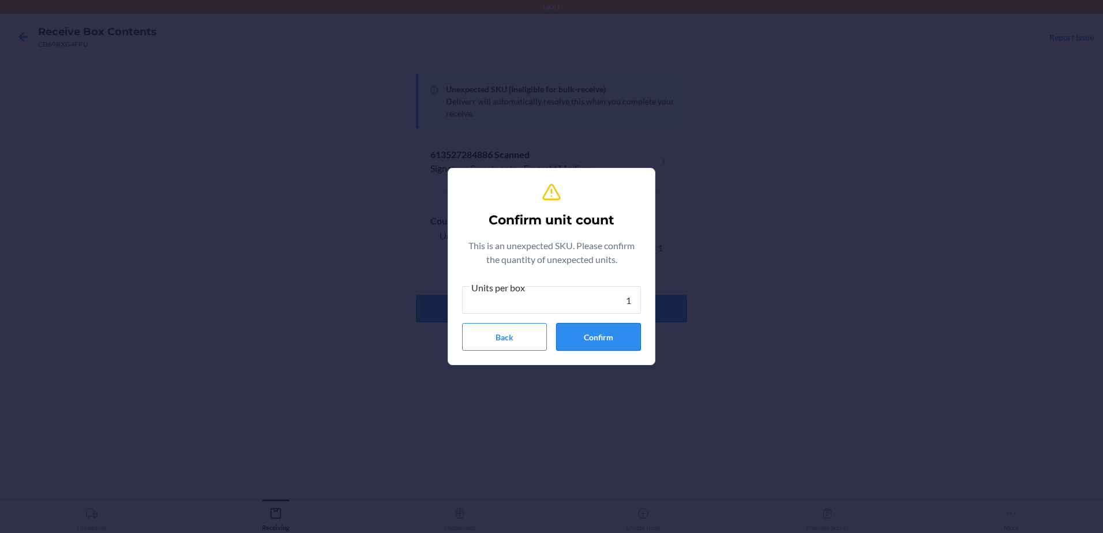
type input "1"
click at [602, 336] on button "Confirm" at bounding box center [598, 337] width 85 height 28
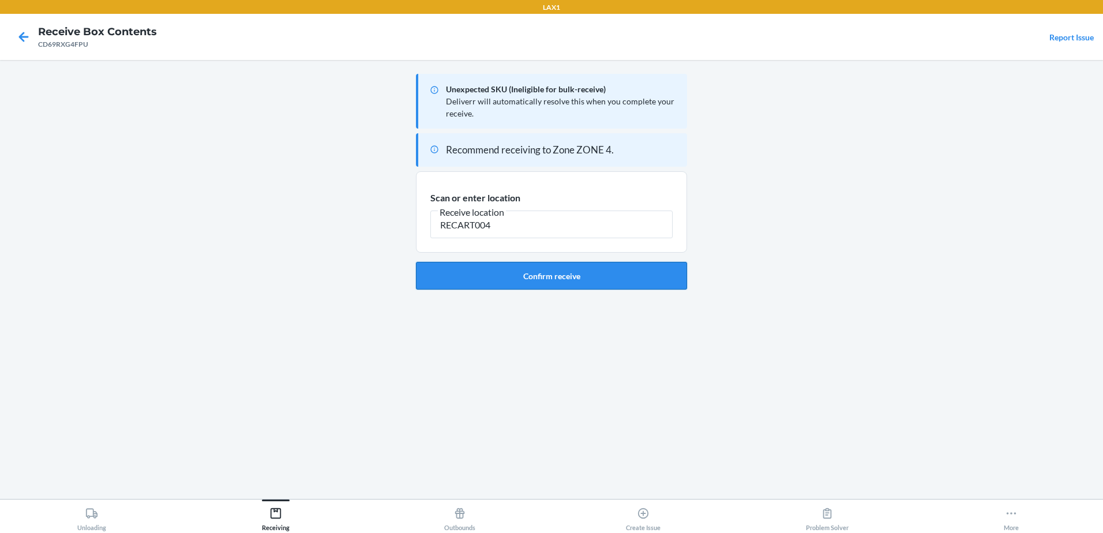
type input "RECART004"
click at [537, 265] on button "Confirm receive" at bounding box center [551, 276] width 271 height 28
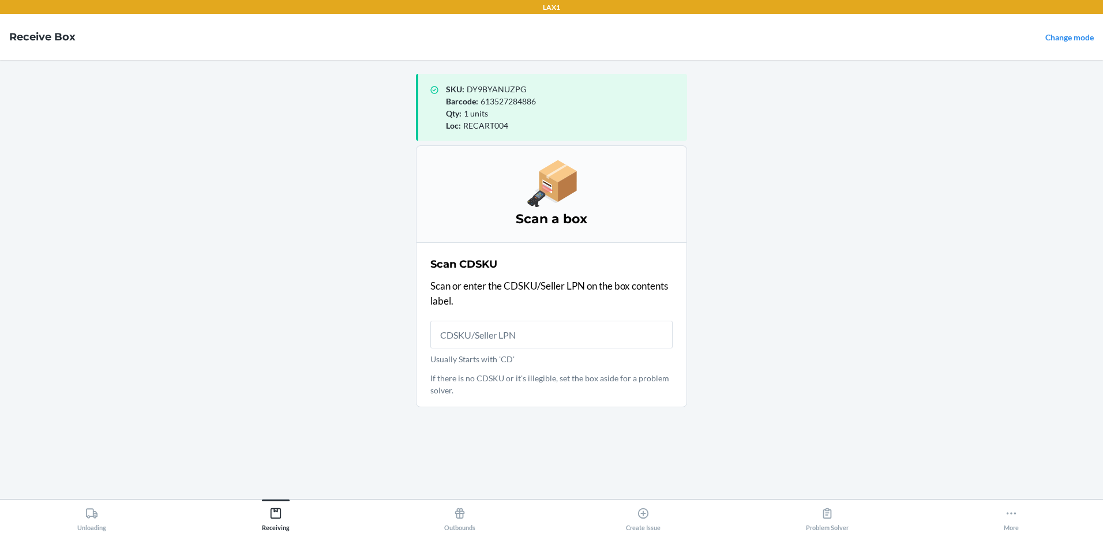
type input "D"
type input "CD69RXG4FPU"
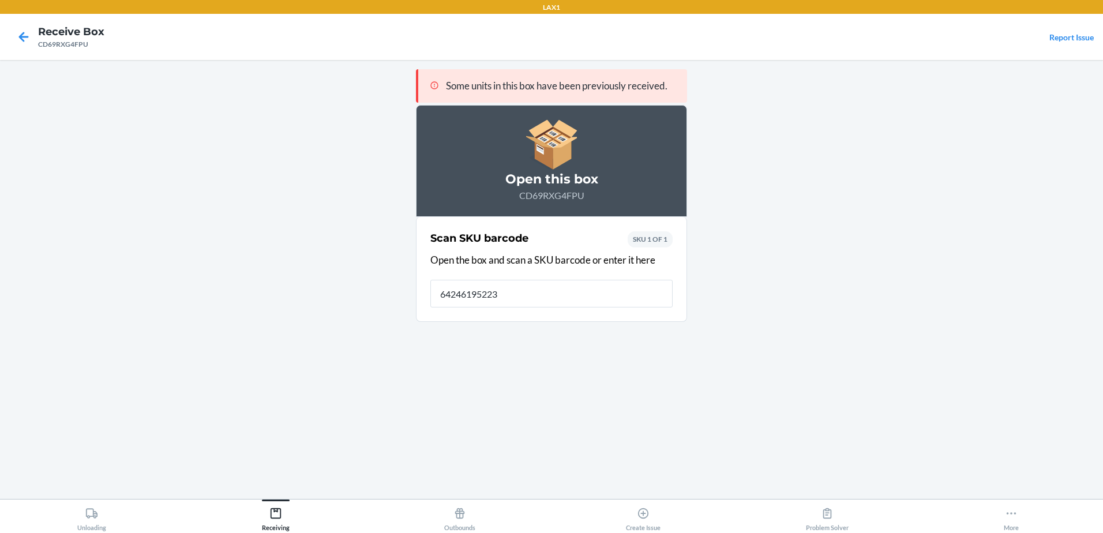
type input "642461952230"
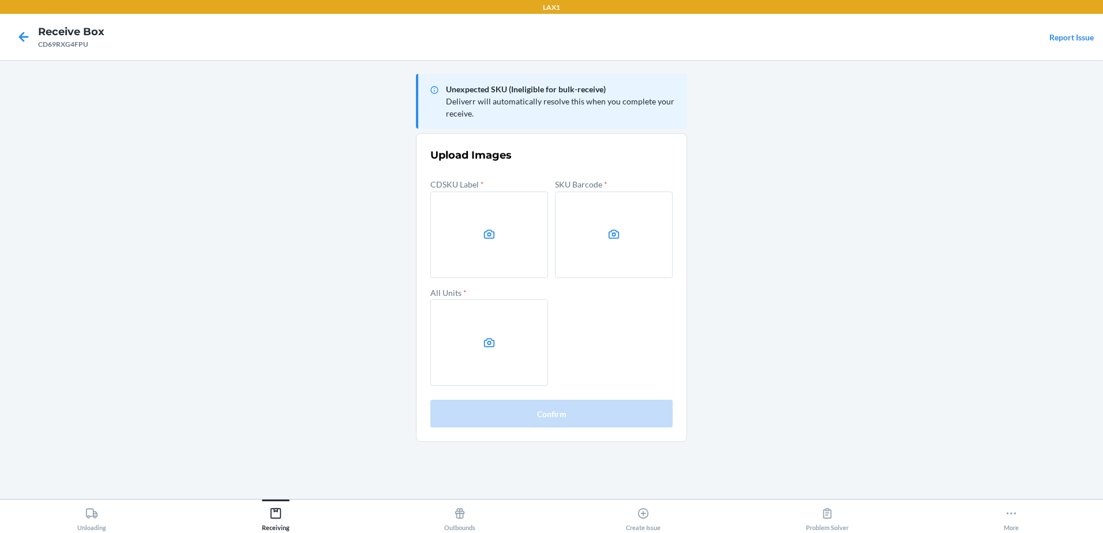
click at [535, 229] on label at bounding box center [489, 234] width 118 height 87
click at [0, 0] on input "file" at bounding box center [0, 0] width 0 height 0
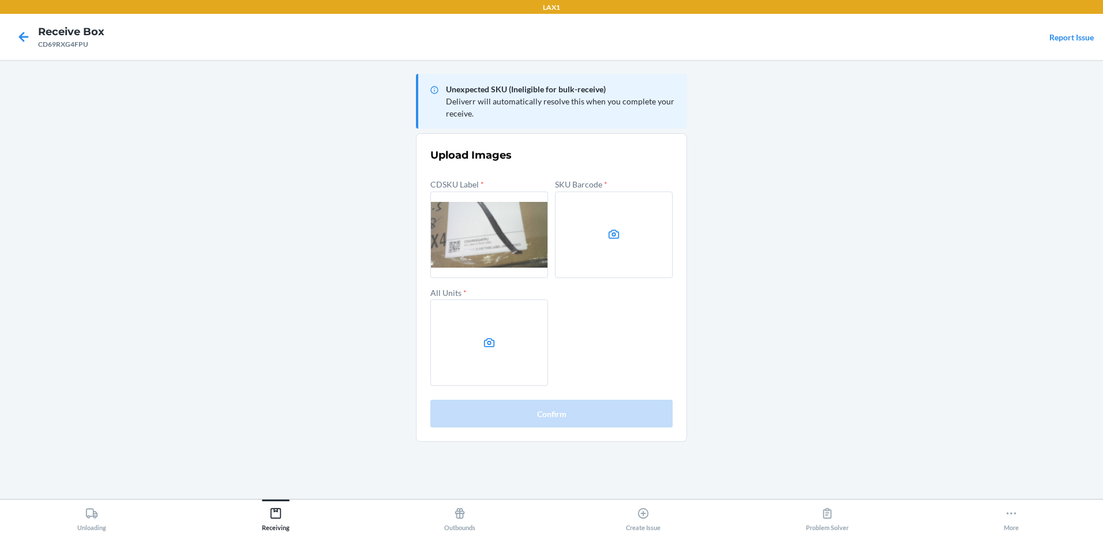
click at [637, 246] on label at bounding box center [614, 234] width 118 height 87
click at [0, 0] on input "file" at bounding box center [0, 0] width 0 height 0
click at [656, 232] on label at bounding box center [614, 234] width 118 height 87
click at [0, 0] on input "file" at bounding box center [0, 0] width 0 height 0
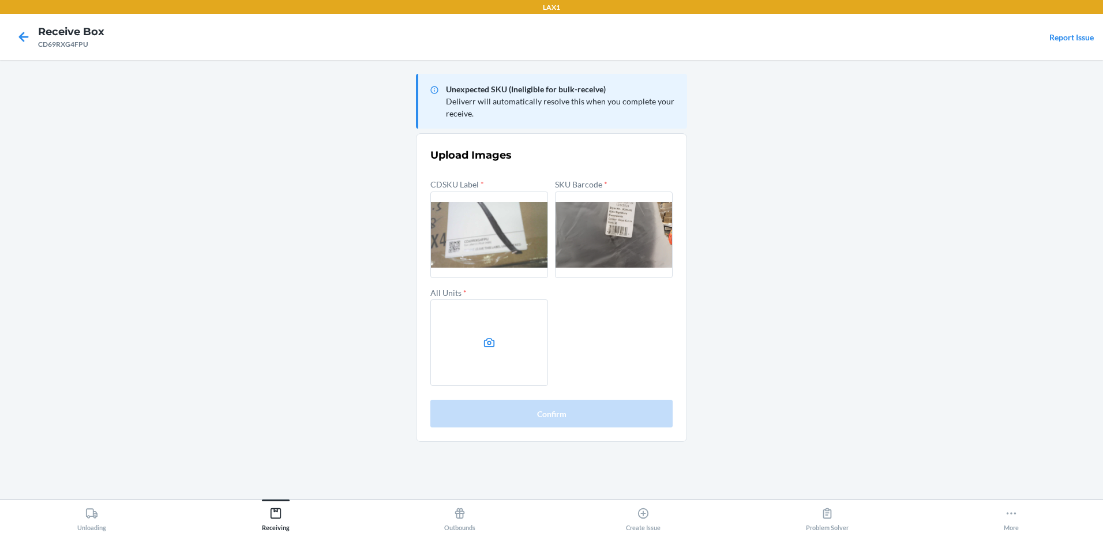
click at [518, 336] on label at bounding box center [489, 342] width 118 height 87
click at [0, 0] on input "file" at bounding box center [0, 0] width 0 height 0
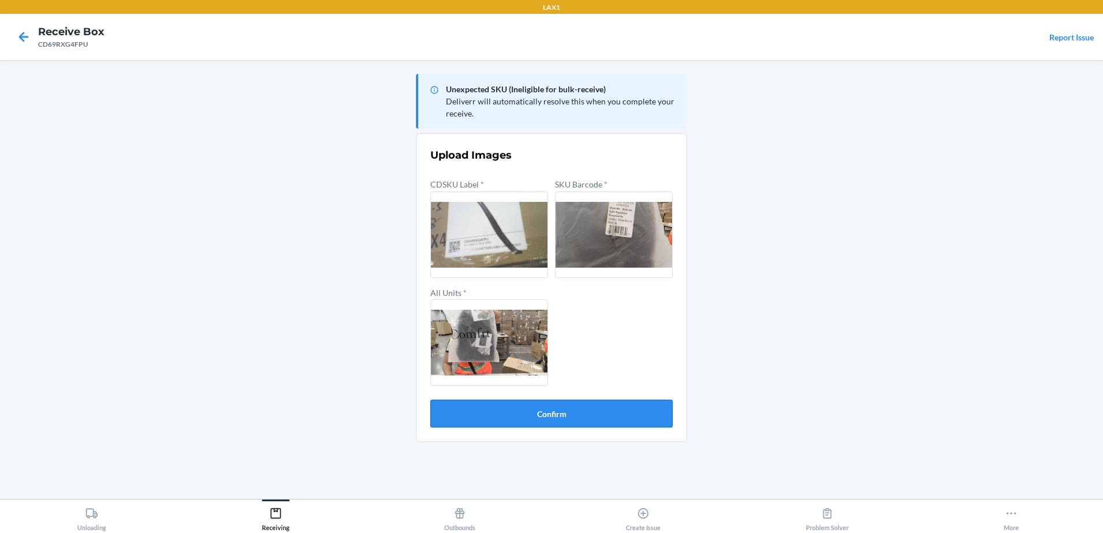
click at [561, 407] on button "Confirm" at bounding box center [551, 414] width 242 height 28
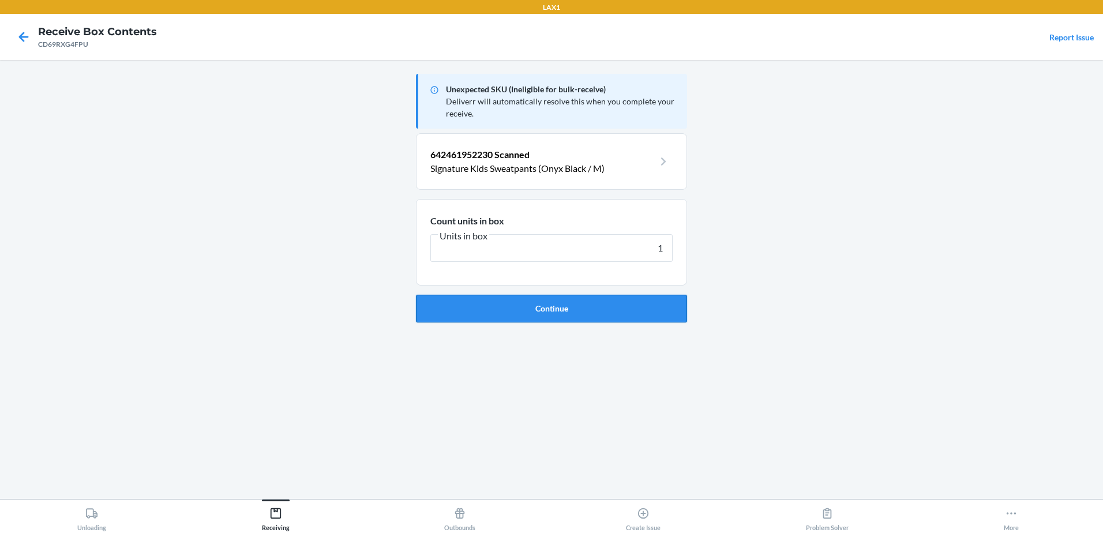
type input "1"
click at [574, 305] on button "Continue" at bounding box center [551, 309] width 271 height 28
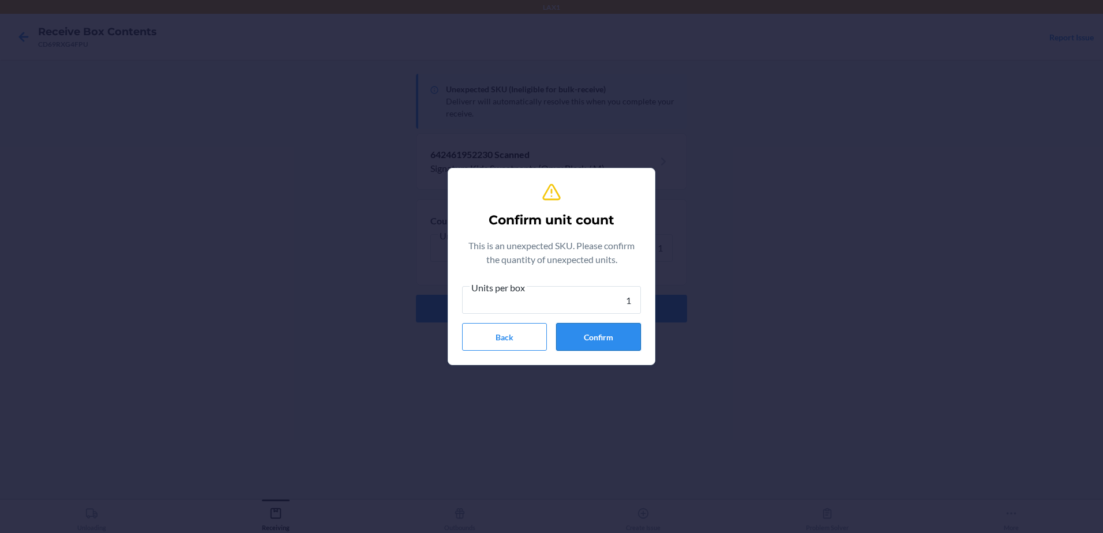
type input "1"
click at [596, 343] on button "Confirm" at bounding box center [598, 337] width 85 height 28
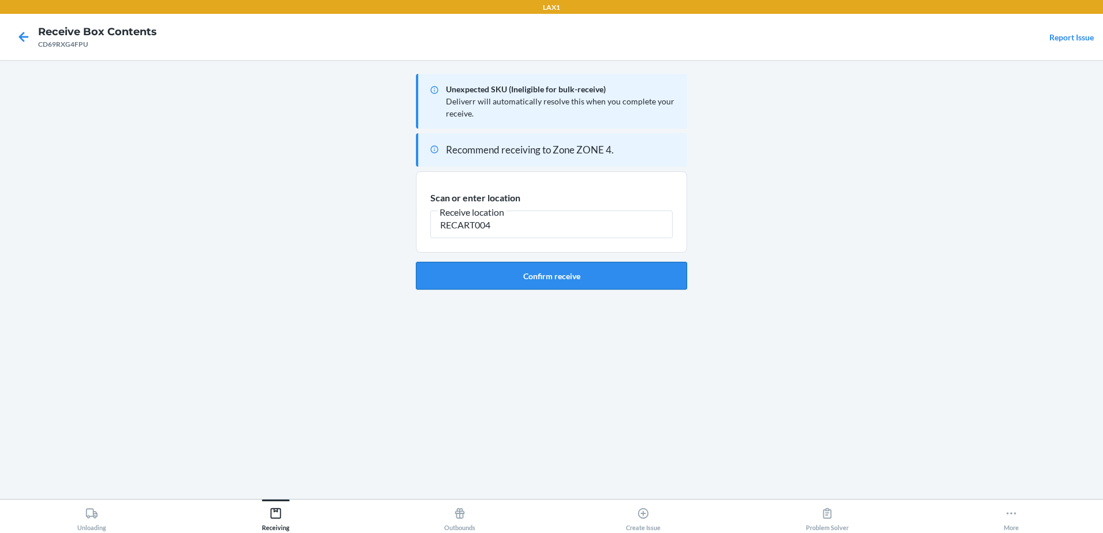
type input "RECART004"
click at [505, 268] on button "Confirm receive" at bounding box center [551, 276] width 271 height 28
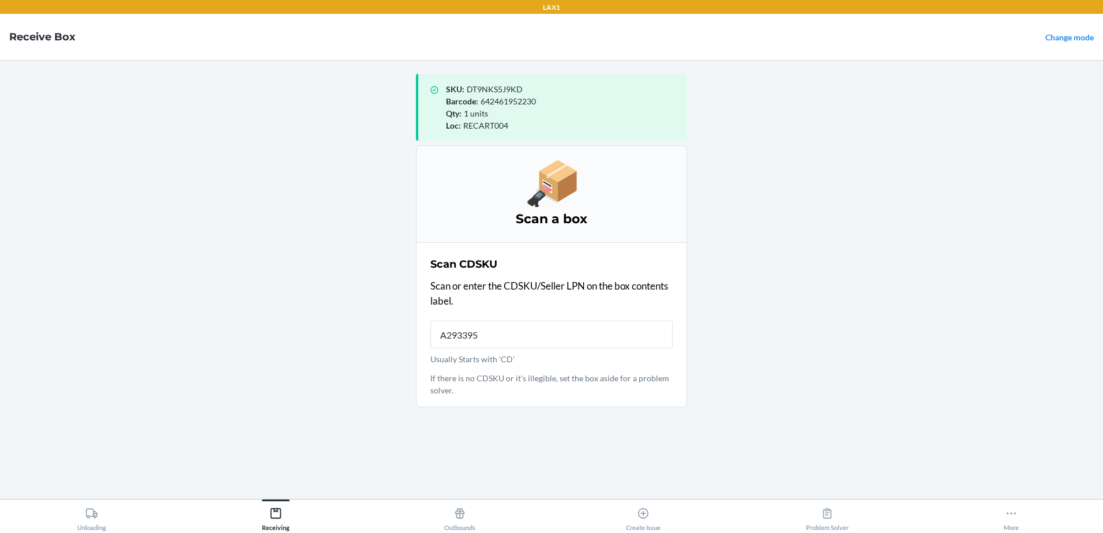
type input "A2933953"
type input "CDNVKFFD4U2"
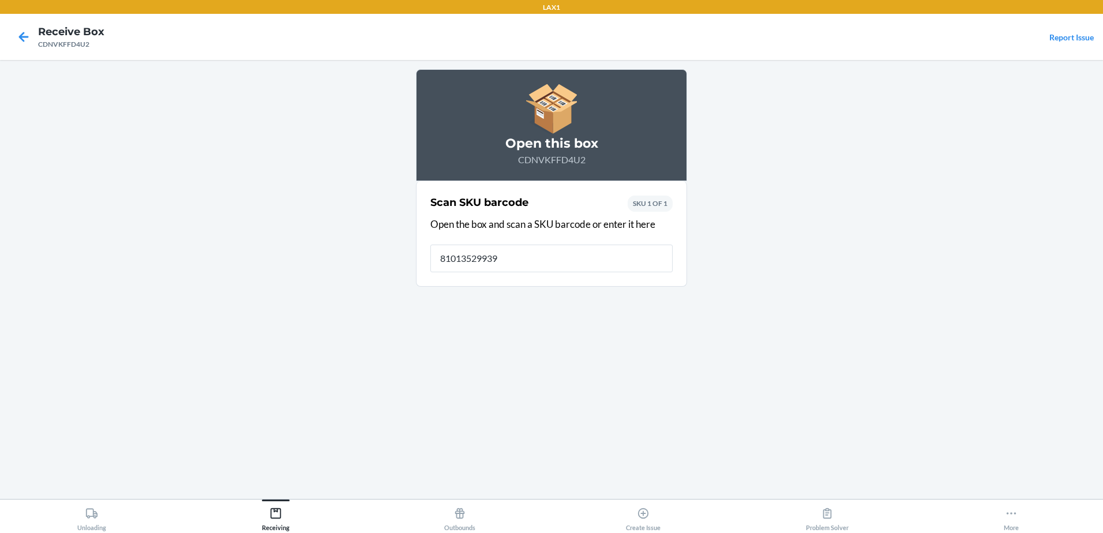
type input "810135299398"
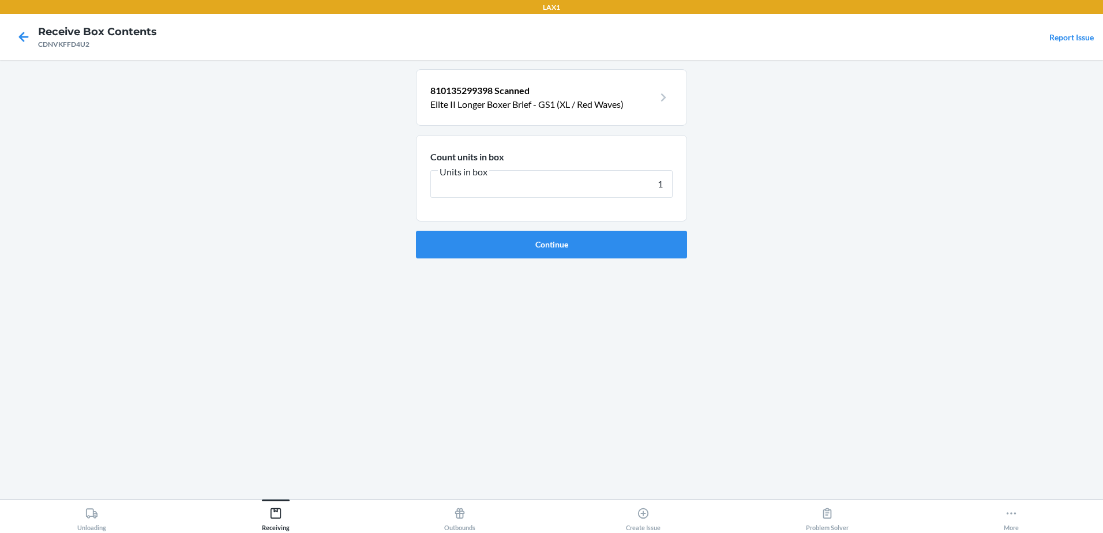
type input "14"
click button "Continue" at bounding box center [551, 245] width 271 height 28
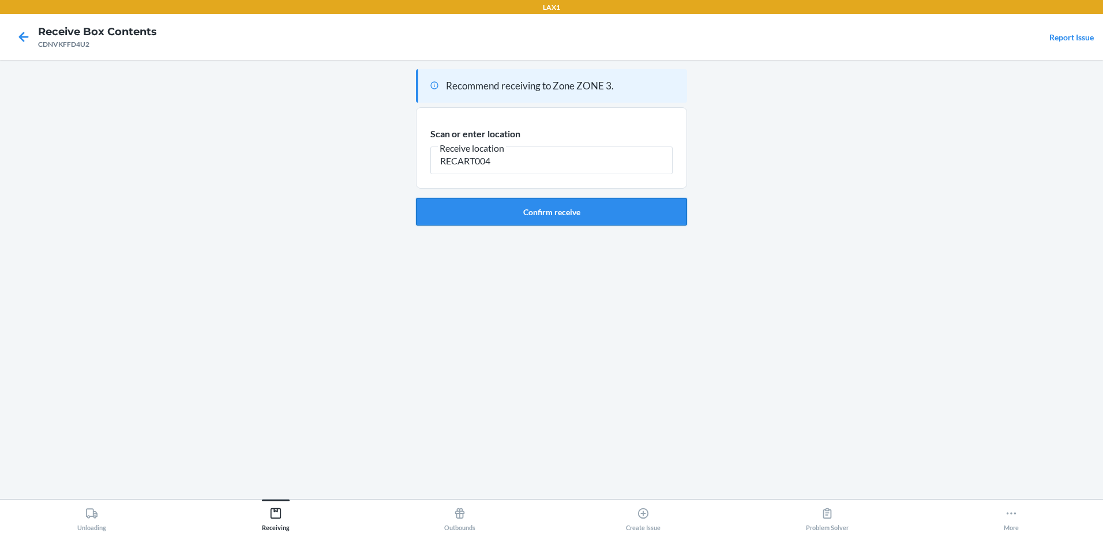
type input "RECART004"
click at [594, 216] on button "Confirm receive" at bounding box center [551, 212] width 271 height 28
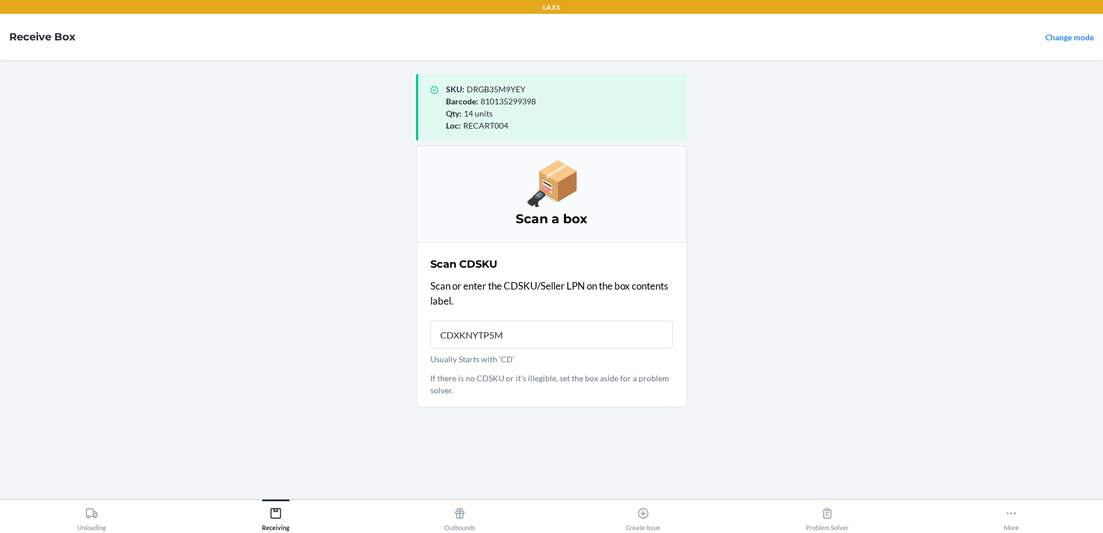
type input "CDXKNYTP5M5"
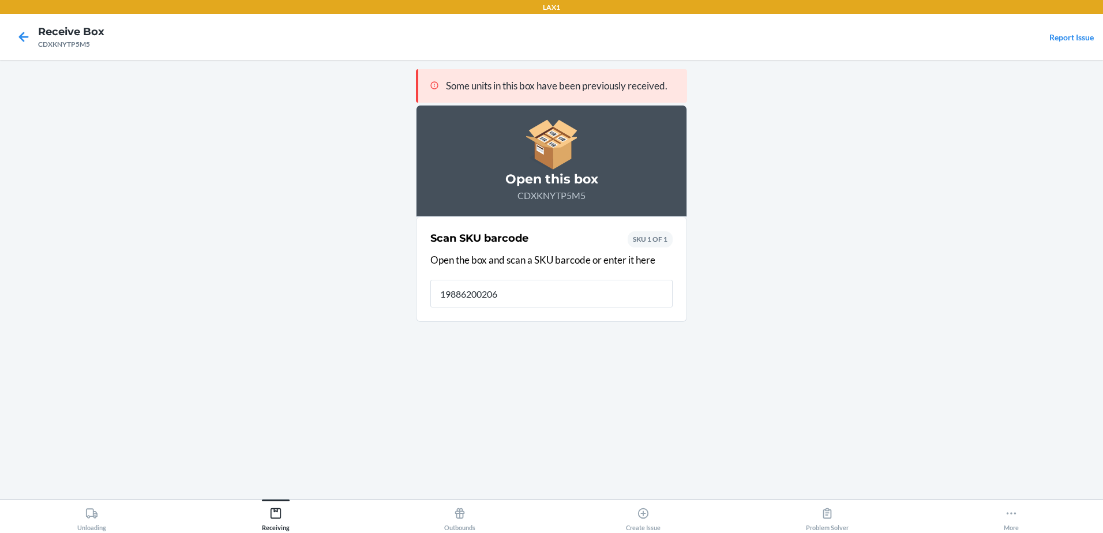
type input "198862002062"
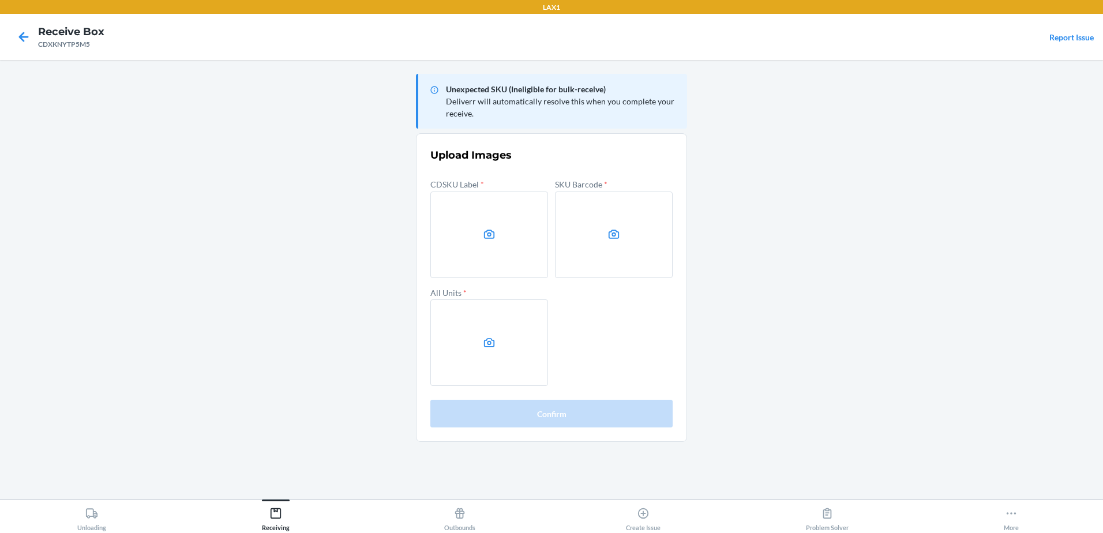
click at [1037, 220] on main "Unexpected SKU (Ineligible for bulk-receive) Deliverr will automatically resolv…" at bounding box center [551, 279] width 1103 height 439
click at [449, 230] on label at bounding box center [489, 234] width 118 height 87
click at [0, 0] on input "file" at bounding box center [0, 0] width 0 height 0
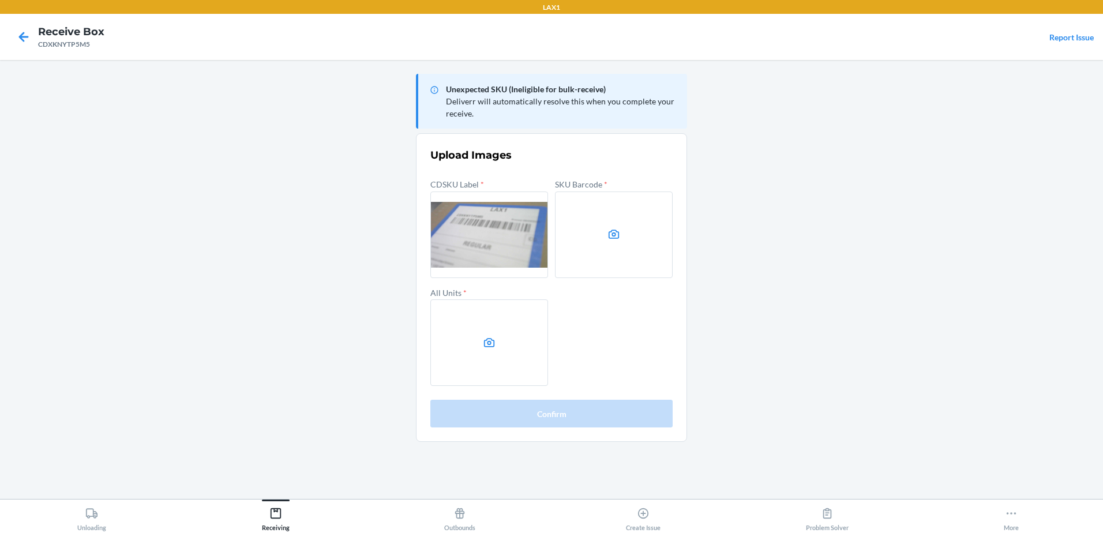
click at [603, 241] on label at bounding box center [614, 234] width 118 height 87
click at [0, 0] on input "file" at bounding box center [0, 0] width 0 height 0
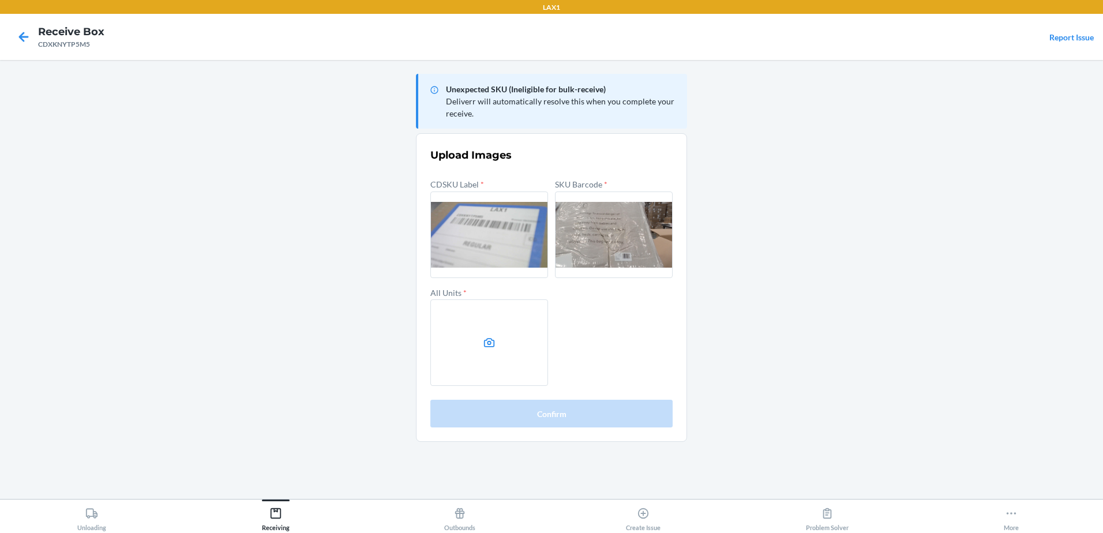
click at [498, 351] on label at bounding box center [489, 342] width 118 height 87
click at [0, 0] on input "file" at bounding box center [0, 0] width 0 height 0
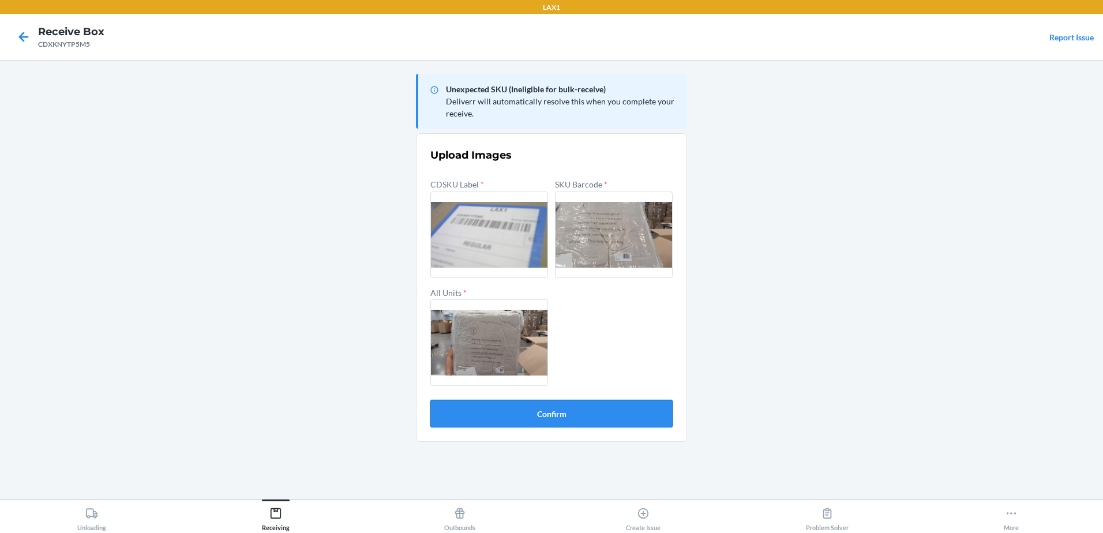
click at [532, 407] on button "Confirm" at bounding box center [551, 414] width 242 height 28
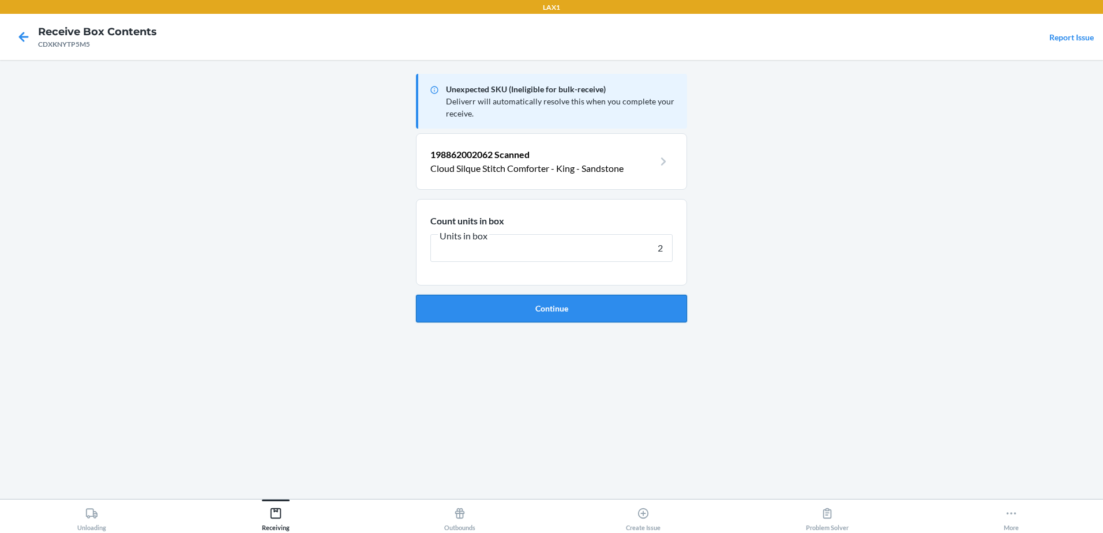
type input "2"
click at [594, 310] on button "Continue" at bounding box center [551, 309] width 271 height 28
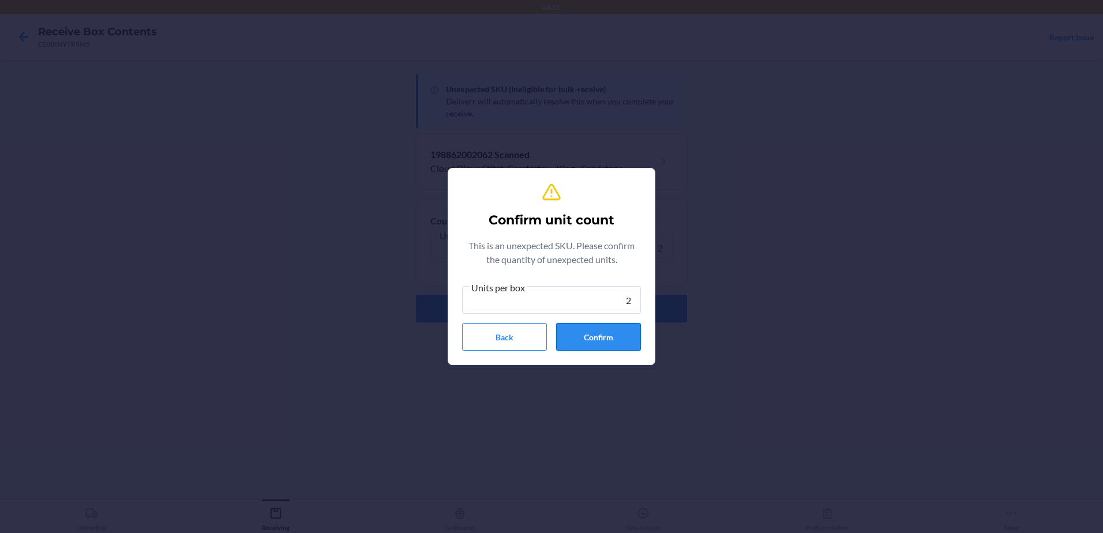
type input "2"
click at [617, 333] on button "Confirm" at bounding box center [598, 337] width 85 height 28
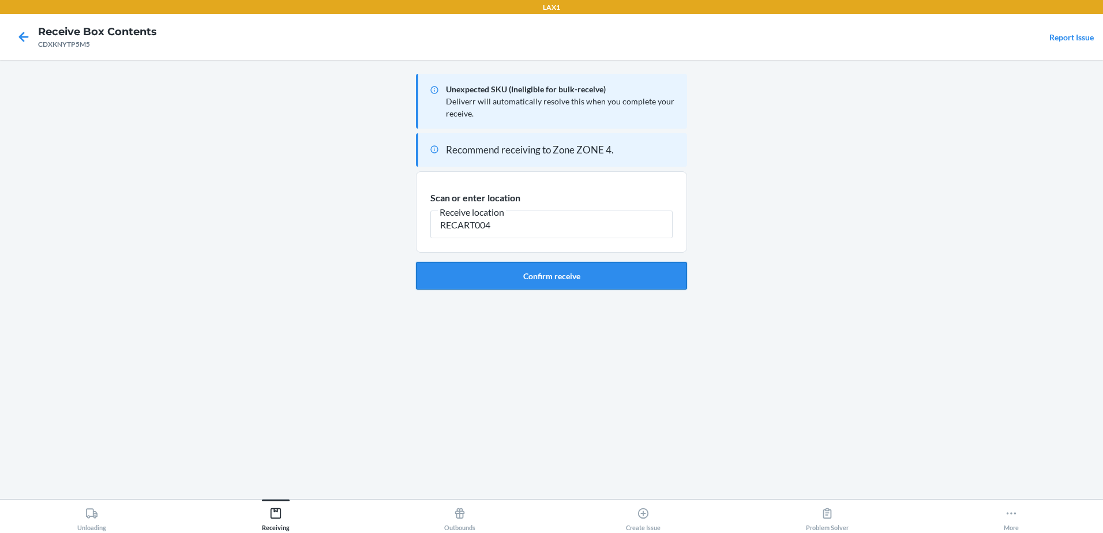
type input "RECART004"
click at [565, 280] on button "Confirm receive" at bounding box center [551, 276] width 271 height 28
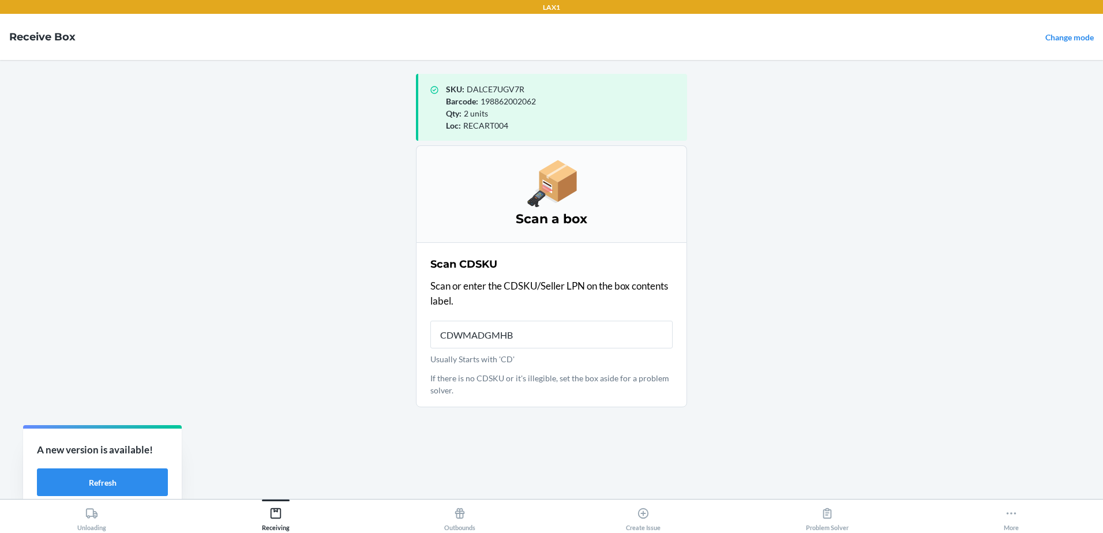
type input "CDWMADGMHBP"
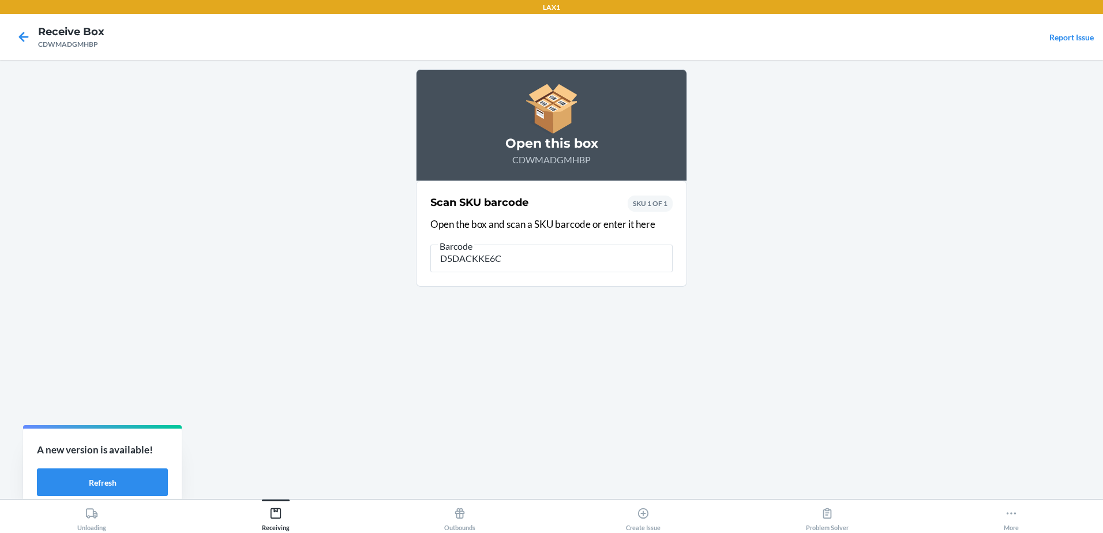
type input "D5DACKKE6CC"
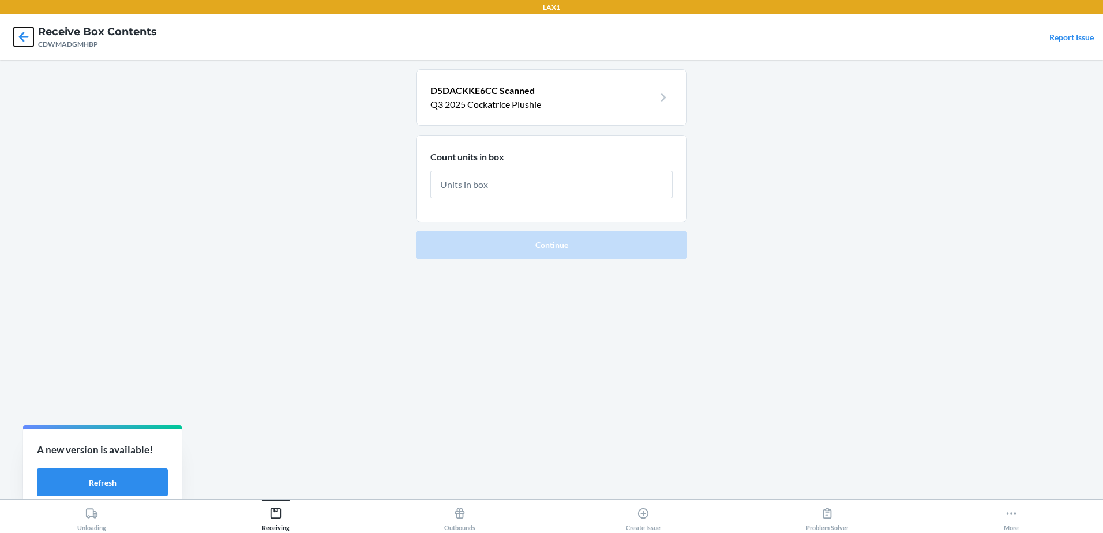
click at [27, 36] on icon at bounding box center [24, 37] width 20 height 20
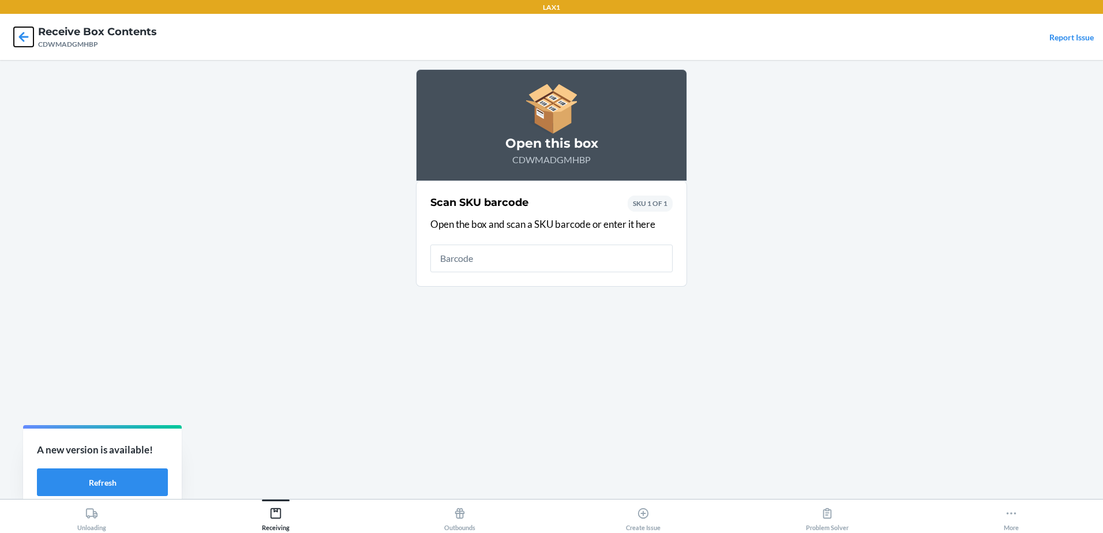
click at [18, 35] on icon at bounding box center [24, 37] width 20 height 20
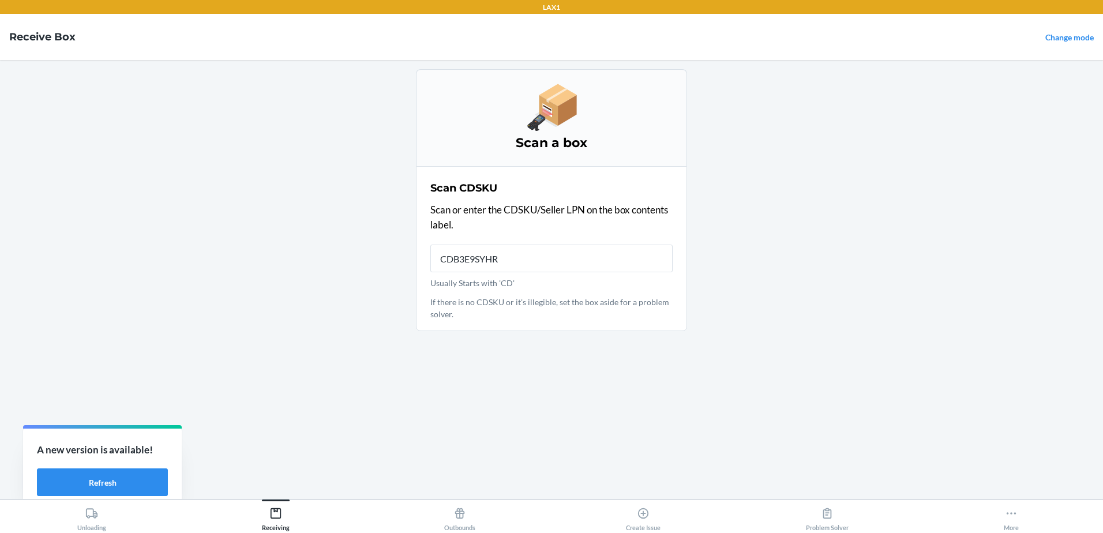
type input "CDB3E9SYHR8"
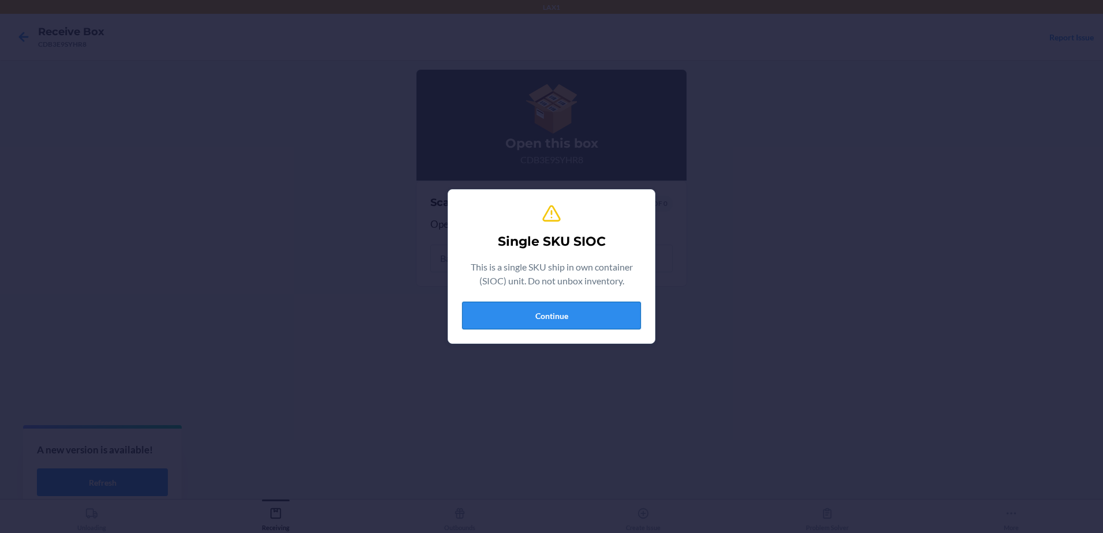
click at [504, 315] on button "Continue" at bounding box center [551, 316] width 179 height 28
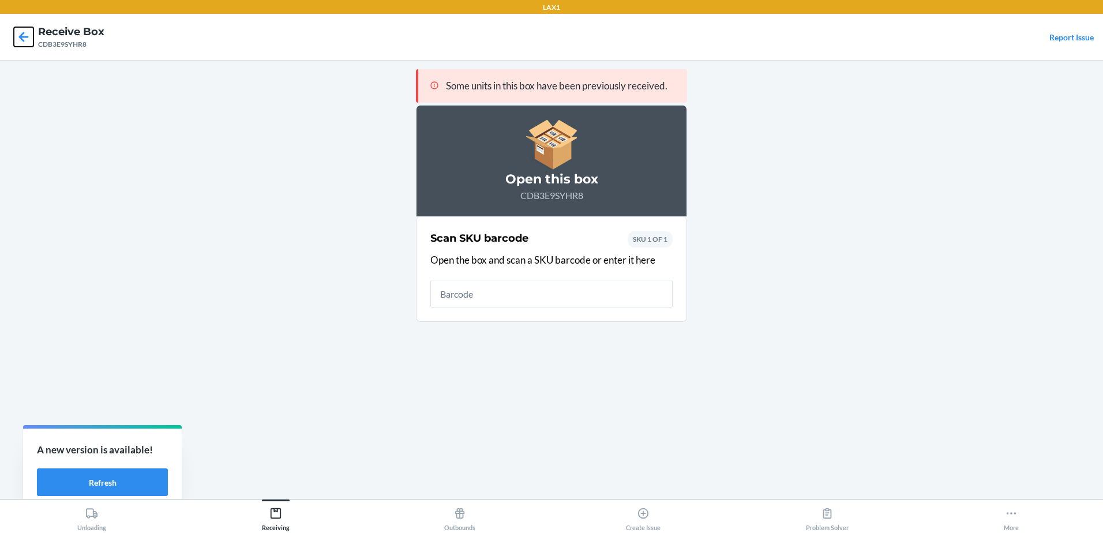
click at [24, 35] on icon at bounding box center [24, 37] width 20 height 20
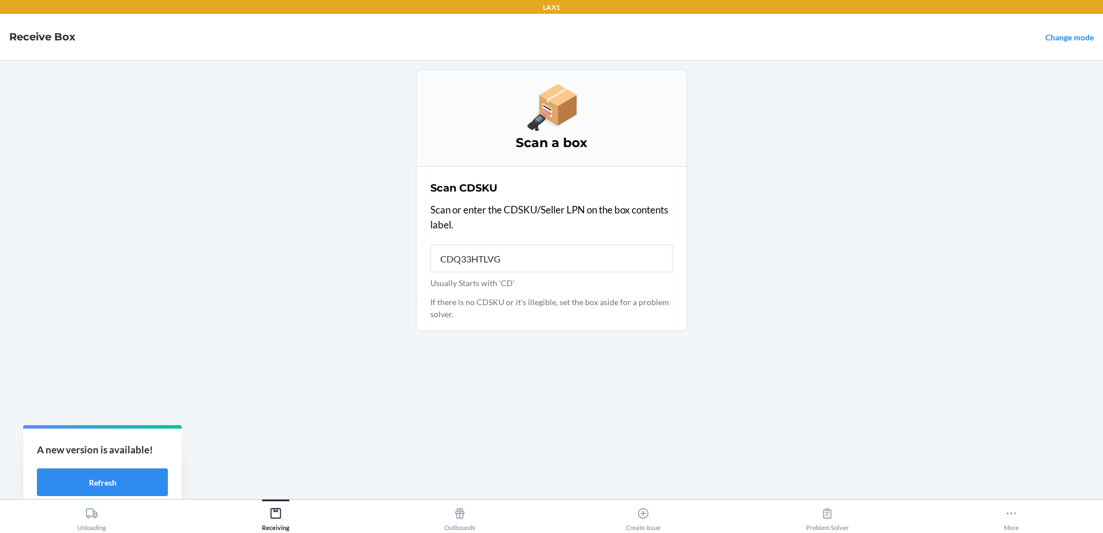
type input "CDQ33HTLVGN"
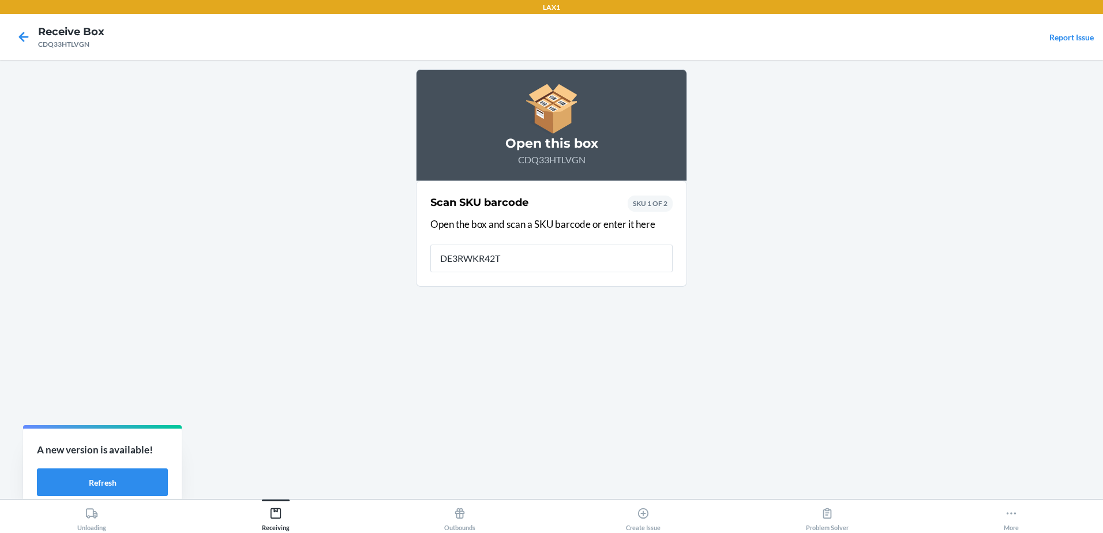
type input "DE3RWKR42T2"
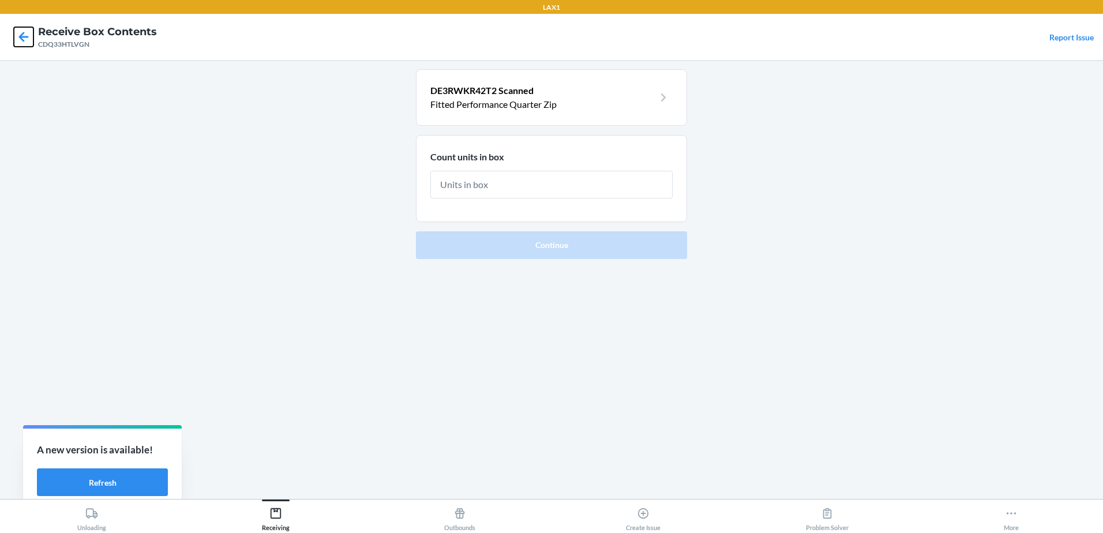
click at [25, 37] on icon at bounding box center [24, 37] width 10 height 10
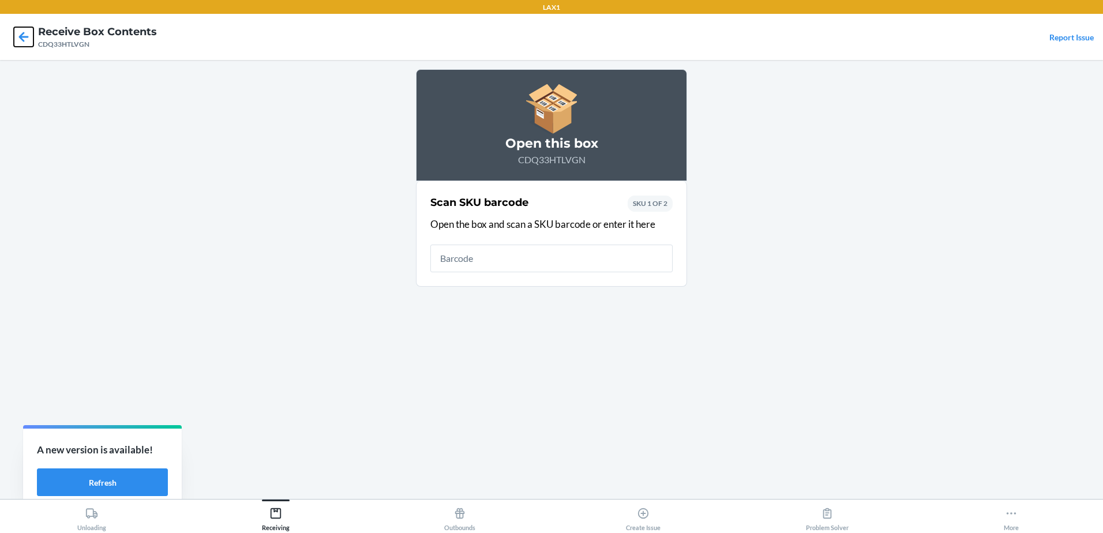
click at [24, 36] on icon at bounding box center [24, 37] width 10 height 10
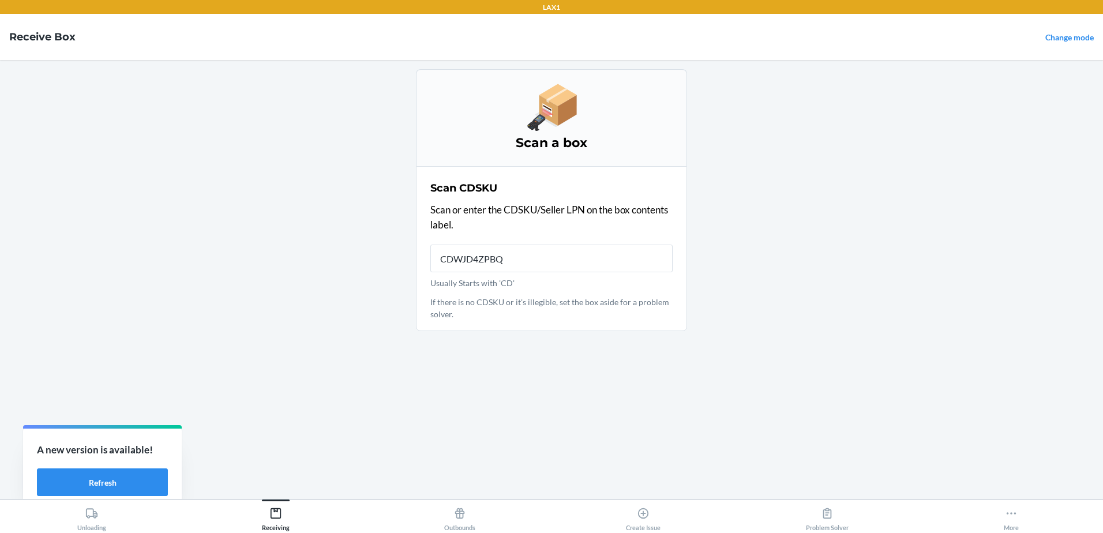
type input "CDWJD4ZPBQK"
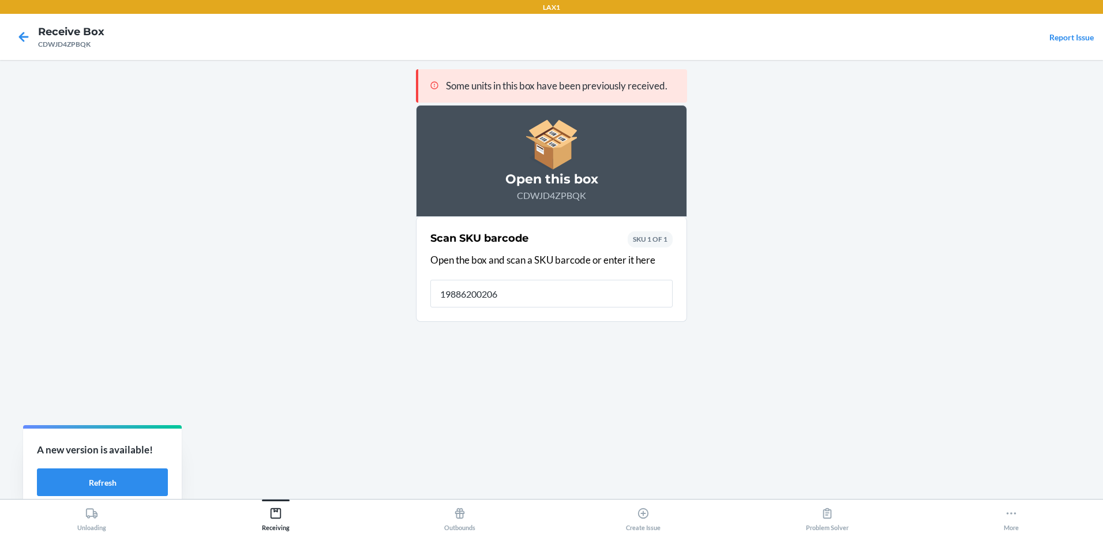
type input "198862002062"
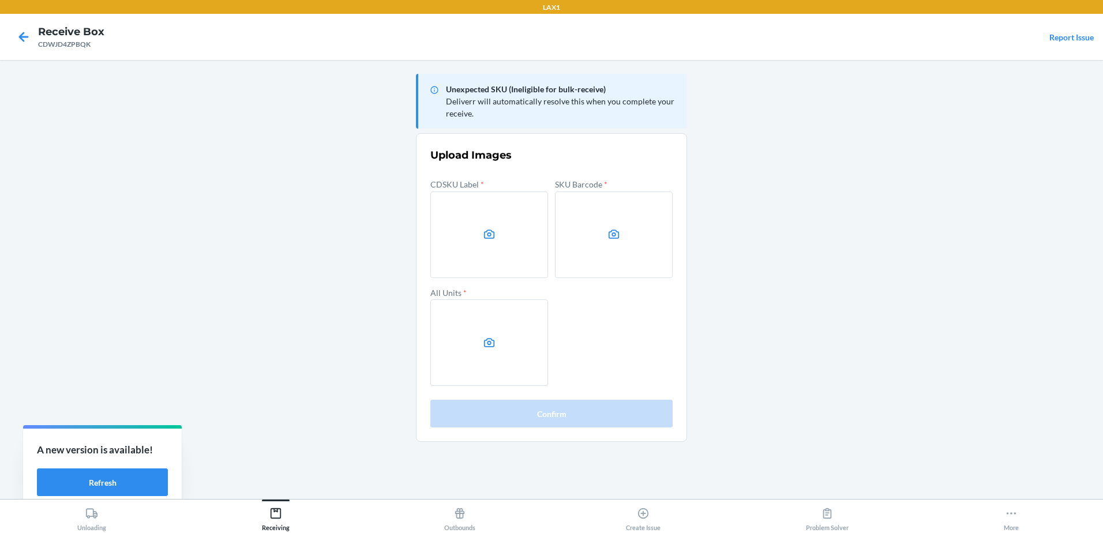
click at [493, 228] on icon at bounding box center [489, 234] width 13 height 13
click at [0, 0] on input "file" at bounding box center [0, 0] width 0 height 0
click at [99, 279] on main "Unexpected SKU (Ineligible for bulk-receive) Deliverr will automatically resolv…" at bounding box center [551, 279] width 1103 height 439
click at [482, 246] on label at bounding box center [489, 234] width 118 height 87
click at [0, 0] on input "file" at bounding box center [0, 0] width 0 height 0
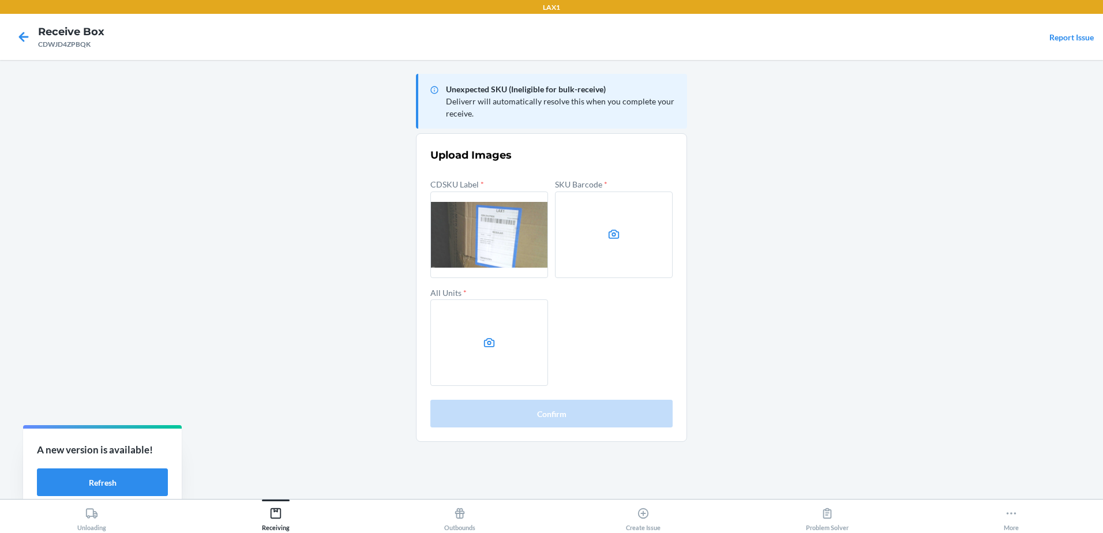
click at [604, 261] on label at bounding box center [614, 234] width 118 height 87
click at [0, 0] on input "file" at bounding box center [0, 0] width 0 height 0
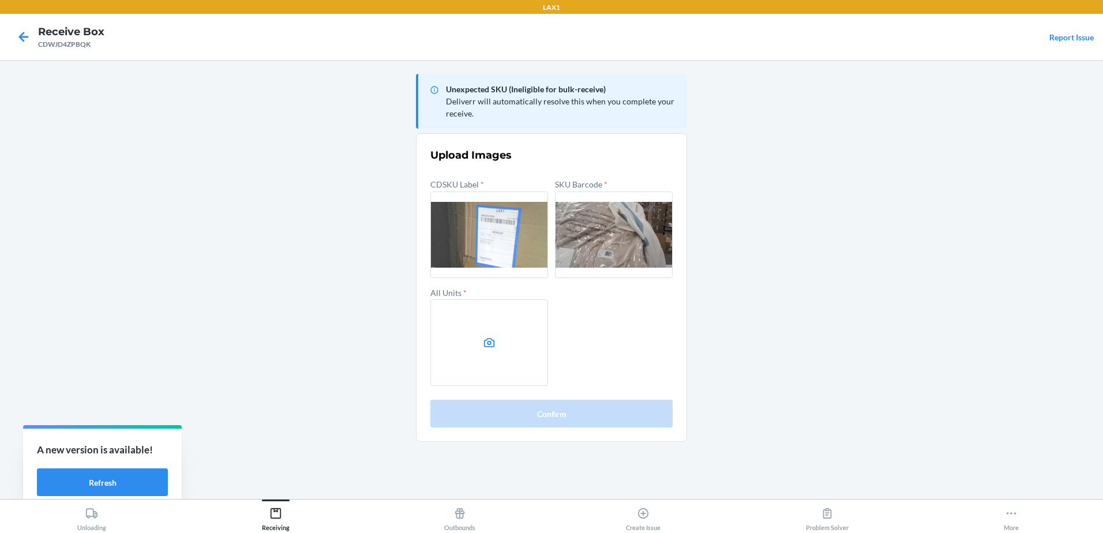
click at [510, 347] on label at bounding box center [489, 342] width 118 height 87
click at [0, 0] on input "file" at bounding box center [0, 0] width 0 height 0
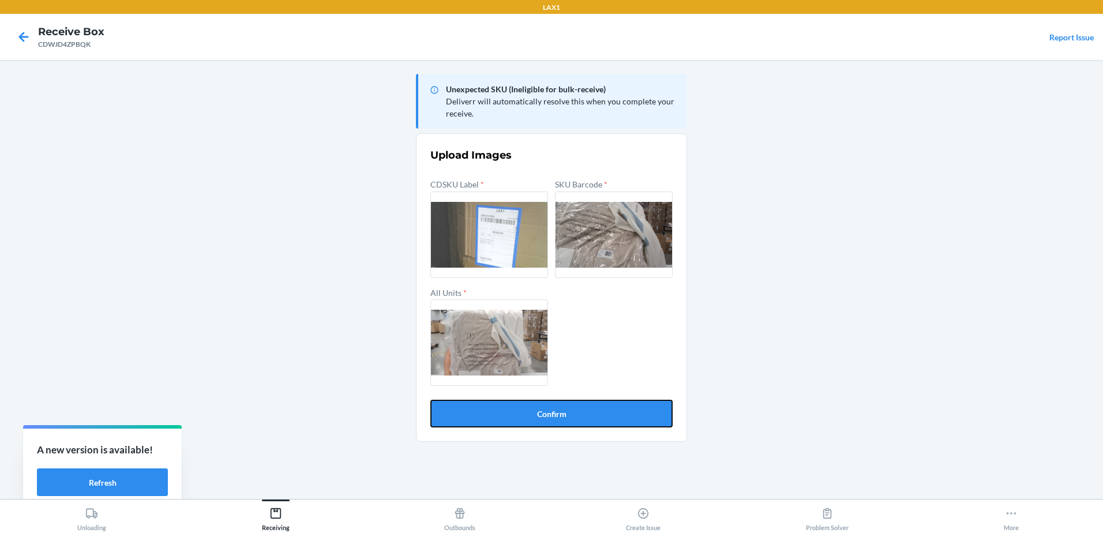
click at [561, 411] on button "Confirm" at bounding box center [551, 414] width 242 height 28
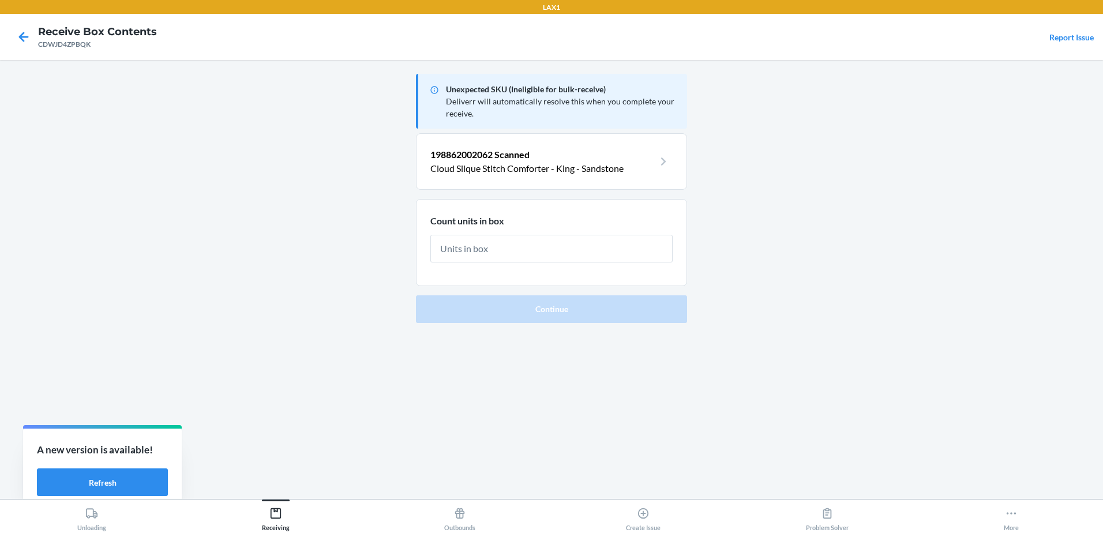
click at [513, 239] on input "text" at bounding box center [551, 249] width 242 height 28
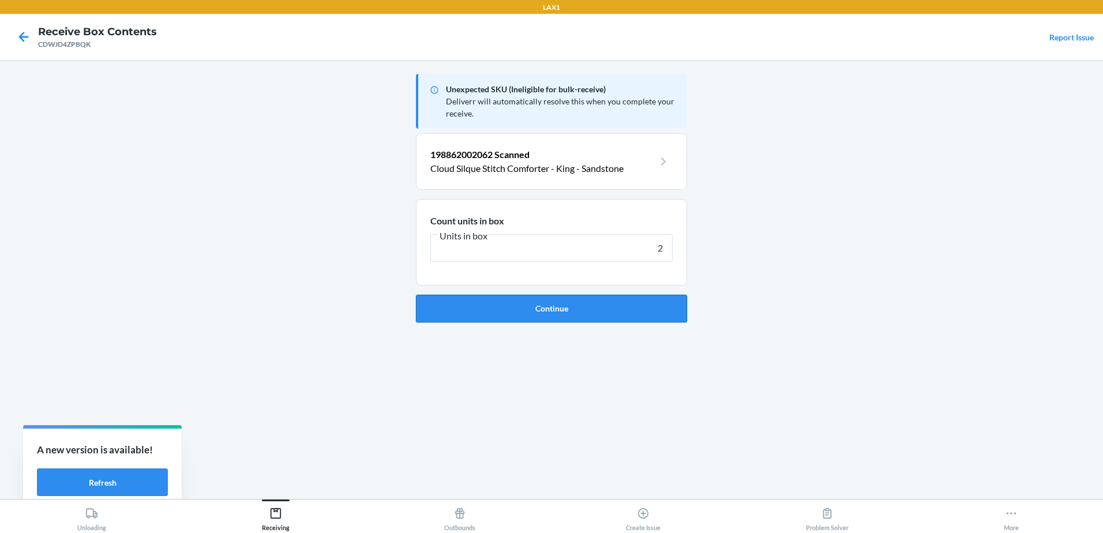
type input "2"
click at [534, 306] on button "Continue" at bounding box center [551, 309] width 271 height 28
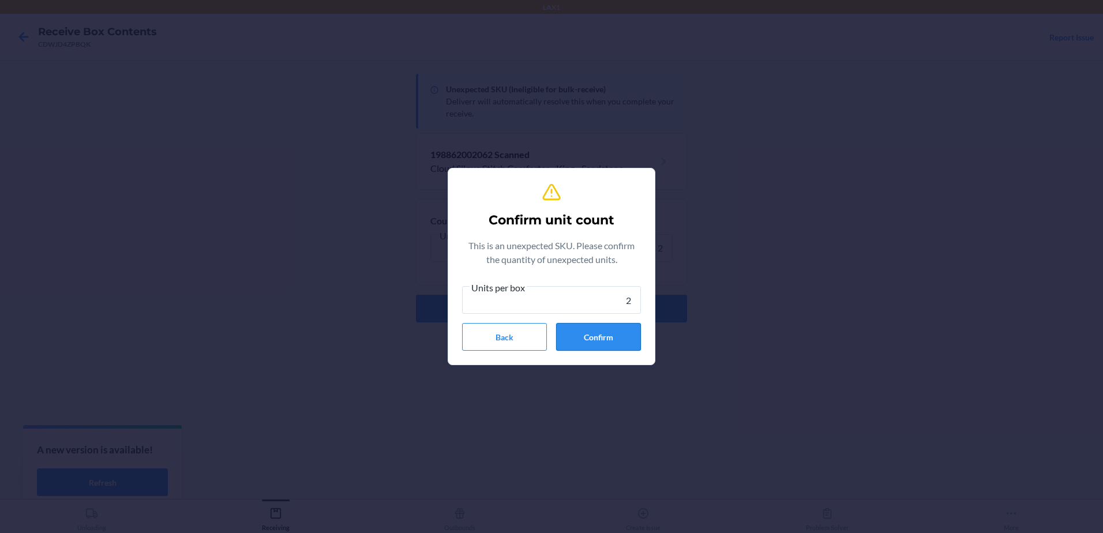
type input "2"
click at [582, 338] on button "Confirm" at bounding box center [598, 337] width 85 height 28
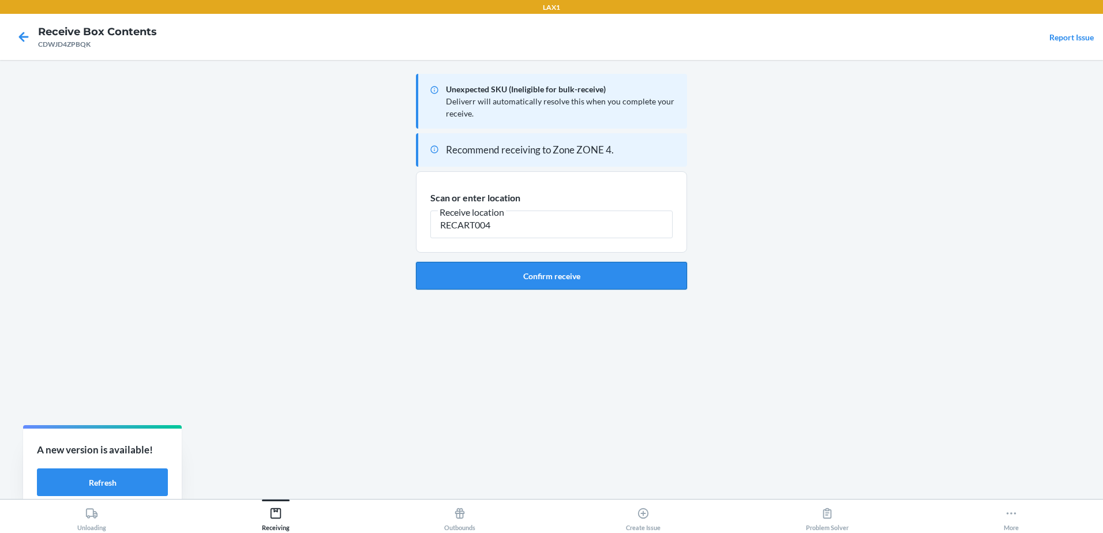
type input "RECART004"
click at [524, 273] on button "Confirm receive" at bounding box center [551, 276] width 271 height 28
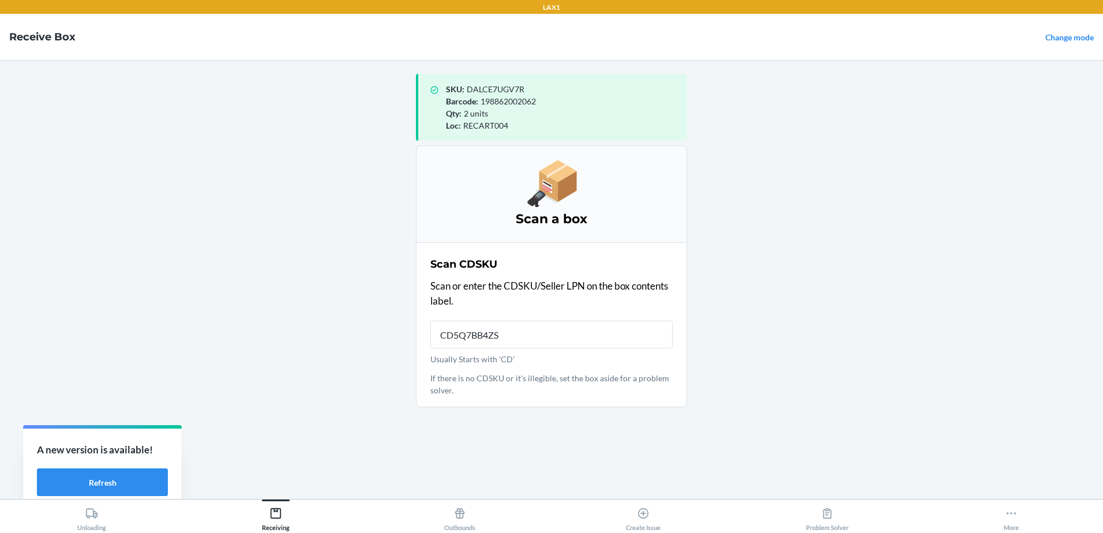
type input "CD5Q7BB4ZSH"
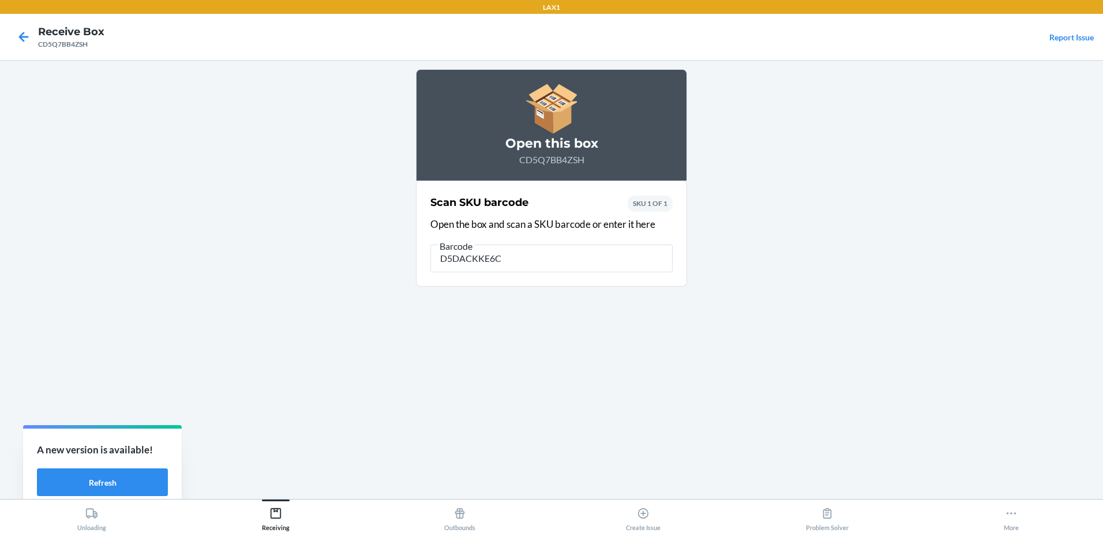
type input "D5DACKKE6CC"
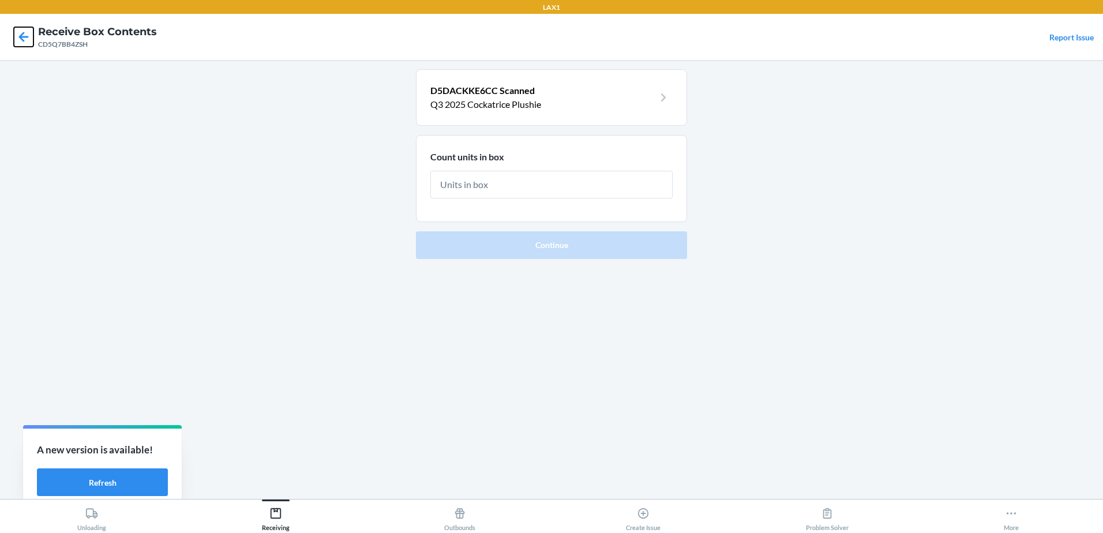
drag, startPoint x: 26, startPoint y: 32, endPoint x: 5, endPoint y: 22, distance: 22.7
click at [26, 32] on icon at bounding box center [24, 37] width 20 height 20
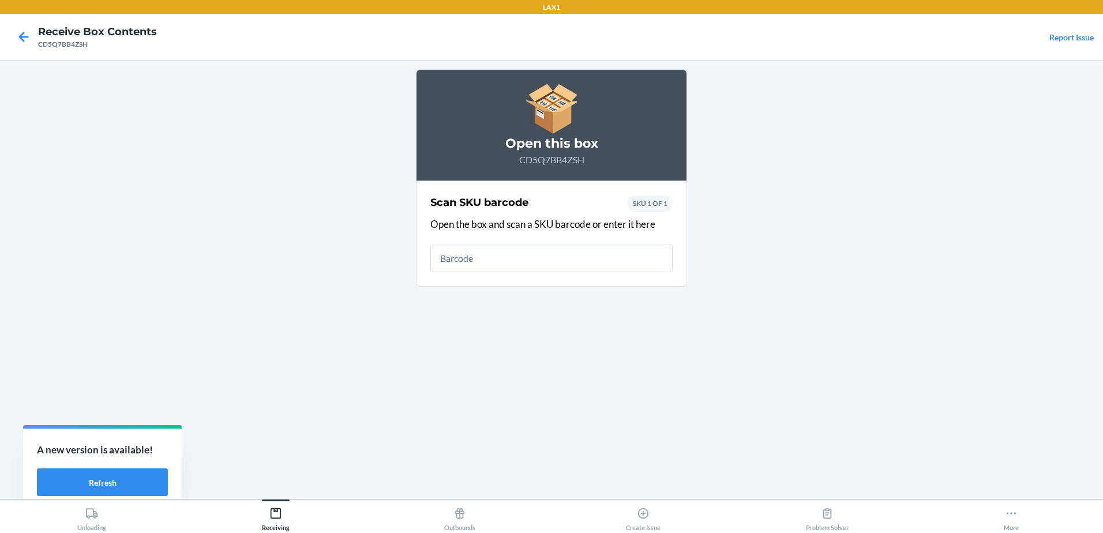
click at [5, 22] on nav "Receive Box Contents CD5Q7BB4ZSH Report Issue" at bounding box center [551, 37] width 1103 height 46
click at [20, 31] on icon at bounding box center [24, 37] width 20 height 20
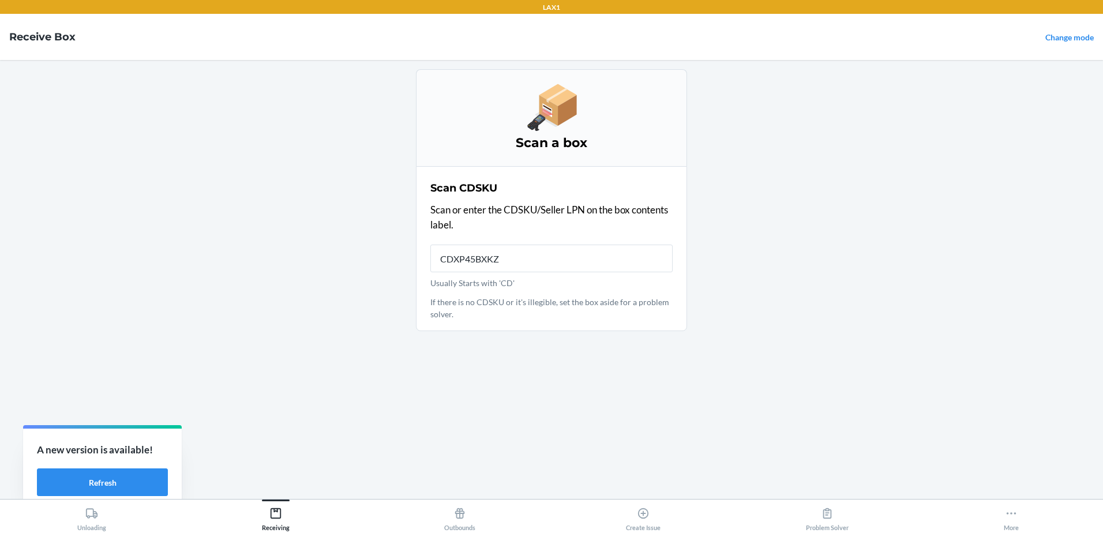
type input "CDXP45BXKZP"
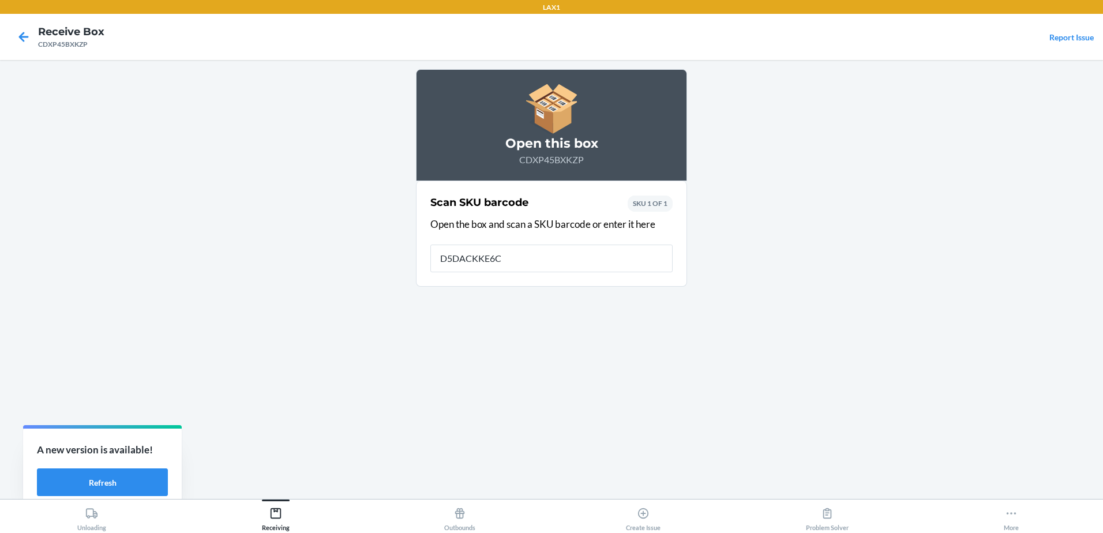
type input "D5DACKKE6CC"
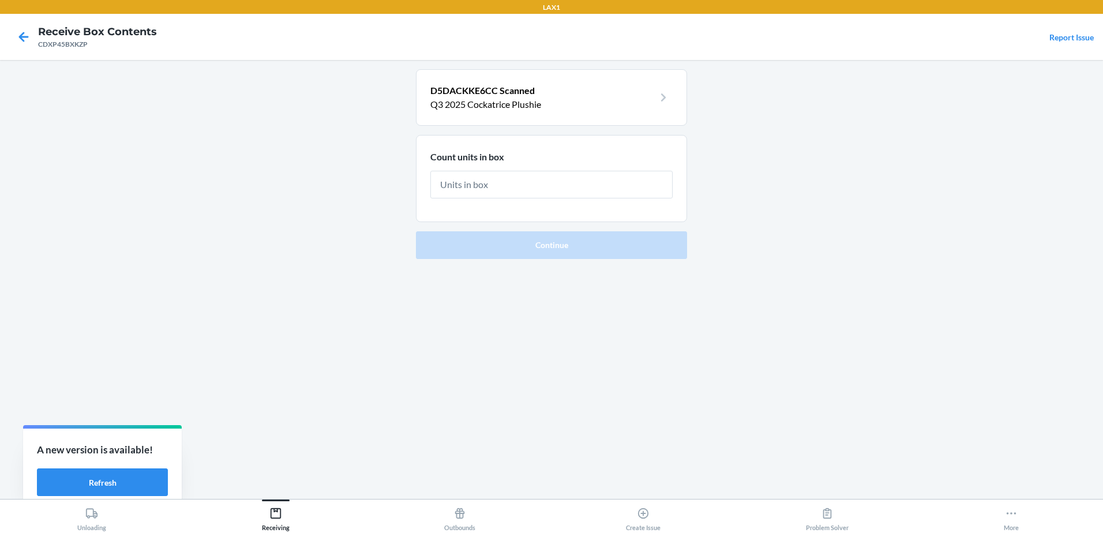
click at [140, 188] on main "D5DACKKE6CC Scanned Q3 2025 Cockatrice Plushie Count units in box Continue" at bounding box center [551, 279] width 1103 height 439
click at [31, 33] on icon at bounding box center [24, 37] width 20 height 20
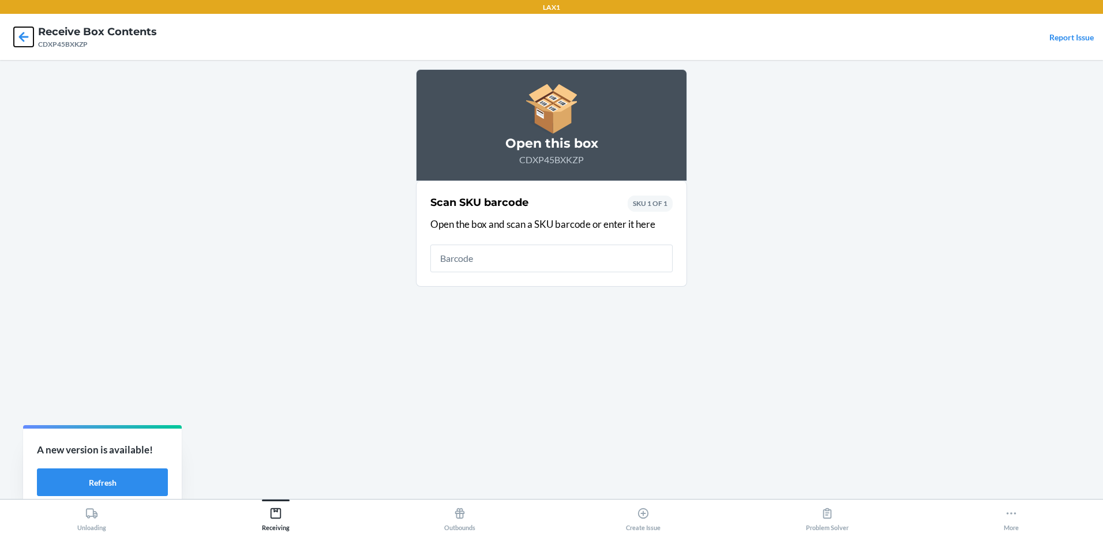
click at [31, 33] on icon at bounding box center [24, 37] width 20 height 20
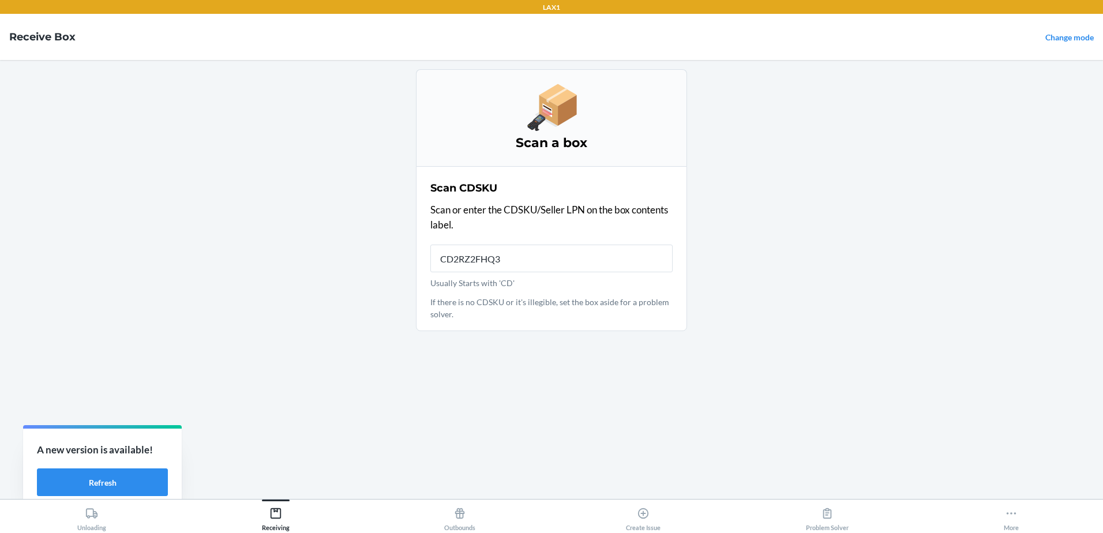
type input "CD2RZ2FHQ33"
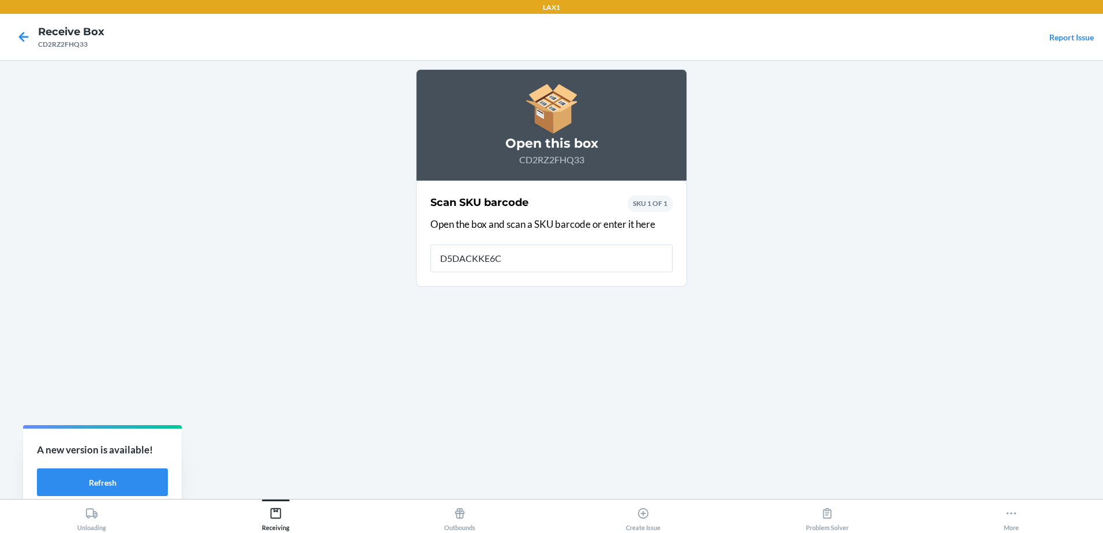
type input "D5DACKKE6CC"
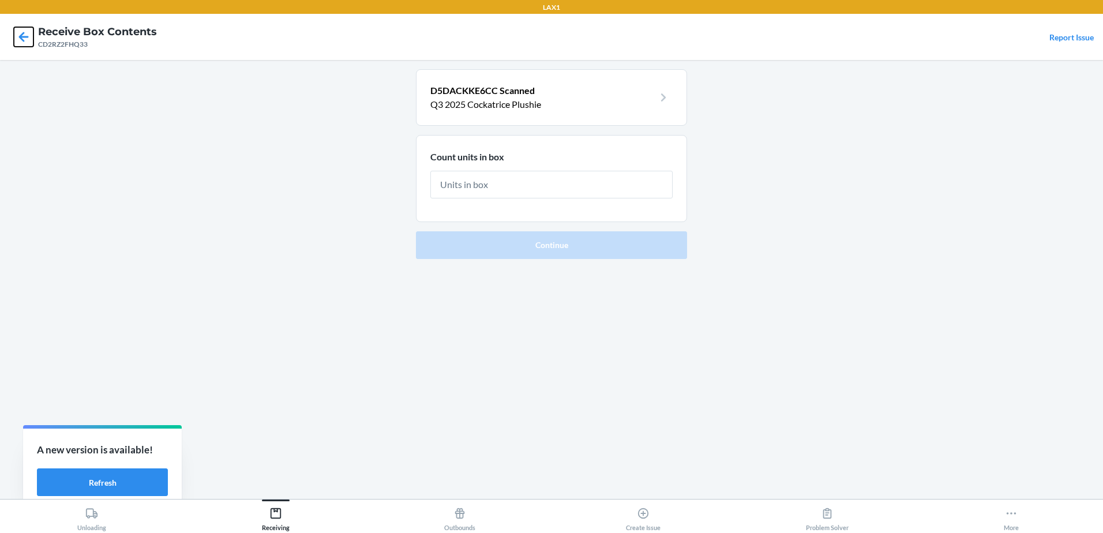
click at [24, 37] on icon at bounding box center [24, 37] width 10 height 10
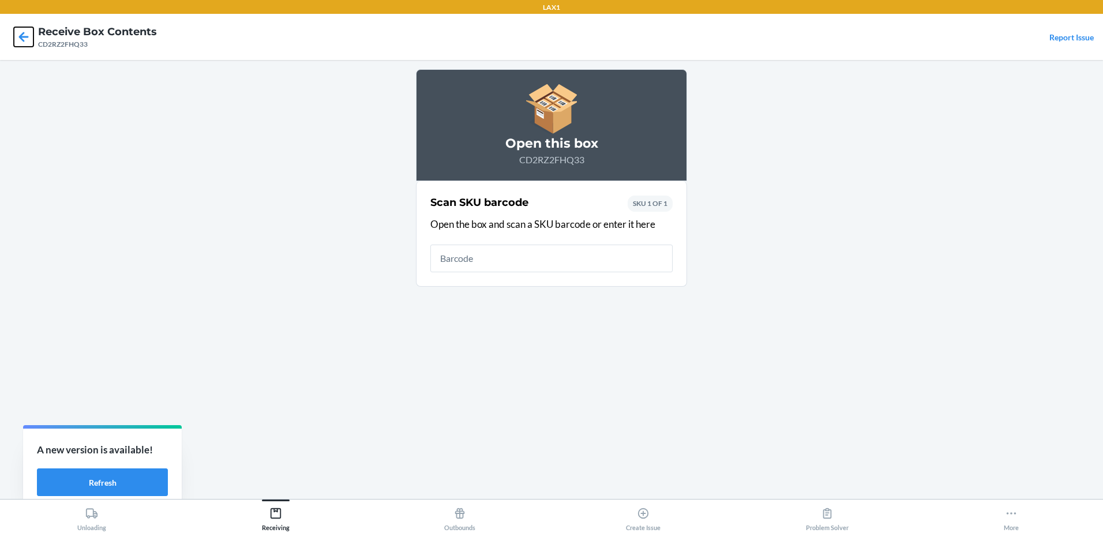
click at [26, 37] on icon at bounding box center [24, 37] width 10 height 10
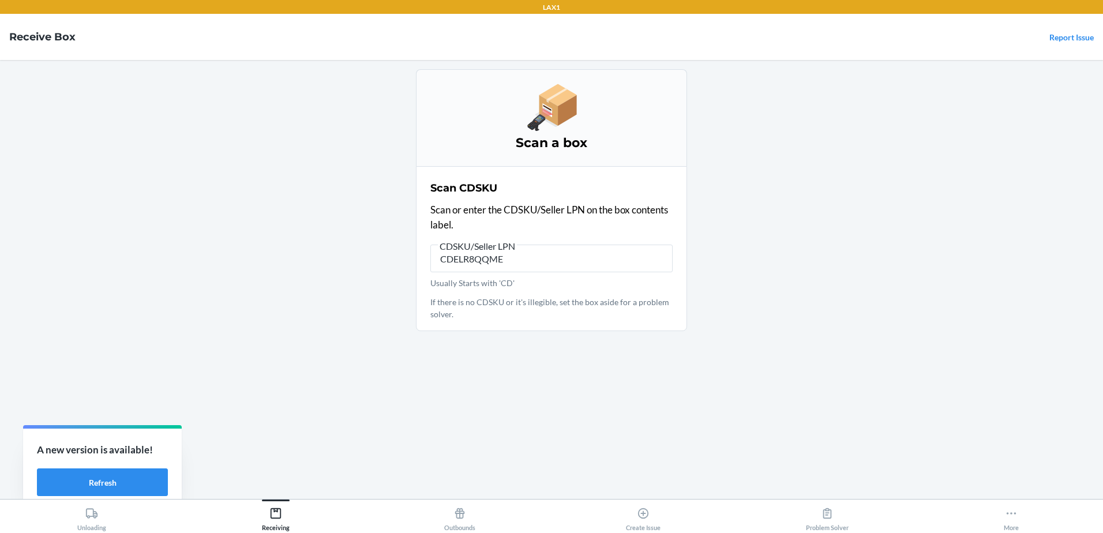
type input "CDELR8QQMEF"
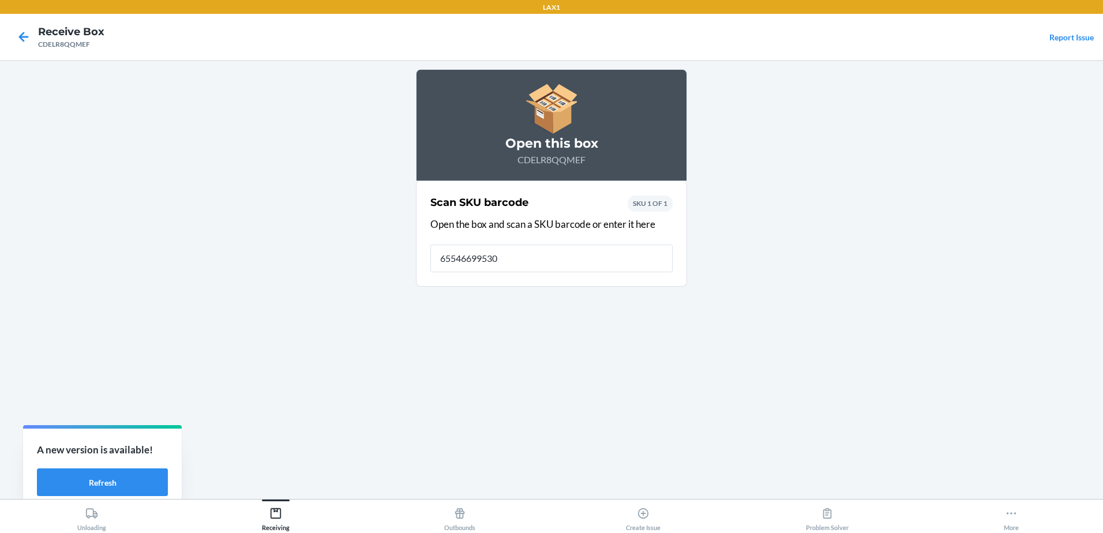
type input "655466995300"
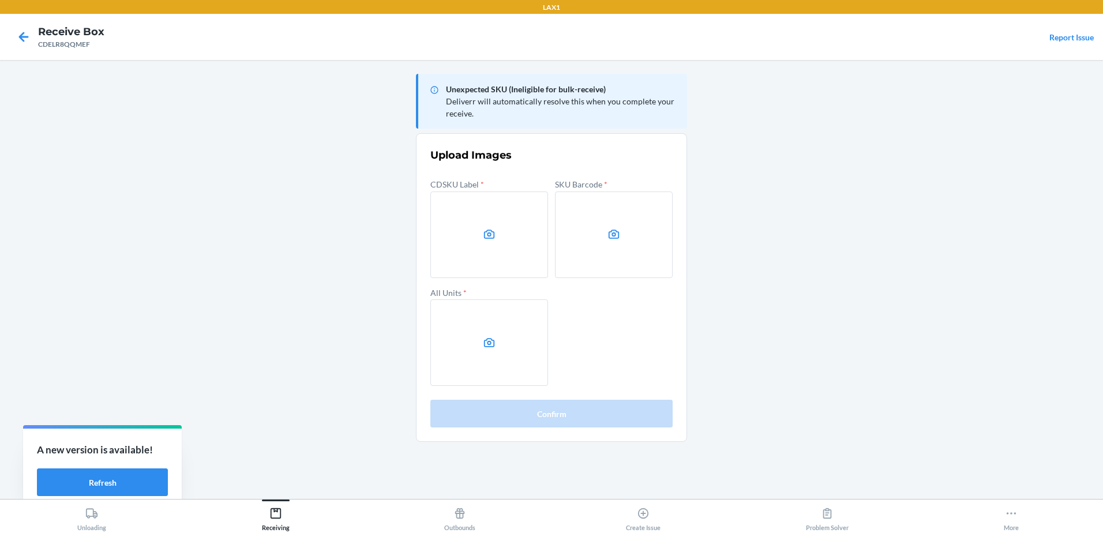
drag, startPoint x: 205, startPoint y: 183, endPoint x: 199, endPoint y: 201, distance: 18.2
click at [200, 200] on main "Unexpected SKU (Ineligible for bulk-receive) Deliverr will automatically resolv…" at bounding box center [551, 279] width 1103 height 439
click at [466, 228] on label at bounding box center [489, 234] width 118 height 87
click at [0, 0] on input "file" at bounding box center [0, 0] width 0 height 0
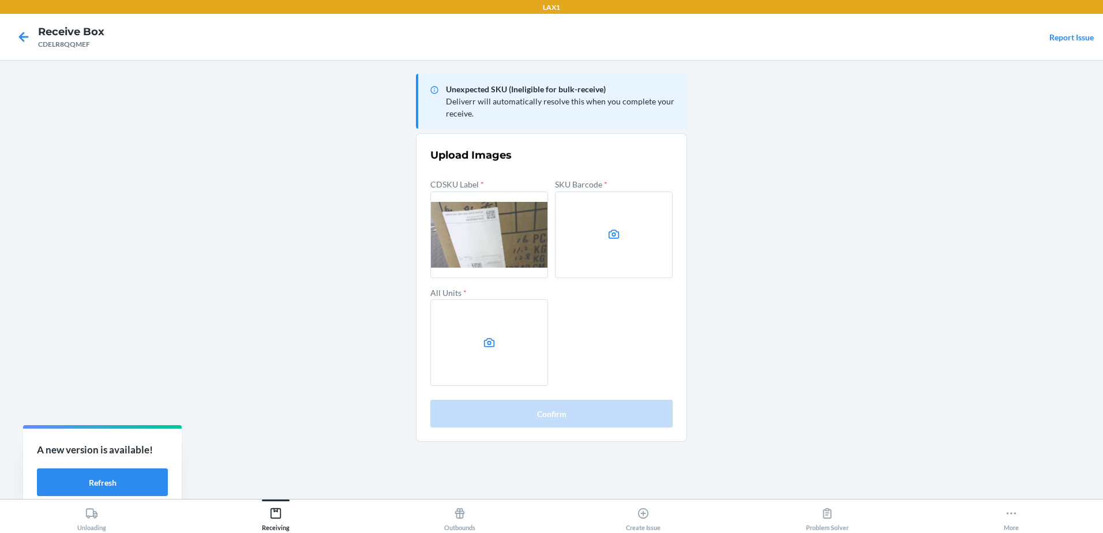
click at [559, 231] on label at bounding box center [614, 234] width 118 height 87
click at [0, 0] on input "file" at bounding box center [0, 0] width 0 height 0
click at [606, 228] on label at bounding box center [614, 234] width 118 height 87
click at [0, 0] on input "file" at bounding box center [0, 0] width 0 height 0
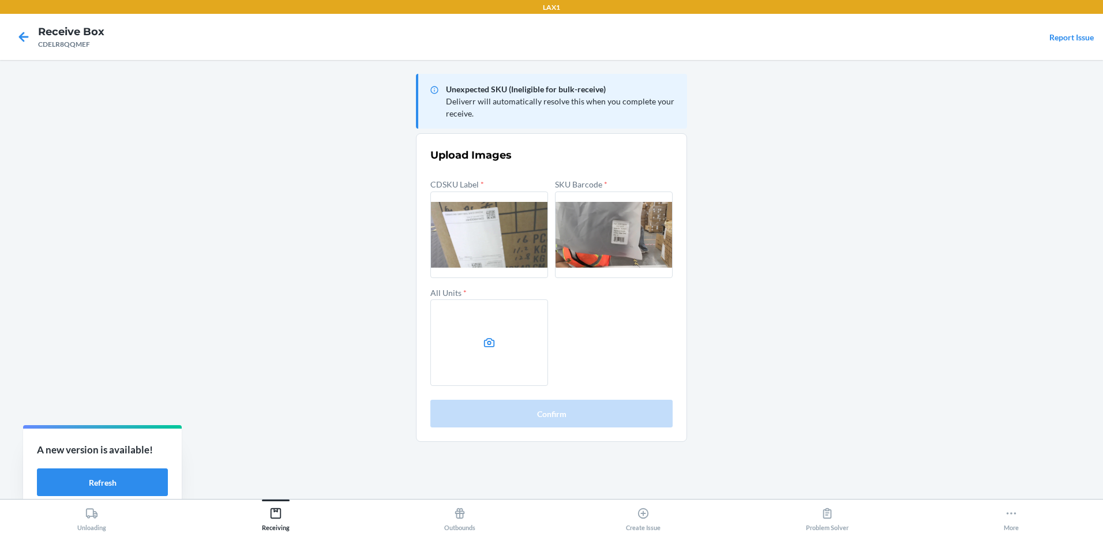
click at [479, 352] on label at bounding box center [489, 342] width 118 height 87
click at [0, 0] on input "file" at bounding box center [0, 0] width 0 height 0
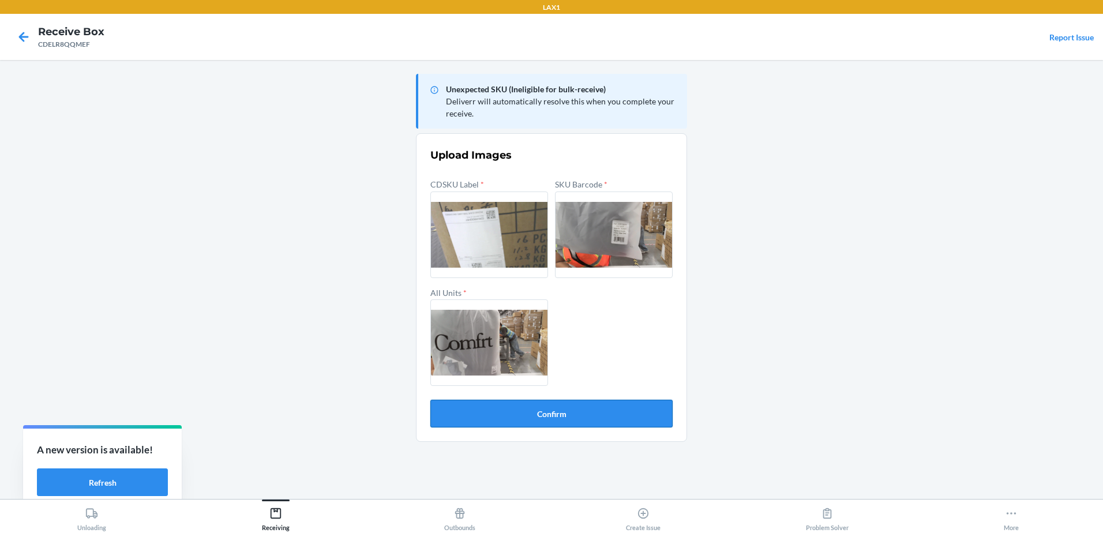
click at [562, 411] on button "Confirm" at bounding box center [551, 414] width 242 height 28
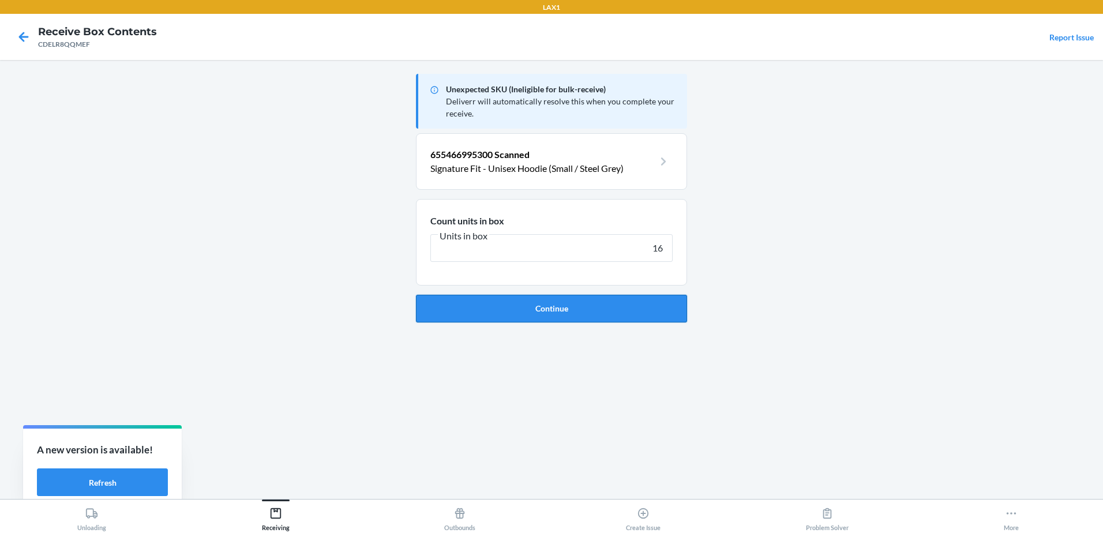
type input "16"
click at [553, 307] on button "Continue" at bounding box center [551, 309] width 271 height 28
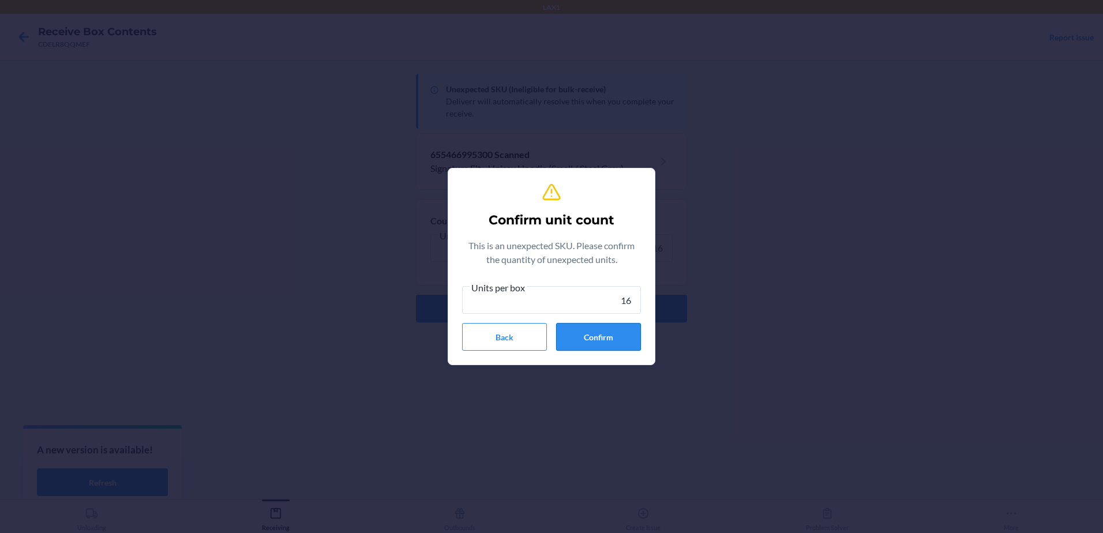
type input "16"
click at [580, 343] on button "Confirm" at bounding box center [598, 337] width 85 height 28
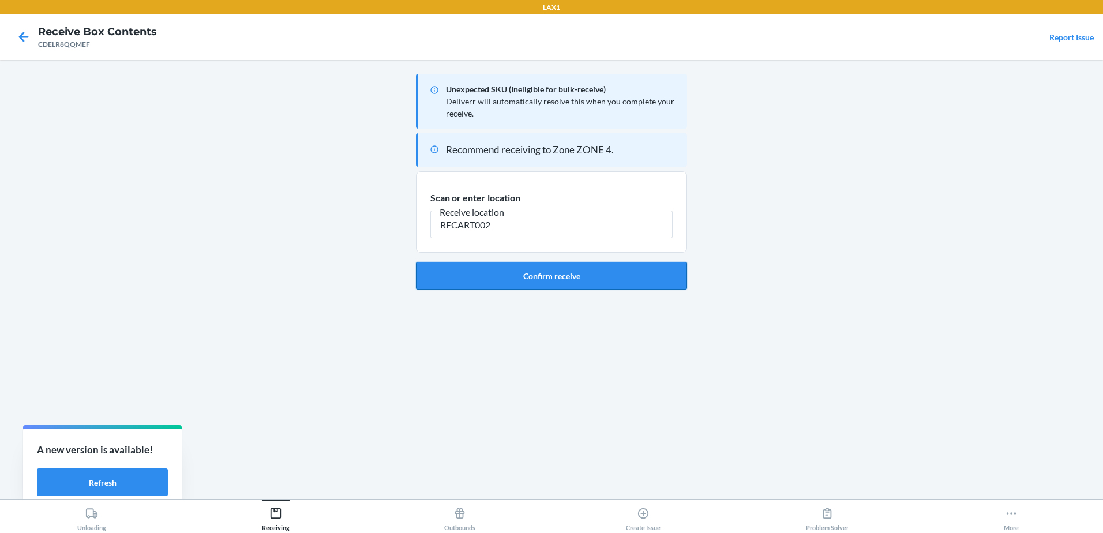
type input "RECART002"
click at [542, 279] on button "Confirm receive" at bounding box center [551, 276] width 271 height 28
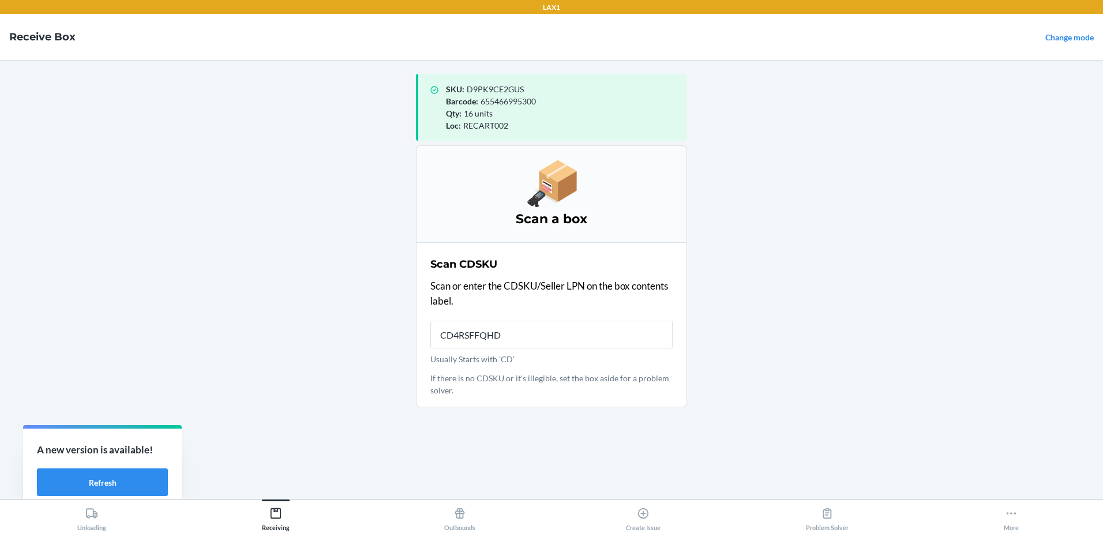
type input "CD4RSFFQHD4"
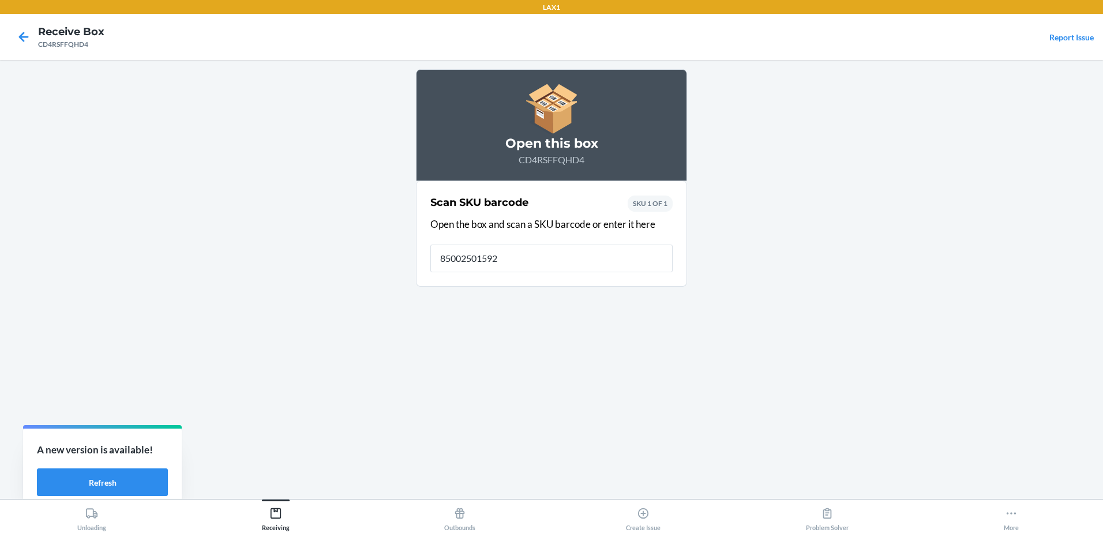
type input "850025015929"
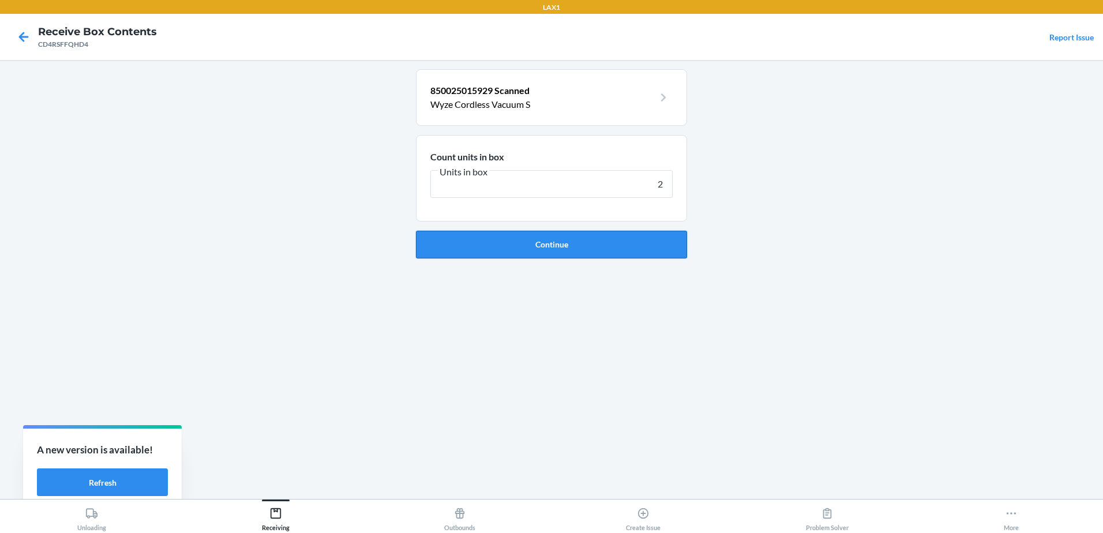
type input "2"
click at [536, 237] on button "Continue" at bounding box center [551, 245] width 271 height 28
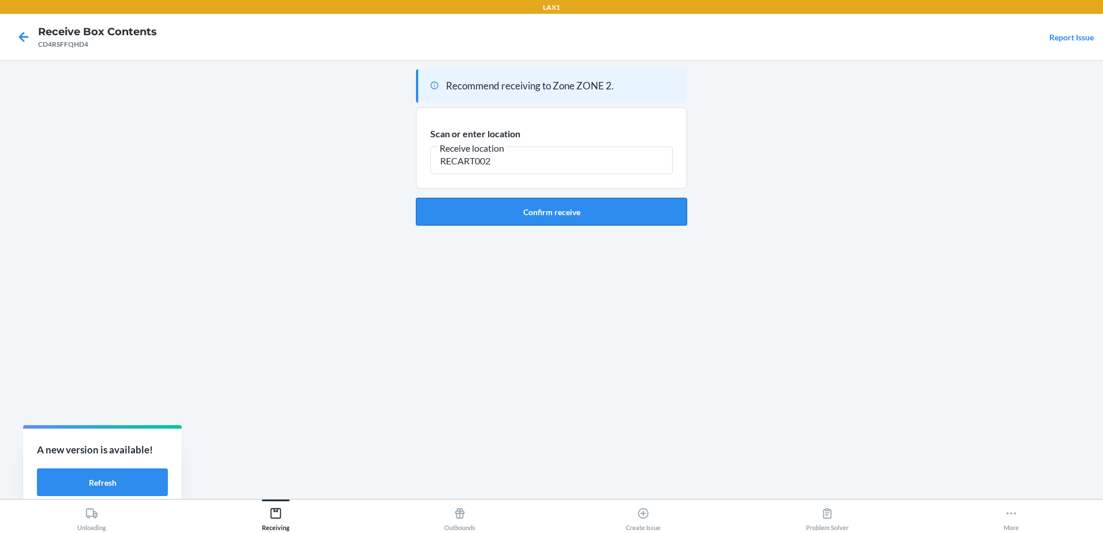
type input "RECART002"
click at [565, 215] on button "Confirm receive" at bounding box center [551, 212] width 271 height 28
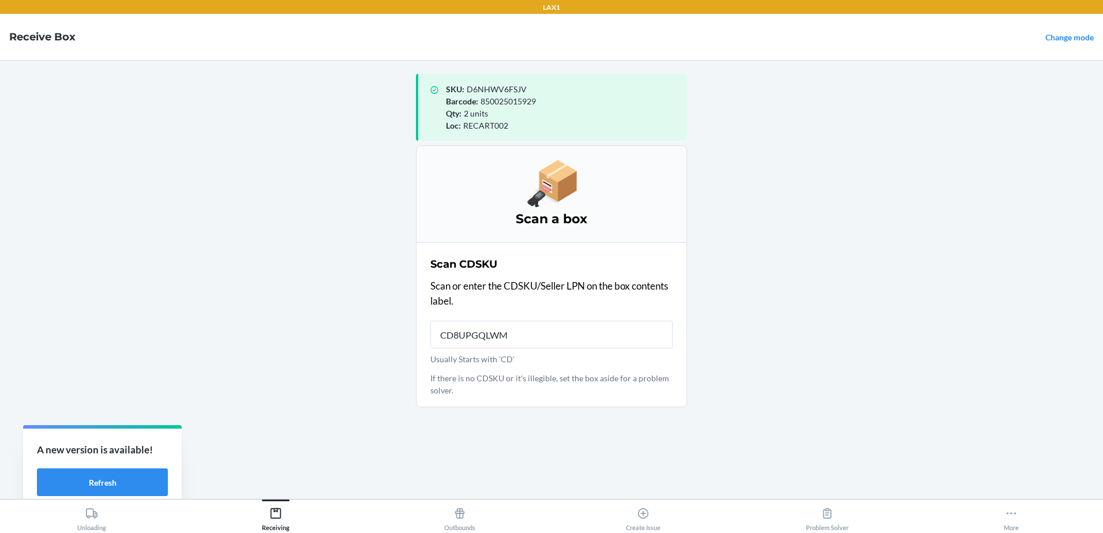
type input "CD8UPGQLWMN"
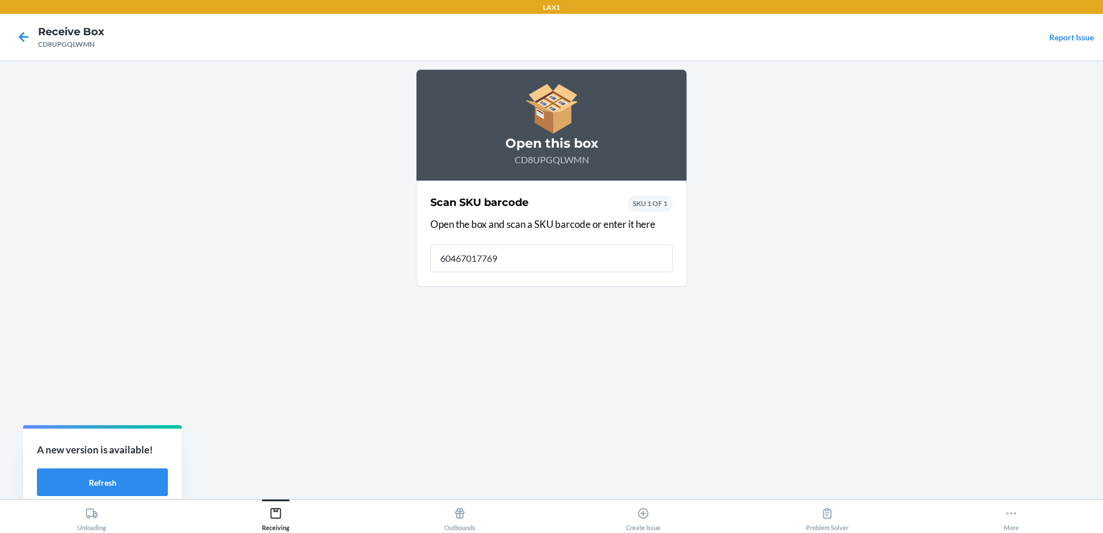
type input "[CREDIT_CARD_NUMBER]"
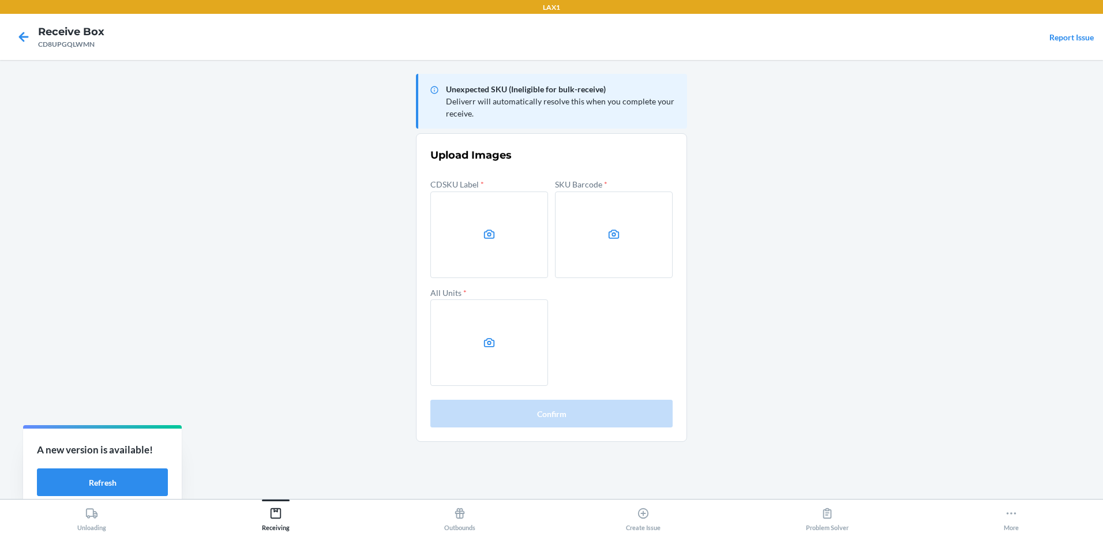
click at [197, 168] on main "Unexpected SKU (Ineligible for bulk-receive) Deliverr will automatically resolv…" at bounding box center [551, 279] width 1103 height 439
click at [467, 230] on label at bounding box center [489, 234] width 118 height 87
click at [0, 0] on input "file" at bounding box center [0, 0] width 0 height 0
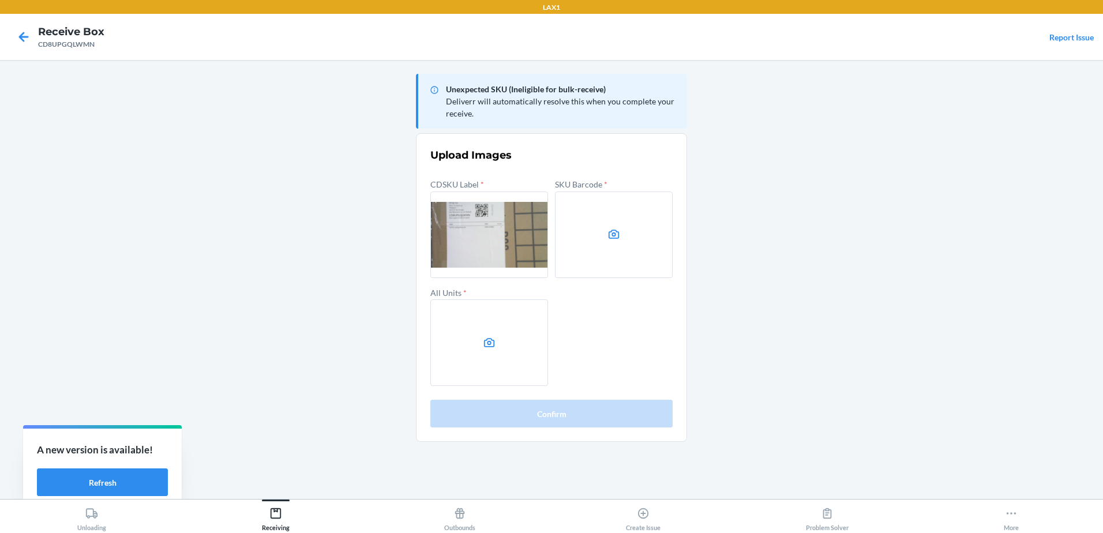
click at [622, 234] on label at bounding box center [614, 234] width 118 height 87
click at [0, 0] on input "file" at bounding box center [0, 0] width 0 height 0
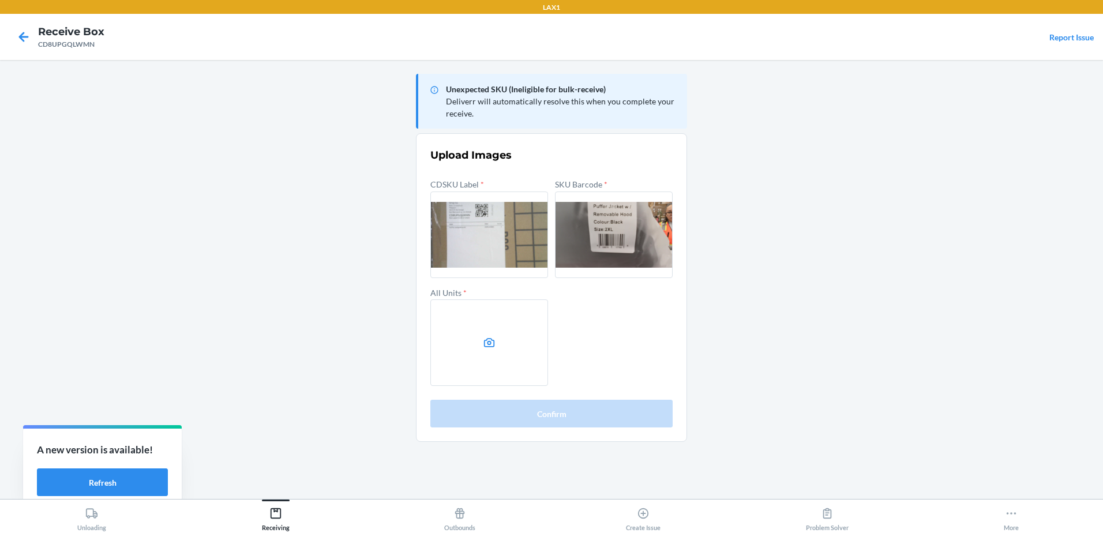
click at [500, 343] on label at bounding box center [489, 342] width 118 height 87
click at [0, 0] on input "file" at bounding box center [0, 0] width 0 height 0
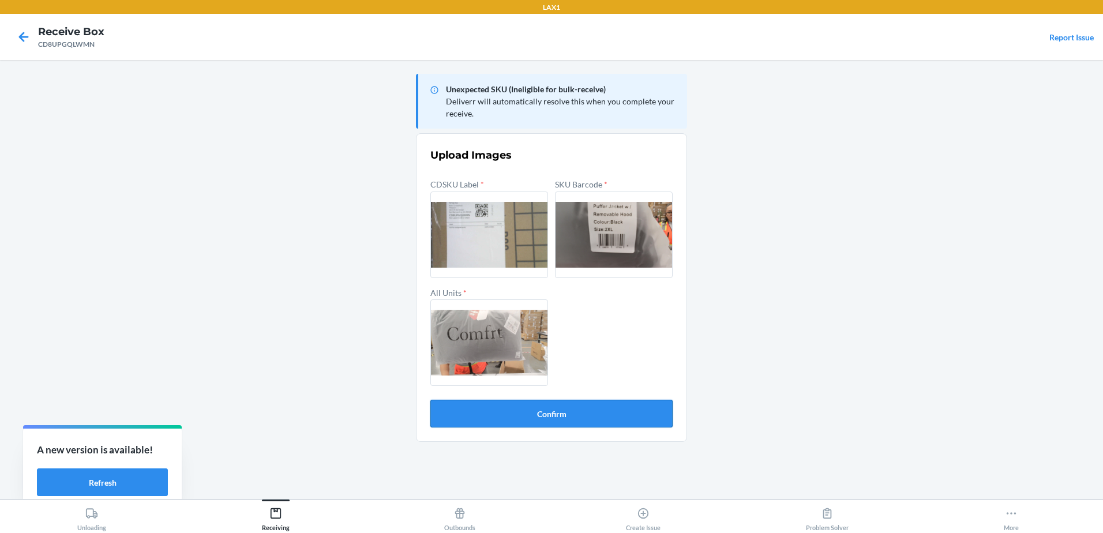
click at [546, 414] on button "Confirm" at bounding box center [551, 414] width 242 height 28
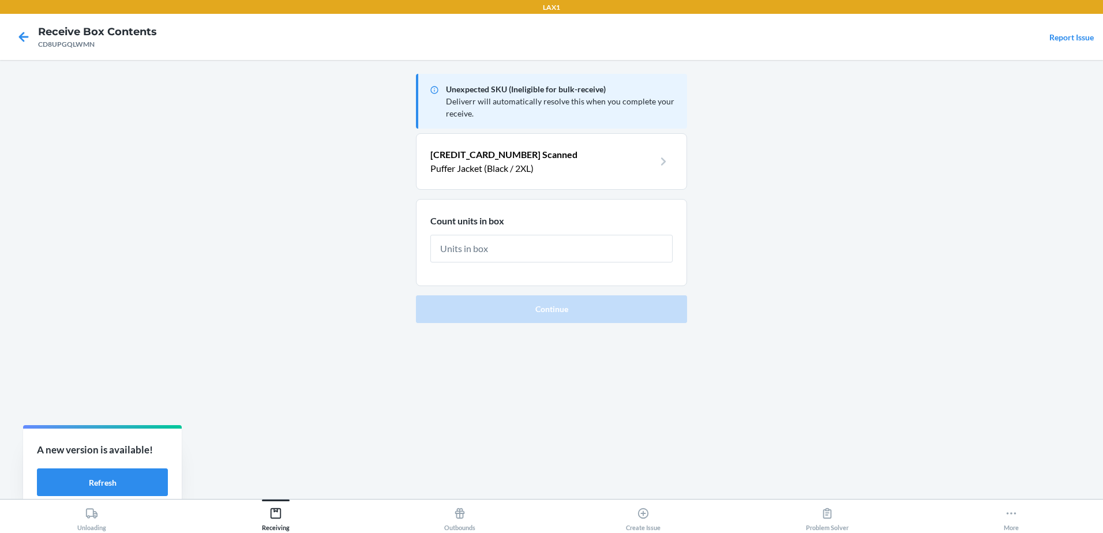
click at [491, 252] on input "text" at bounding box center [551, 249] width 242 height 28
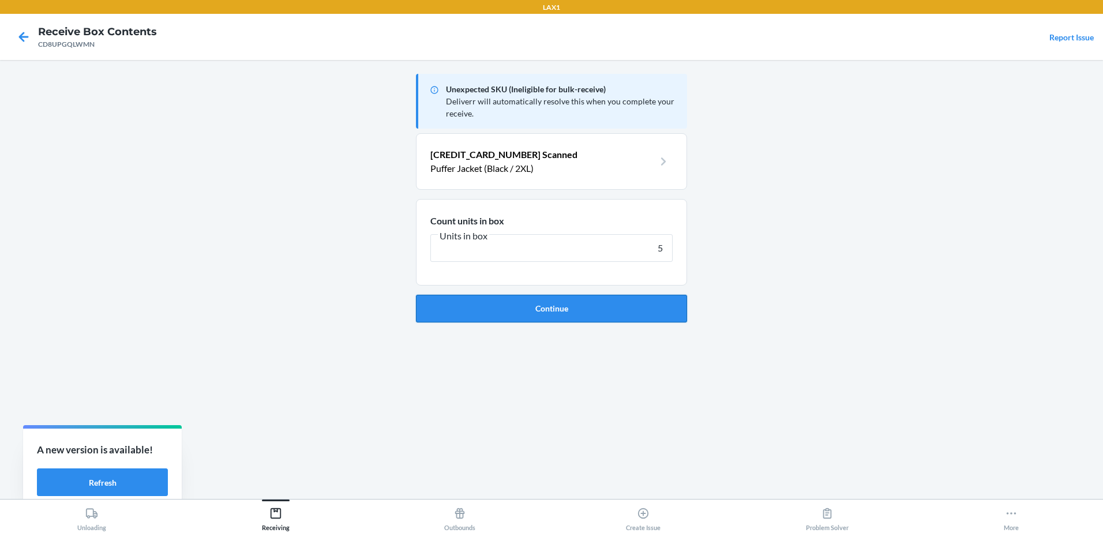
type input "5"
click at [543, 310] on button "Continue" at bounding box center [551, 309] width 271 height 28
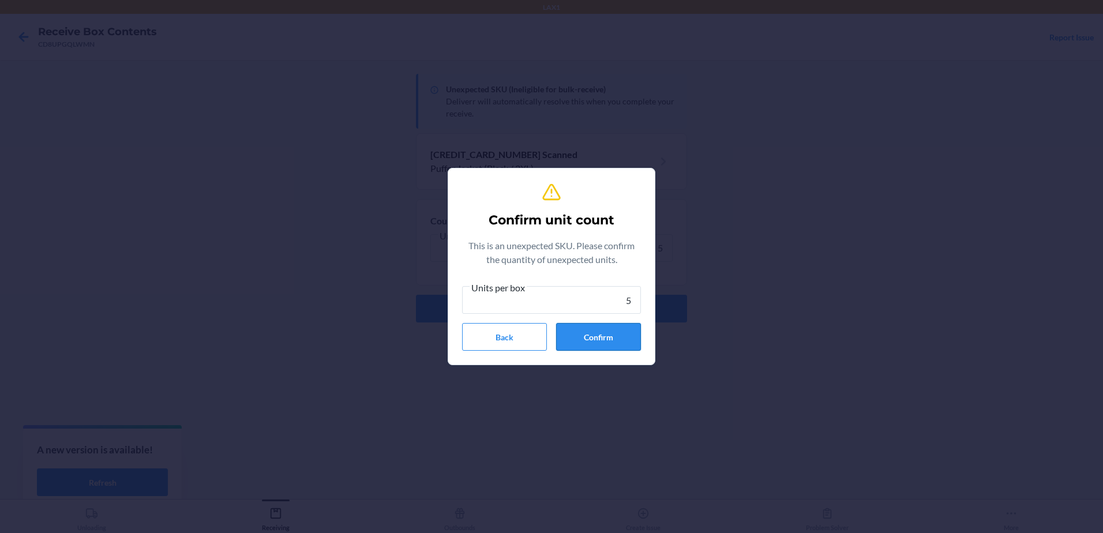
type input "5"
click at [577, 343] on button "Confirm" at bounding box center [598, 337] width 85 height 28
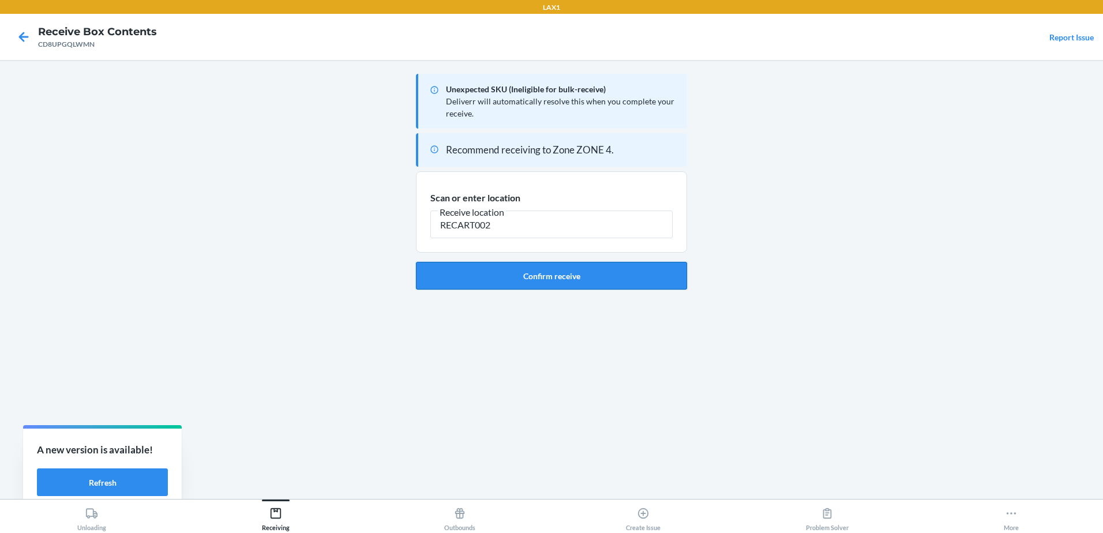
type input "RECART002"
click at [565, 280] on button "Confirm receive" at bounding box center [551, 276] width 271 height 28
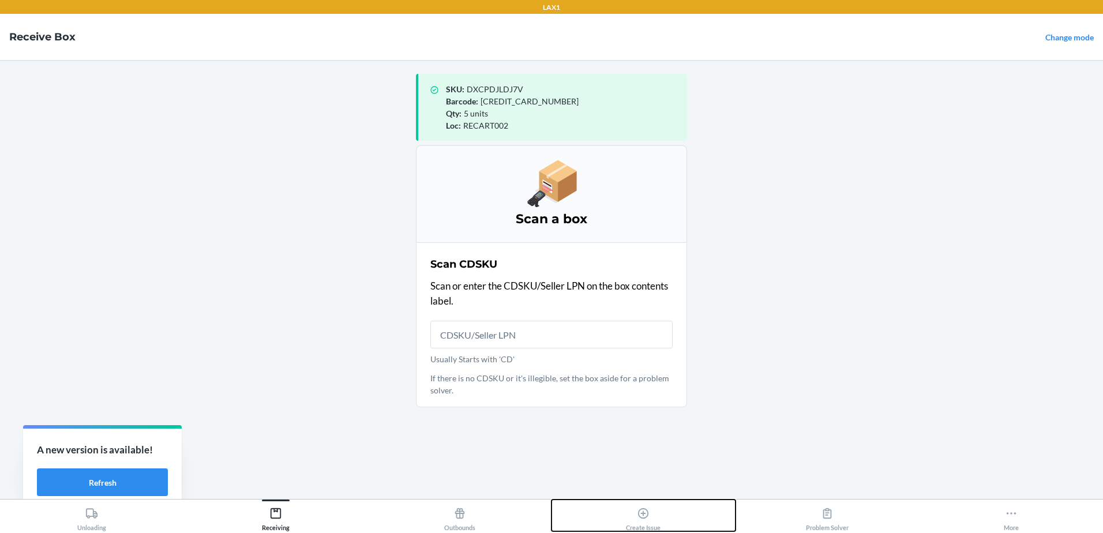
click at [648, 513] on icon at bounding box center [643, 513] width 13 height 13
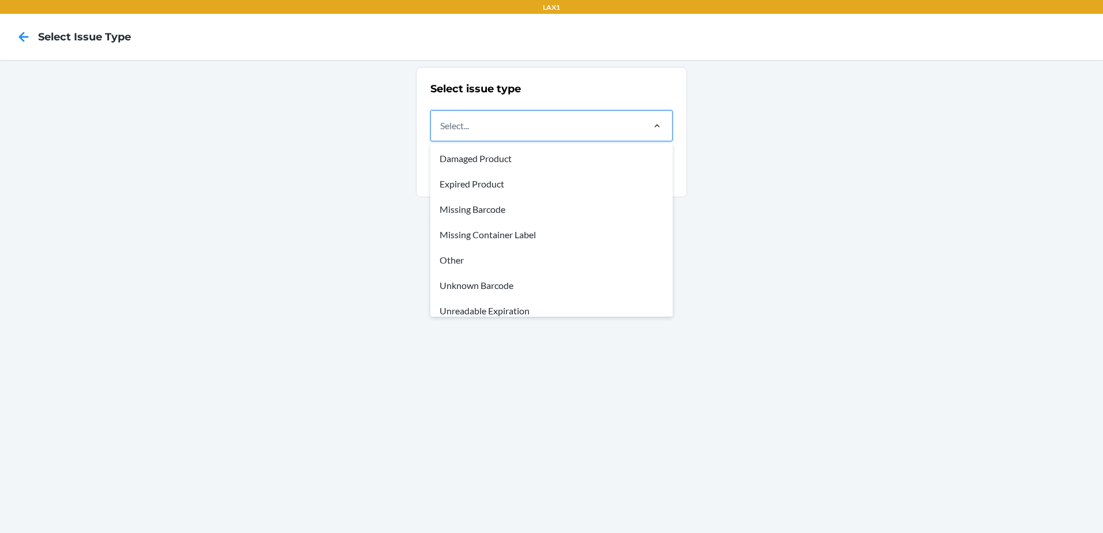
drag, startPoint x: 491, startPoint y: 232, endPoint x: 493, endPoint y: 241, distance: 8.3
click at [494, 237] on div "Missing Container Label" at bounding box center [552, 234] width 238 height 25
click at [441, 133] on input "option Missing Container Label focused, 4 of 8. 8 results available. Use Up and…" at bounding box center [440, 126] width 1 height 14
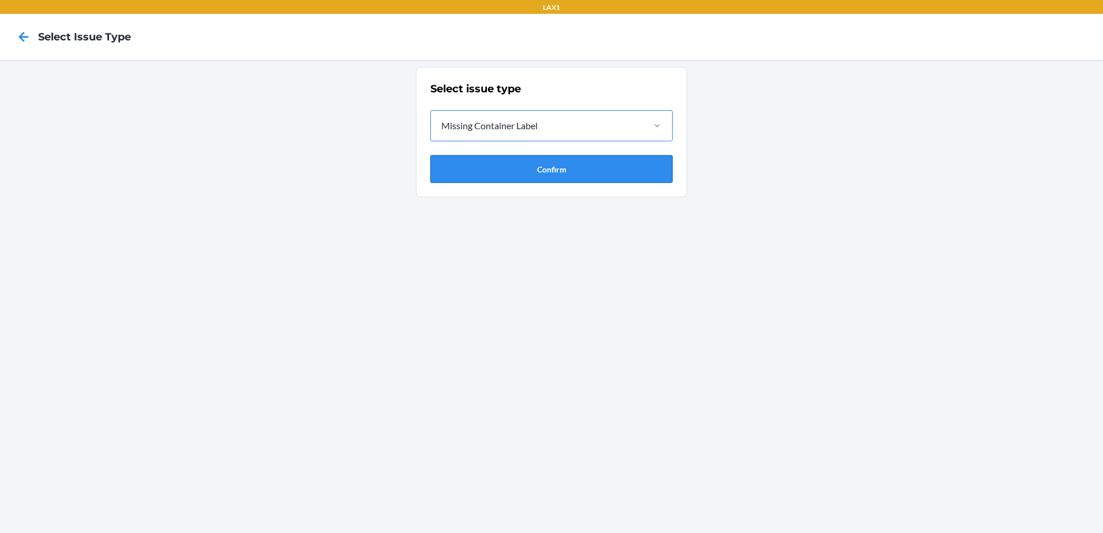
click at [561, 164] on button "Confirm" at bounding box center [551, 169] width 242 height 28
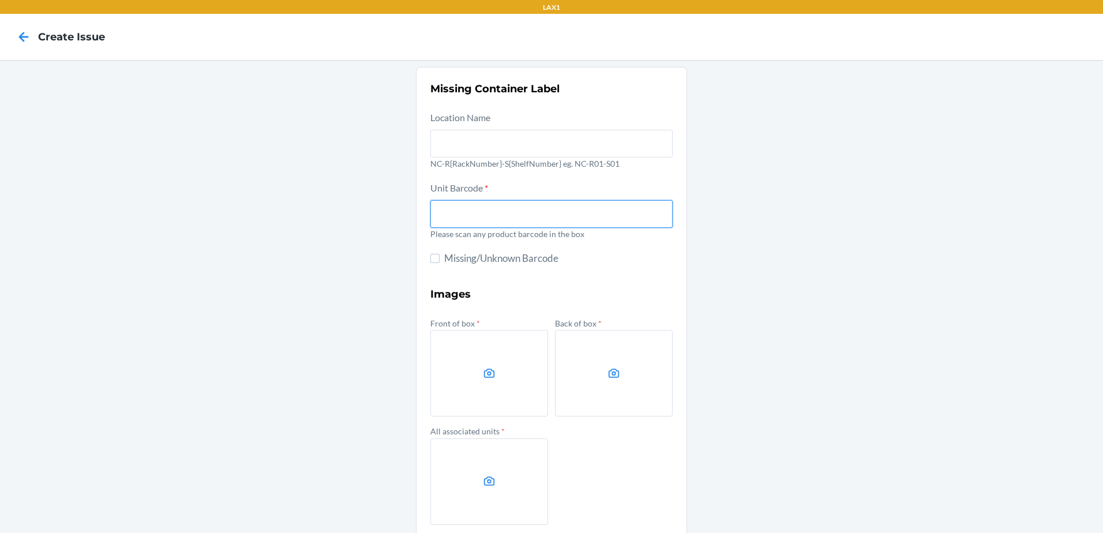
click at [472, 216] on input "text" at bounding box center [551, 214] width 242 height 28
type input "850025015929"
click at [478, 355] on label at bounding box center [489, 373] width 118 height 87
click at [0, 0] on input "file" at bounding box center [0, 0] width 0 height 0
click at [500, 379] on label at bounding box center [489, 373] width 118 height 87
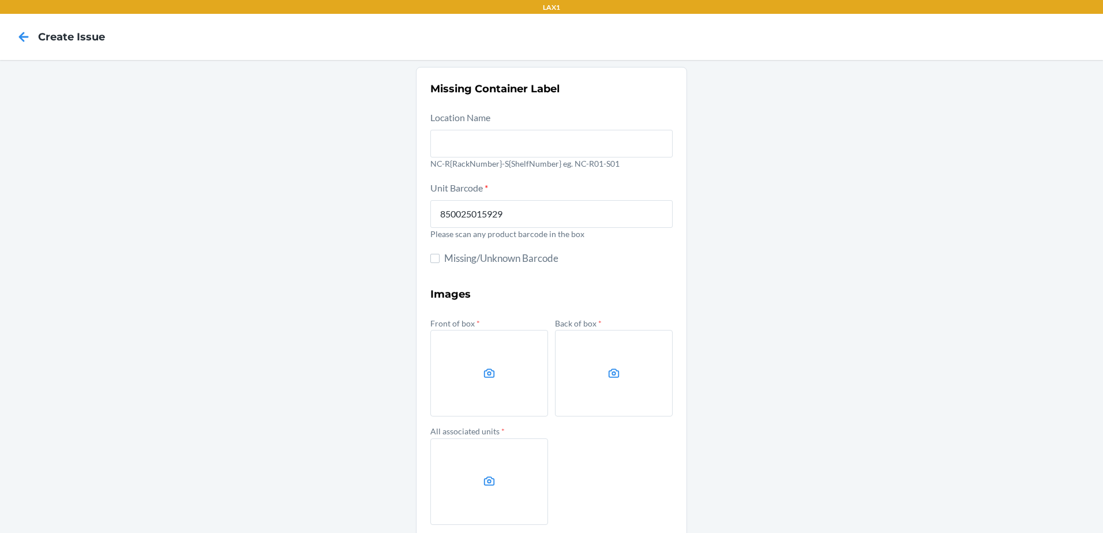
click at [0, 0] on input "file" at bounding box center [0, 0] width 0 height 0
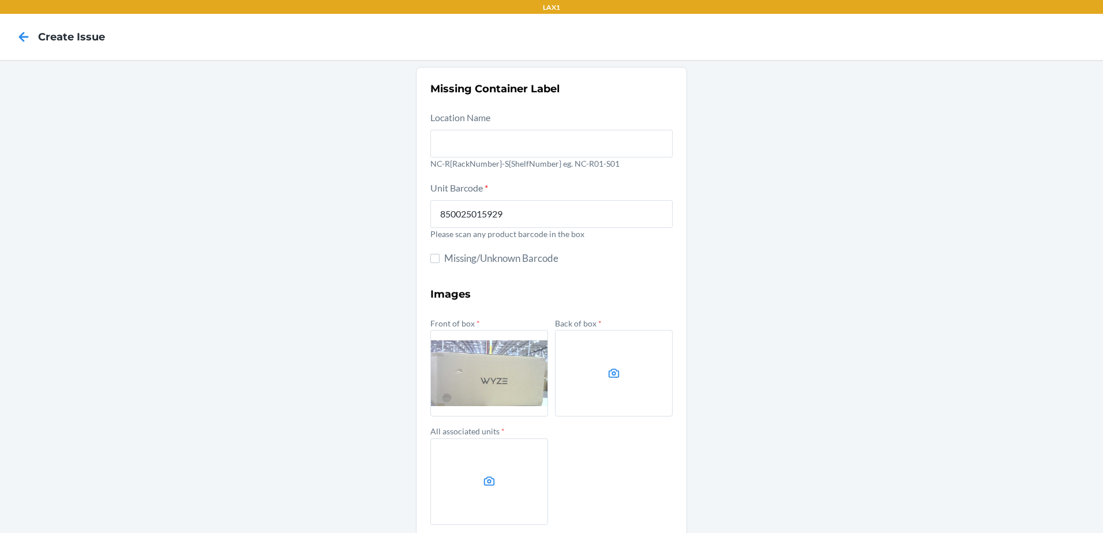
click at [625, 363] on label at bounding box center [614, 373] width 118 height 87
click at [0, 0] on input "file" at bounding box center [0, 0] width 0 height 0
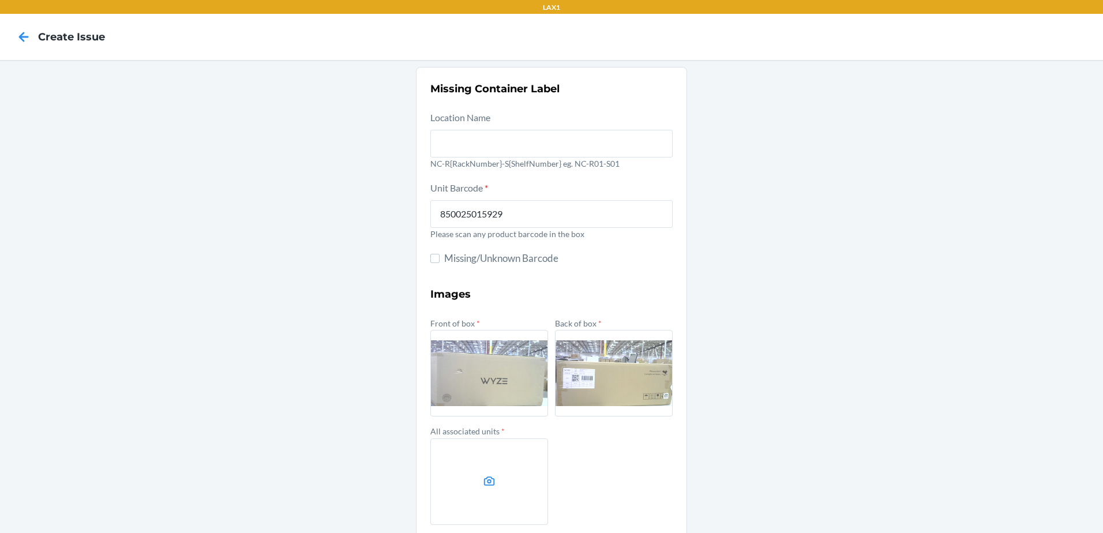
click at [497, 481] on label at bounding box center [489, 481] width 118 height 87
click at [0, 0] on input "file" at bounding box center [0, 0] width 0 height 0
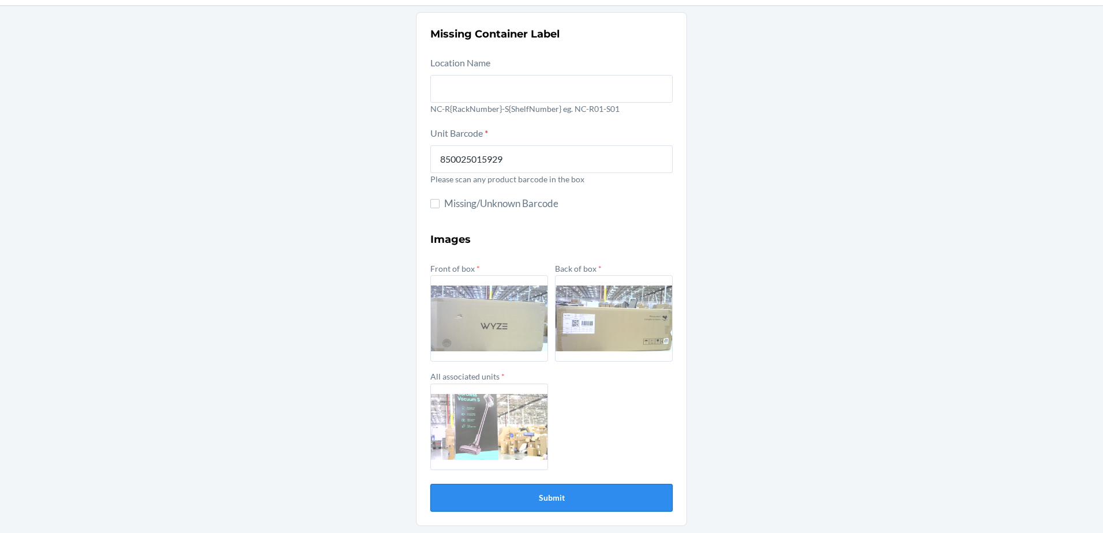
click at [539, 497] on button "Submit" at bounding box center [551, 498] width 242 height 28
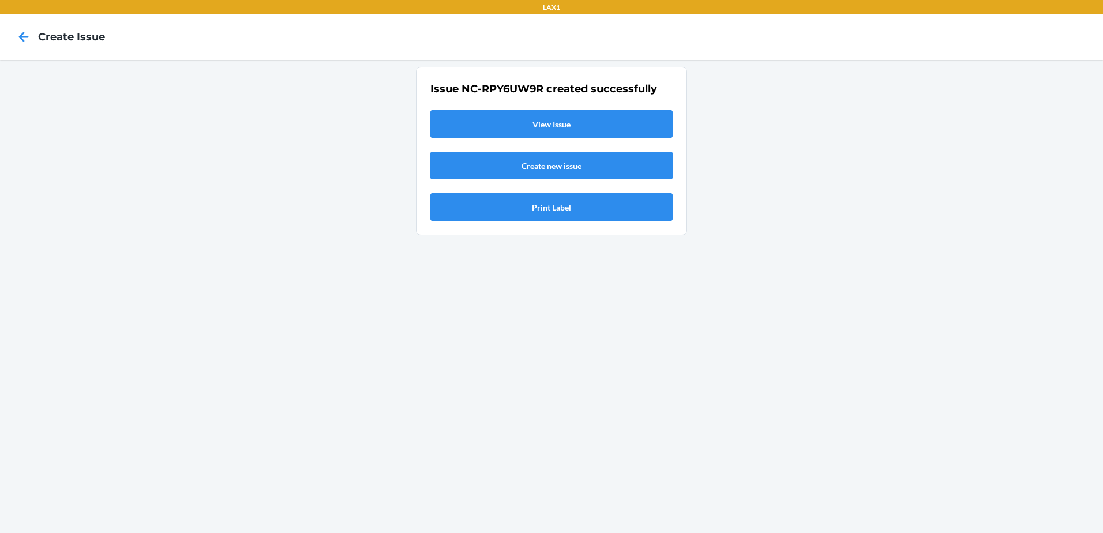
scroll to position [0, 0]
click at [563, 122] on link "View Issue" at bounding box center [551, 124] width 242 height 28
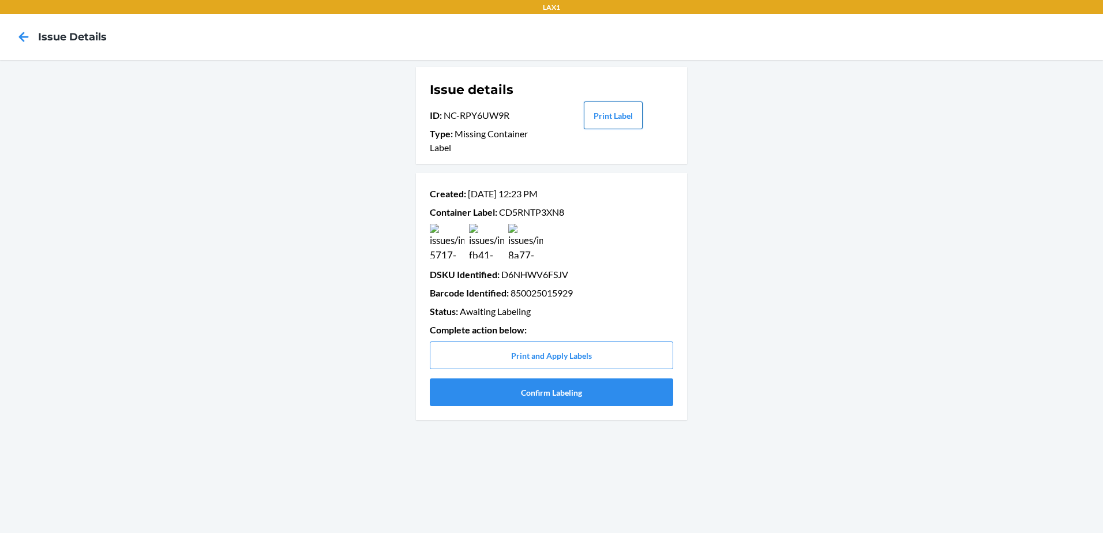
click at [612, 116] on button "Print Label" at bounding box center [613, 116] width 59 height 28
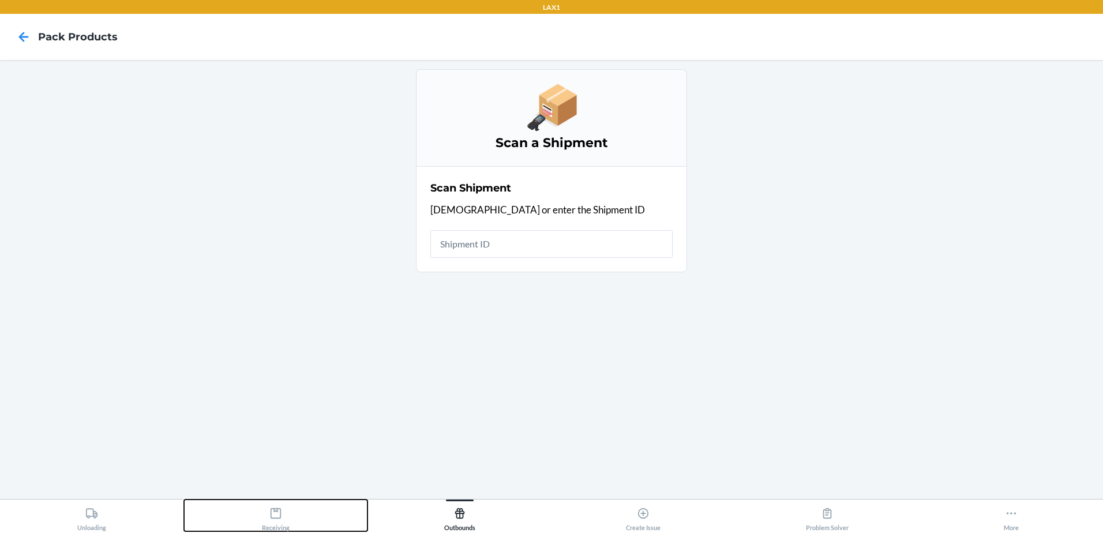
click at [276, 517] on icon at bounding box center [275, 513] width 13 height 13
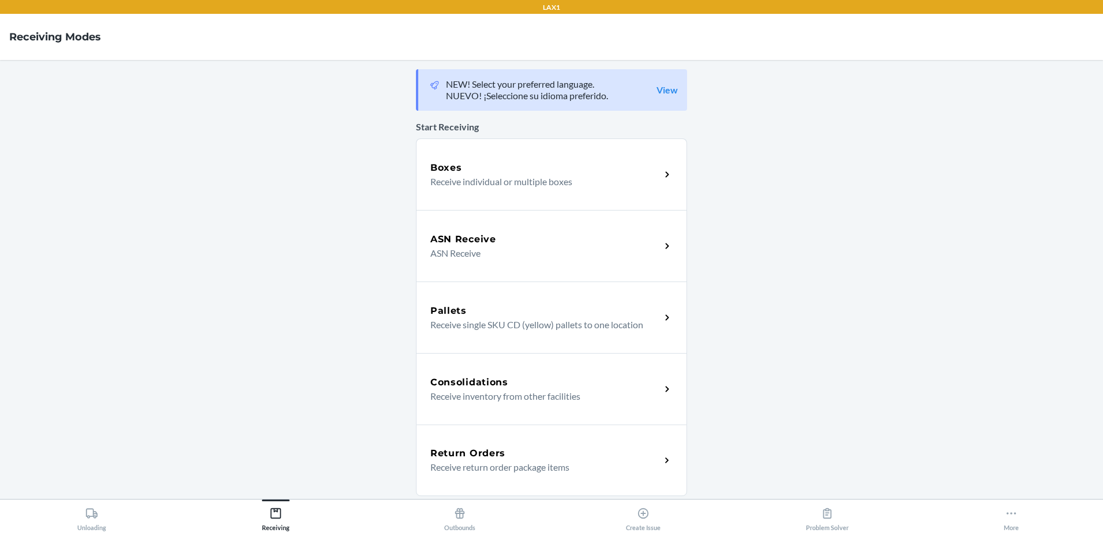
click at [630, 161] on div "Boxes" at bounding box center [545, 168] width 230 height 14
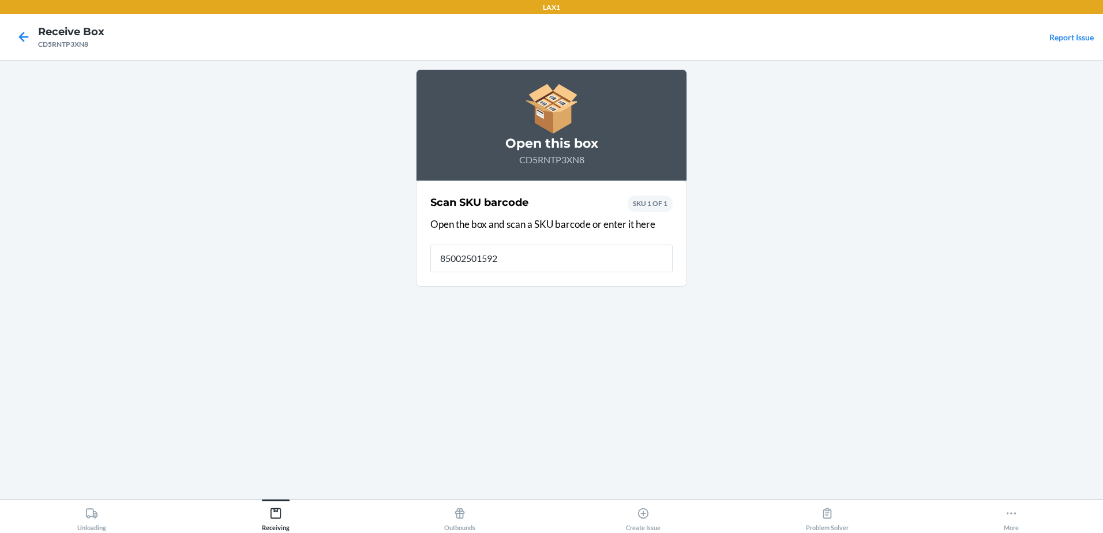
type input "850025015929"
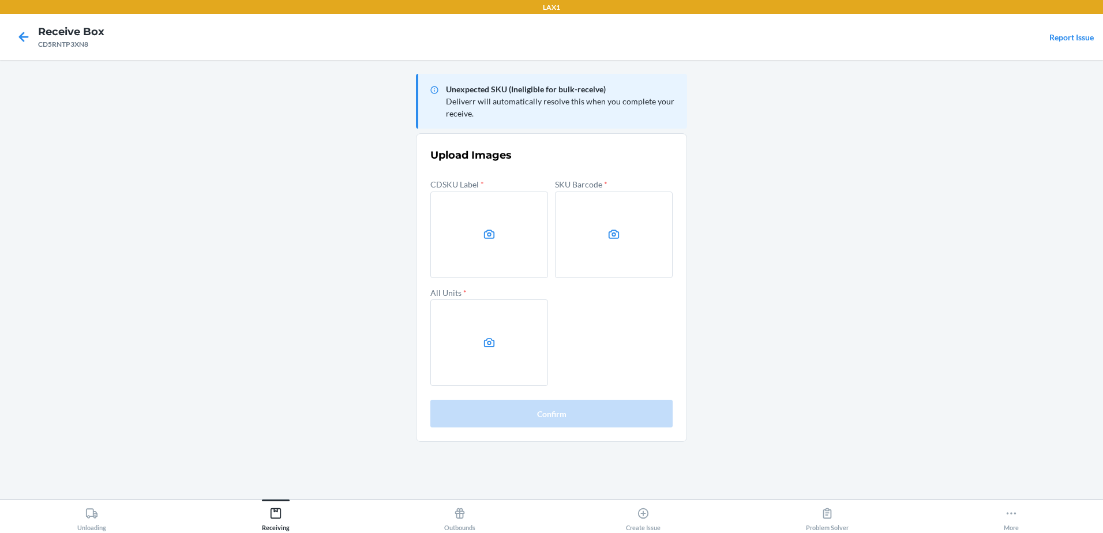
click at [512, 232] on label at bounding box center [489, 234] width 118 height 87
click at [0, 0] on input "file" at bounding box center [0, 0] width 0 height 0
click at [618, 254] on label at bounding box center [614, 234] width 118 height 87
click at [0, 0] on input "file" at bounding box center [0, 0] width 0 height 0
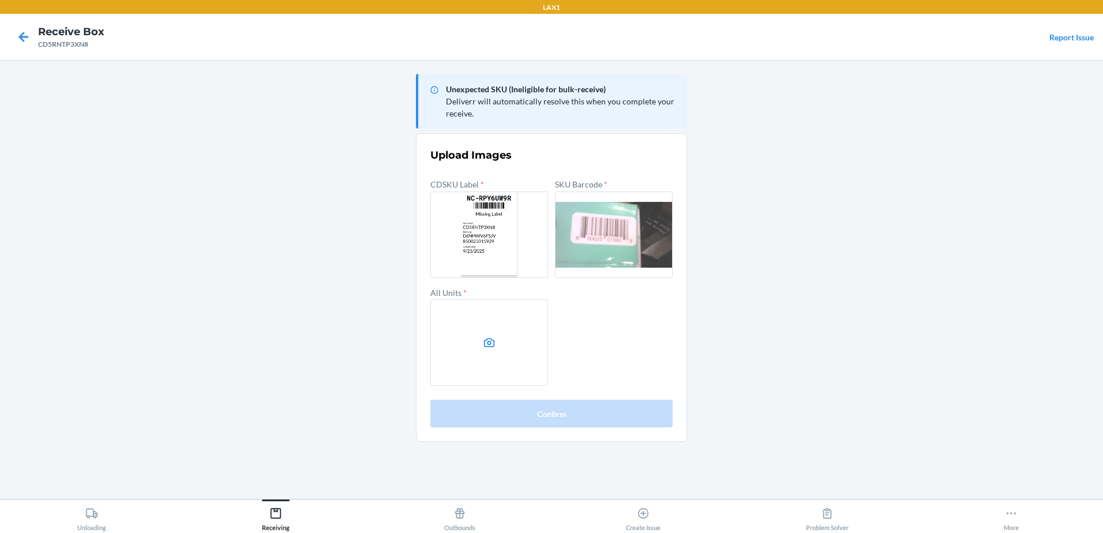
click at [493, 341] on icon at bounding box center [489, 342] width 13 height 13
click at [0, 0] on input "file" at bounding box center [0, 0] width 0 height 0
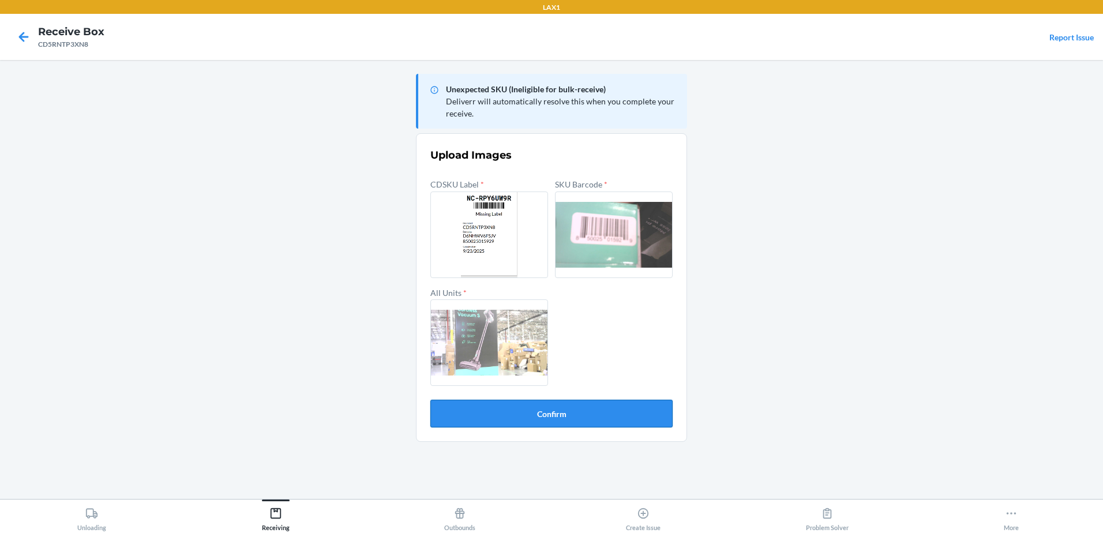
click at [554, 414] on button "Confirm" at bounding box center [551, 414] width 242 height 28
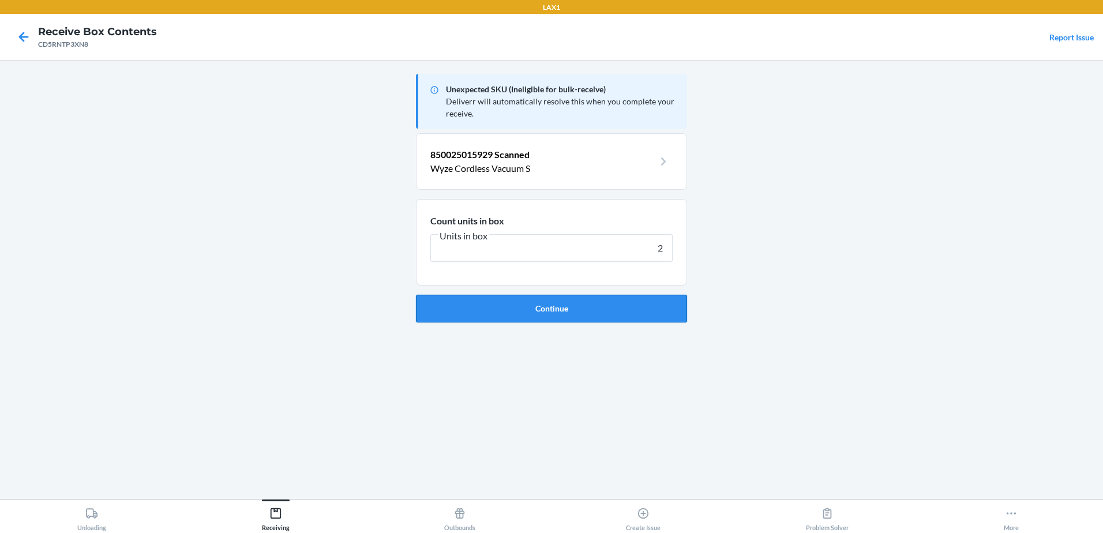
type input "2"
click at [559, 310] on button "Continue" at bounding box center [551, 309] width 271 height 28
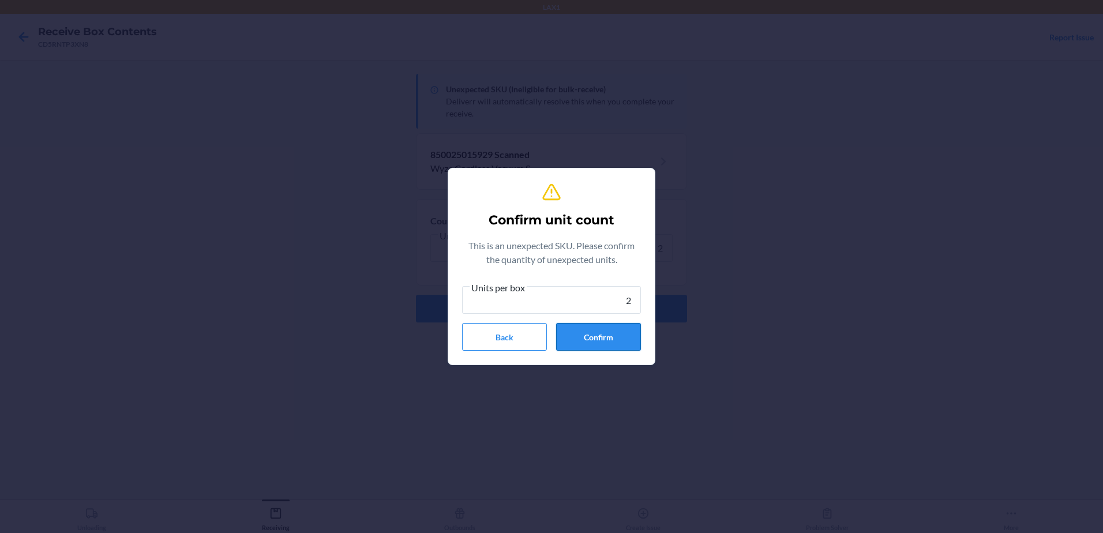
type input "2"
click at [604, 332] on button "Confirm" at bounding box center [598, 337] width 85 height 28
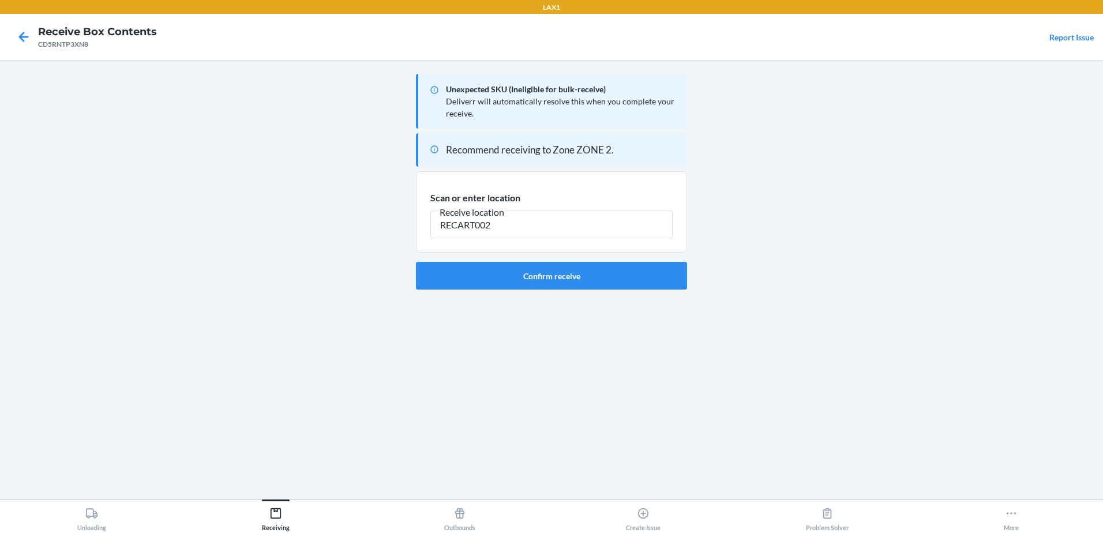
type input "RECART002"
